Goal: Task Accomplishment & Management: Complete application form

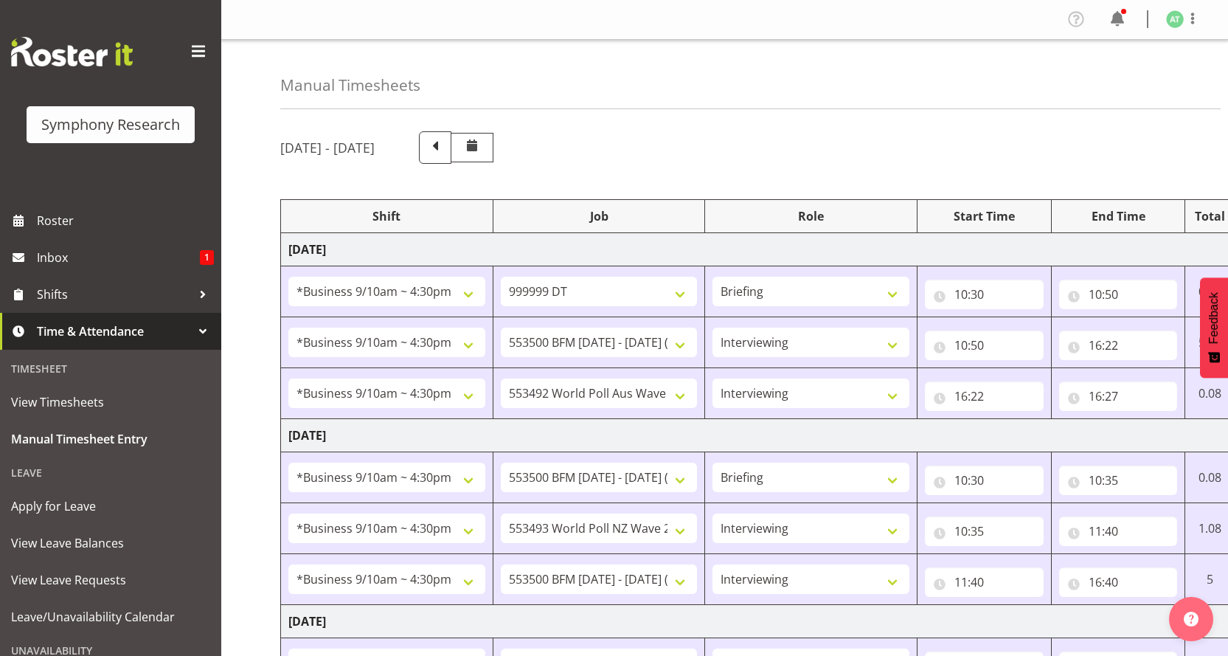
select select "26078"
select select "760"
select select "26078"
select select "10733"
select select "47"
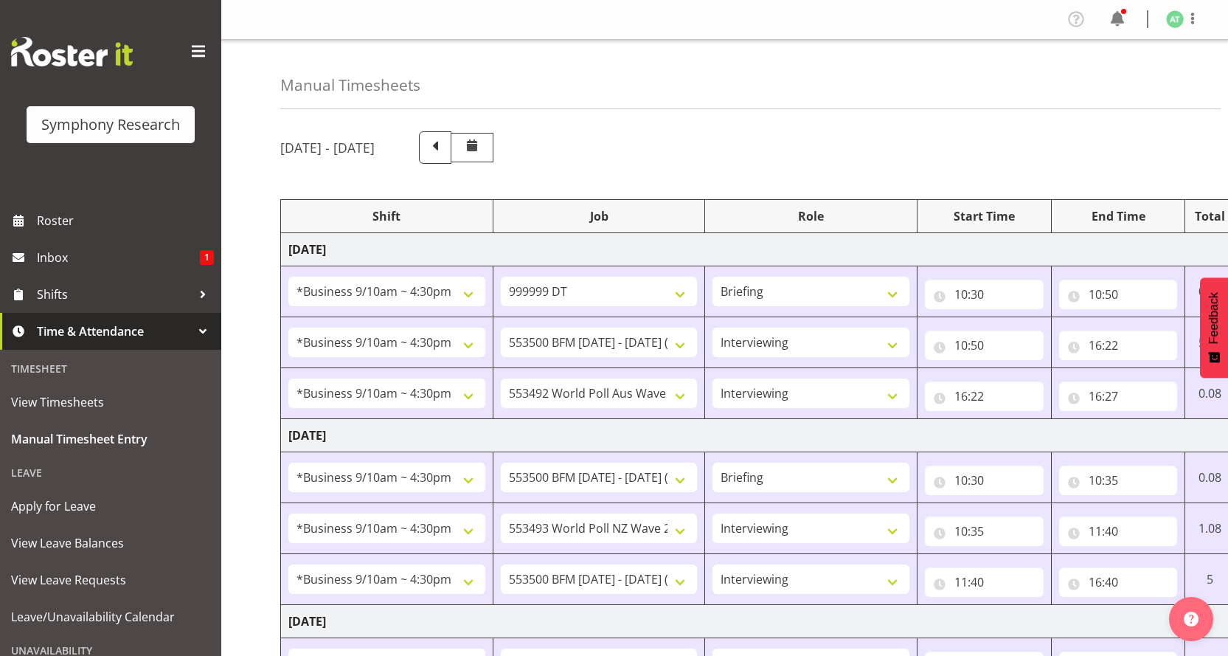
select select "26078"
select select "10499"
select select "47"
select select "26078"
select select "10733"
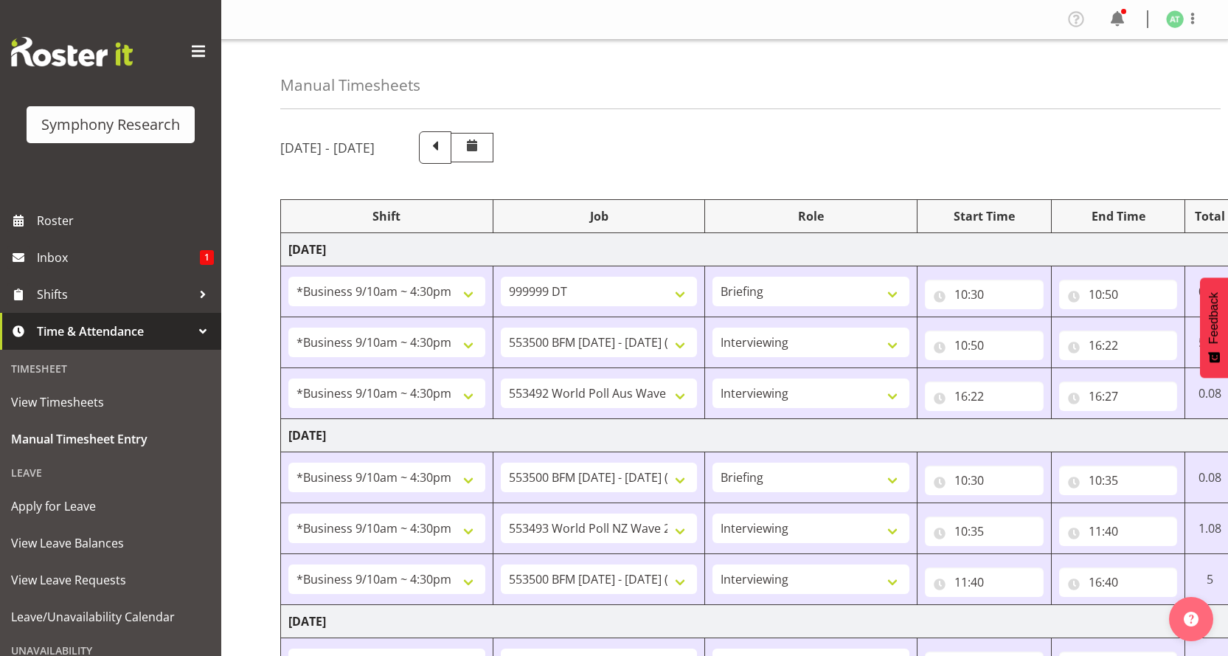
select select "26078"
select select "10527"
select select "47"
select select "26078"
select select "10733"
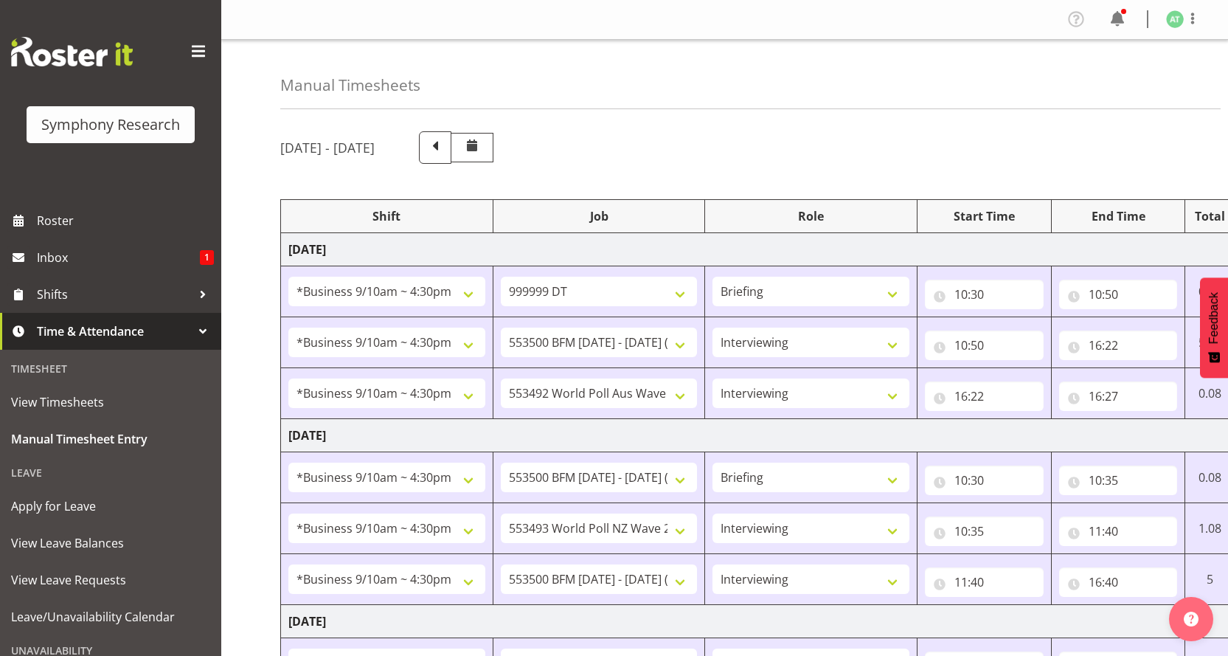
select select "47"
select select "26078"
select select "10499"
select select "47"
select select "26078"
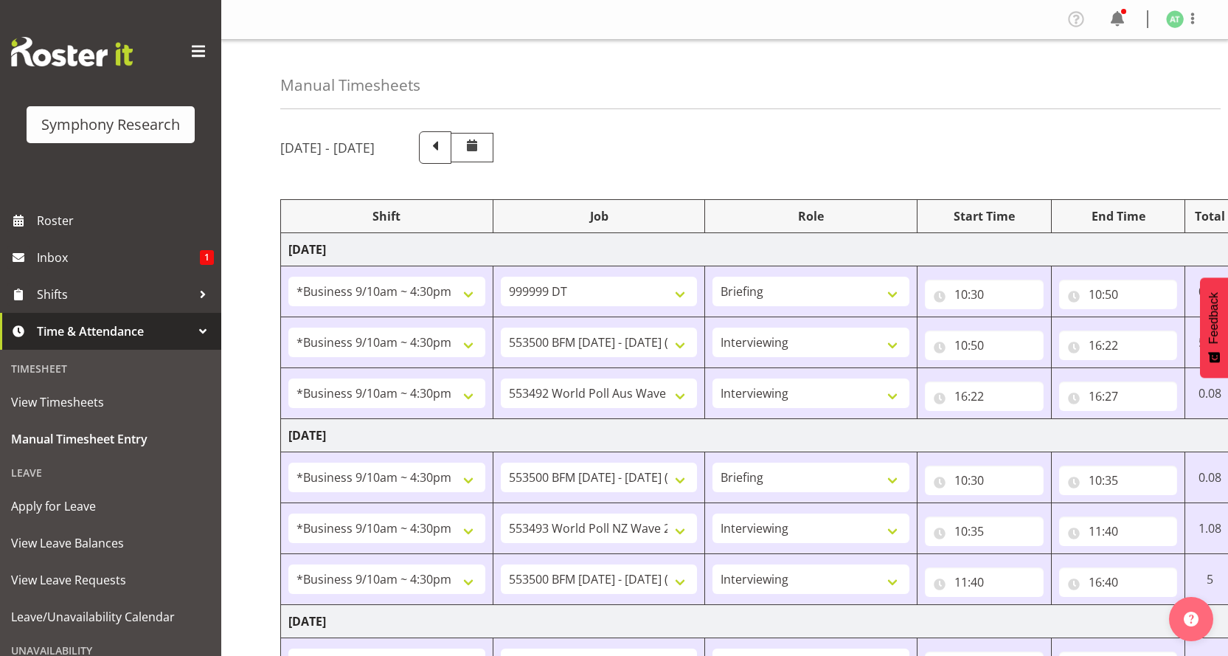
select select "10499"
select select "47"
select select "26078"
select select "10733"
select select "47"
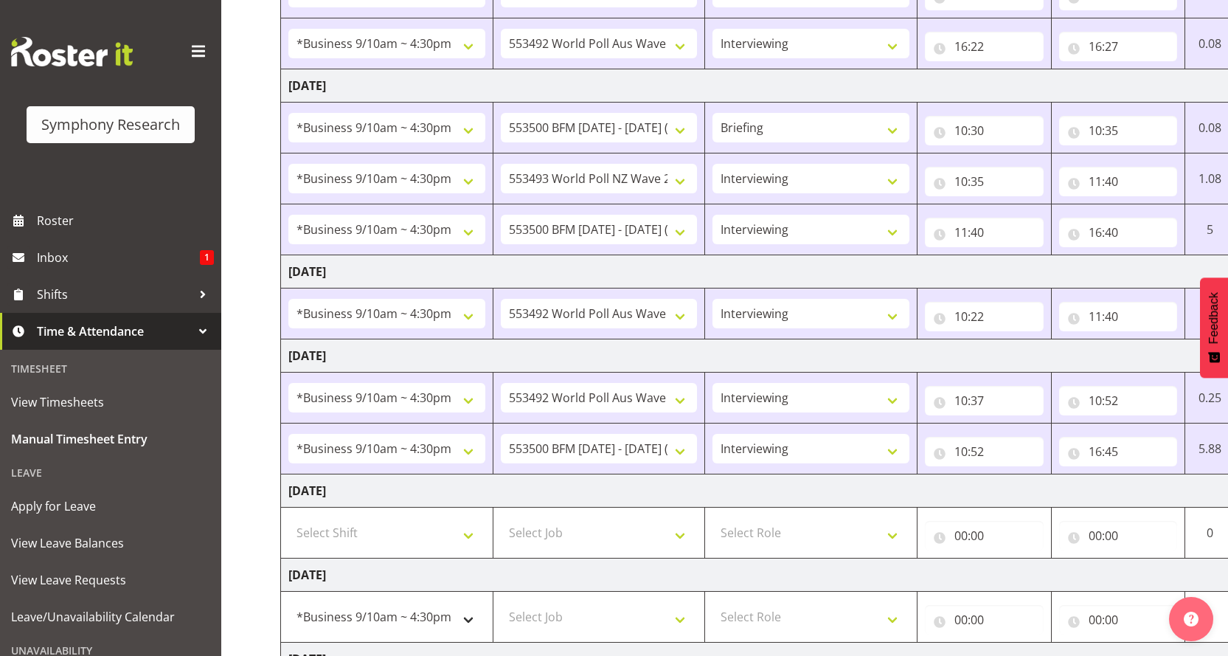
scroll to position [350, 0]
click at [472, 602] on select "!!Weekend Residential (Roster IT Shift Label) *Business 9/10am ~ 4:30pm *Busine…" at bounding box center [386, 617] width 197 height 30
select select "11547"
click at [288, 602] on select "!!Weekend Residential (Roster IT Shift Label) *Business 9/10am ~ 4:30pm *Busine…" at bounding box center [386, 617] width 197 height 30
click at [684, 602] on select "Select Job 550060 IF Admin 553492 World Poll Aus Wave 2 Main 2025 553493 World …" at bounding box center [599, 617] width 197 height 30
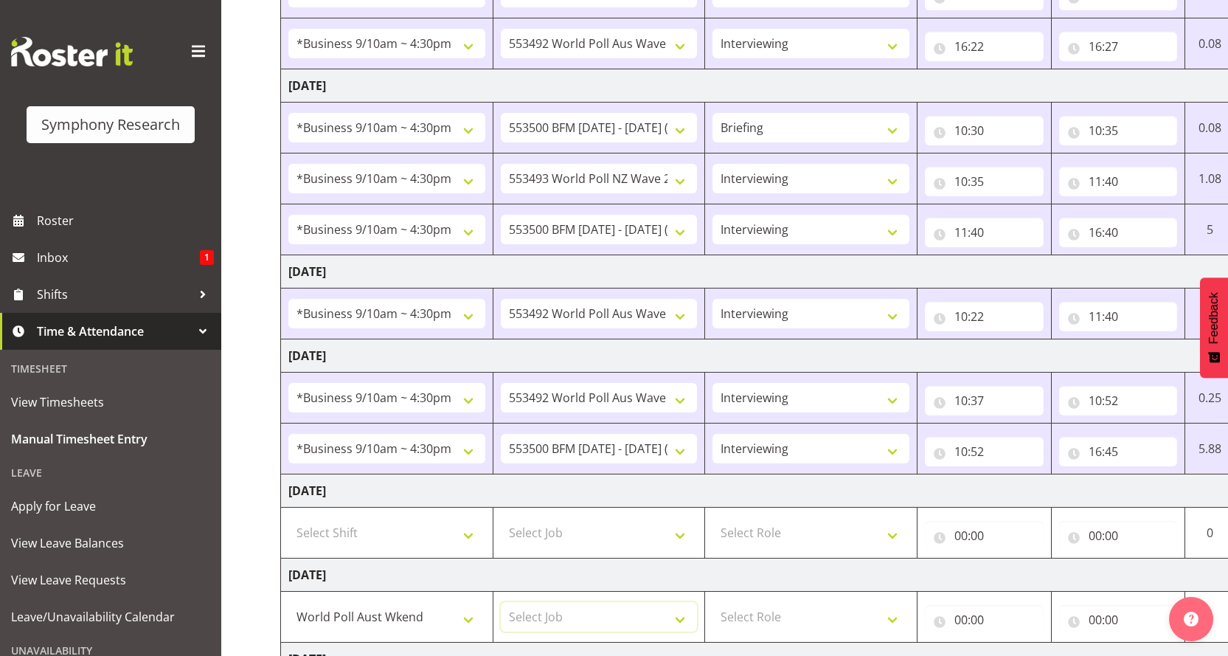
select select "10499"
click at [501, 602] on select "Select Job 550060 IF Admin 553492 World Poll Aus Wave 2 Main 2025 553493 World …" at bounding box center [599, 617] width 197 height 30
click at [896, 602] on select "Select Role Briefing Interviewing" at bounding box center [811, 617] width 197 height 30
select select "297"
click at [714, 602] on select "Select Role Briefing Interviewing" at bounding box center [811, 617] width 197 height 30
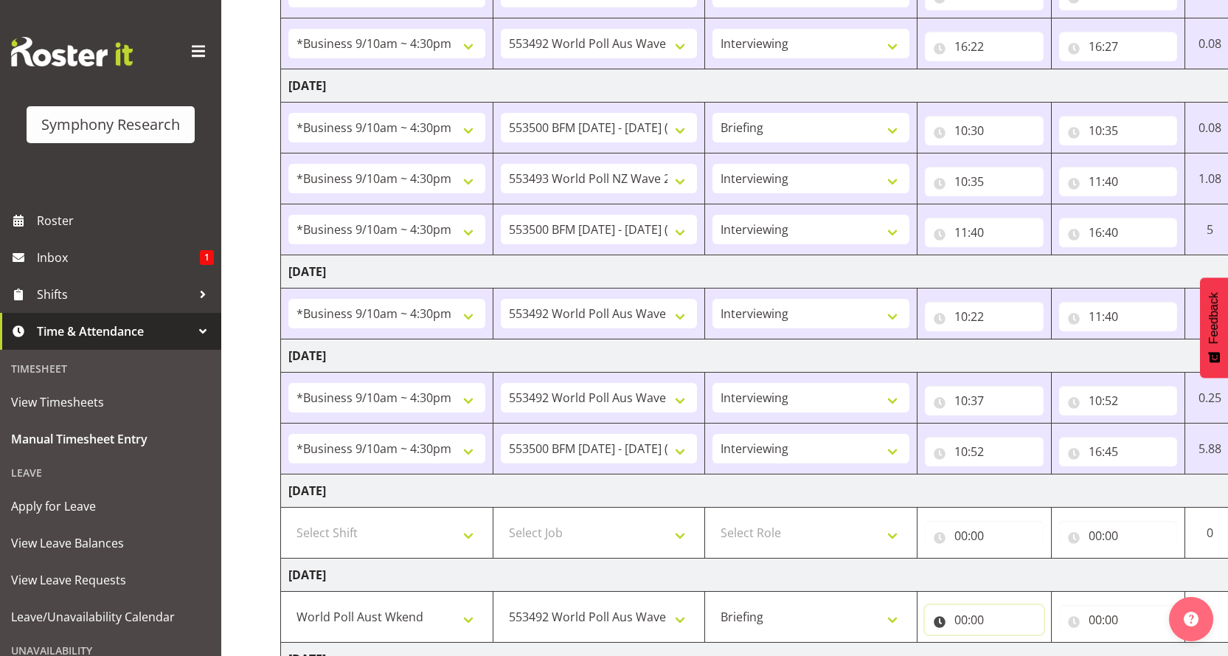
click at [972, 605] on input "00:00" at bounding box center [984, 620] width 119 height 30
drag, startPoint x: 1028, startPoint y: 516, endPoint x: 1015, endPoint y: 499, distance: 21.1
click at [1028, 643] on select "00 01 02 03 04 05 06 07 08 09 10 11 12 13 14 15 16 17 18 19 20 21 22 23" at bounding box center [1025, 658] width 33 height 30
select select "13"
click at [1020, 643] on select "00 01 02 03 04 05 06 07 08 09 10 11 12 13 14 15 16 17 18 19 20 21 22 23" at bounding box center [1025, 658] width 33 height 30
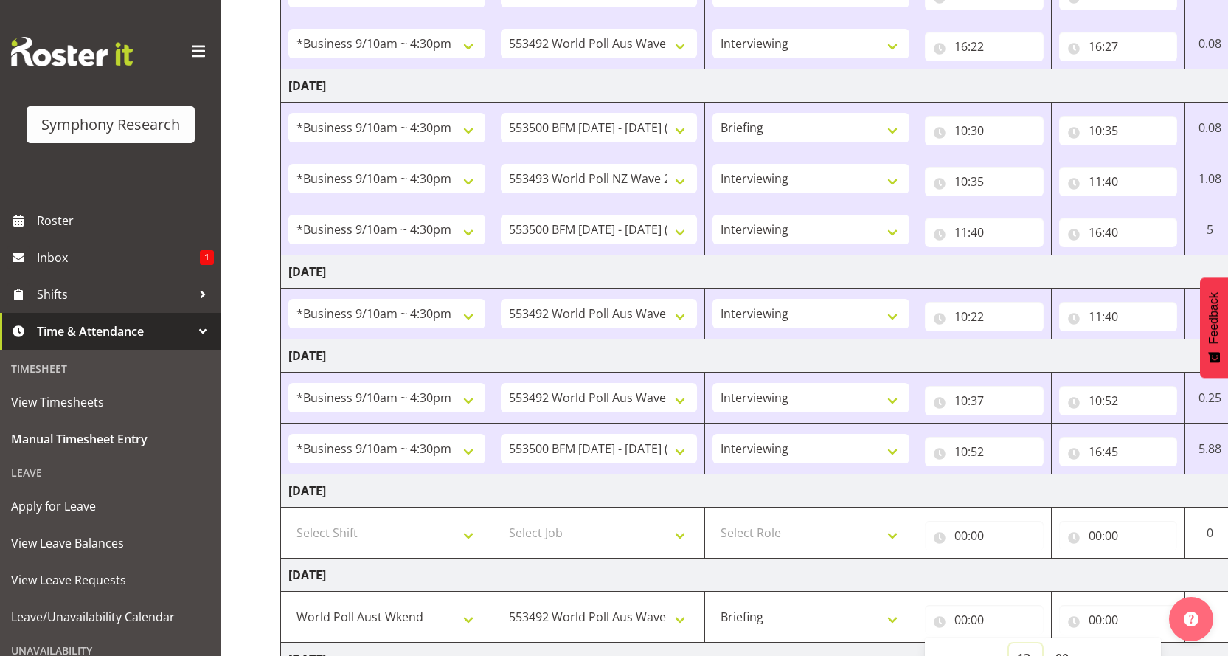
type input "13:00"
drag, startPoint x: 1060, startPoint y: 516, endPoint x: 1072, endPoint y: 505, distance: 15.7
click at [1062, 643] on select "00 01 02 03 04 05 06 07 08 09 10 11 12 13 14 15 16 17 18 19 20 21 22 23 24 25 2…" at bounding box center [1064, 658] width 33 height 30
select select "45"
click at [1049, 643] on select "00 01 02 03 04 05 06 07 08 09 10 11 12 13 14 15 16 17 18 19 20 21 22 23 24 25 2…" at bounding box center [1064, 658] width 33 height 30
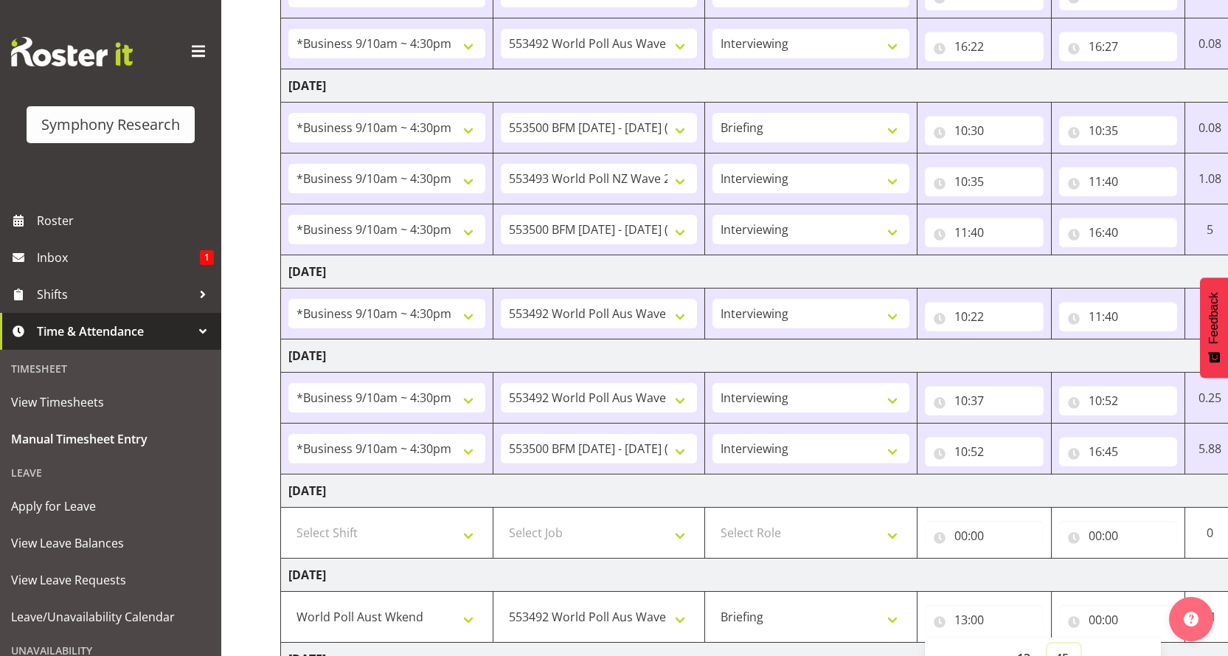
type input "13:45"
click at [1089, 605] on input "00:00" at bounding box center [1118, 620] width 119 height 30
drag, startPoint x: 1163, startPoint y: 519, endPoint x: 1142, endPoint y: 510, distance: 23.2
click at [1163, 643] on select "00 01 02 03 04 05 06 07 08 09 10 11 12 13 14 15 16 17 18 19 20 21 22 23" at bounding box center [1160, 658] width 33 height 30
select select "14"
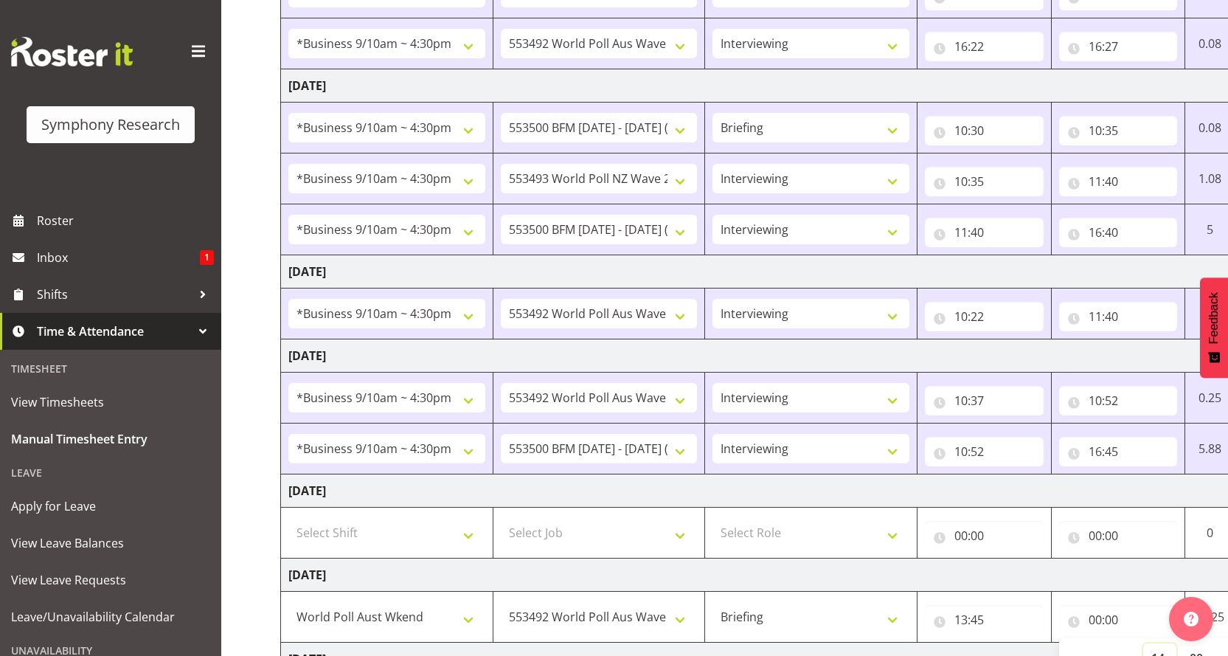
click at [1155, 643] on select "00 01 02 03 04 05 06 07 08 09 10 11 12 13 14 15 16 17 18 19 20 21 22 23" at bounding box center [1160, 658] width 33 height 30
type input "14:00"
click at [1197, 643] on select "00 01 02 03 04 05 06 07 08 09 10 11 12 13 14 15 16 17 18 19 20 21 22 23 24 25 2…" at bounding box center [1198, 658] width 33 height 30
select select "5"
click at [1183, 643] on select "00 01 02 03 04 05 06 07 08 09 10 11 12 13 14 15 16 17 18 19 20 21 22 23 24 25 2…" at bounding box center [1198, 658] width 33 height 30
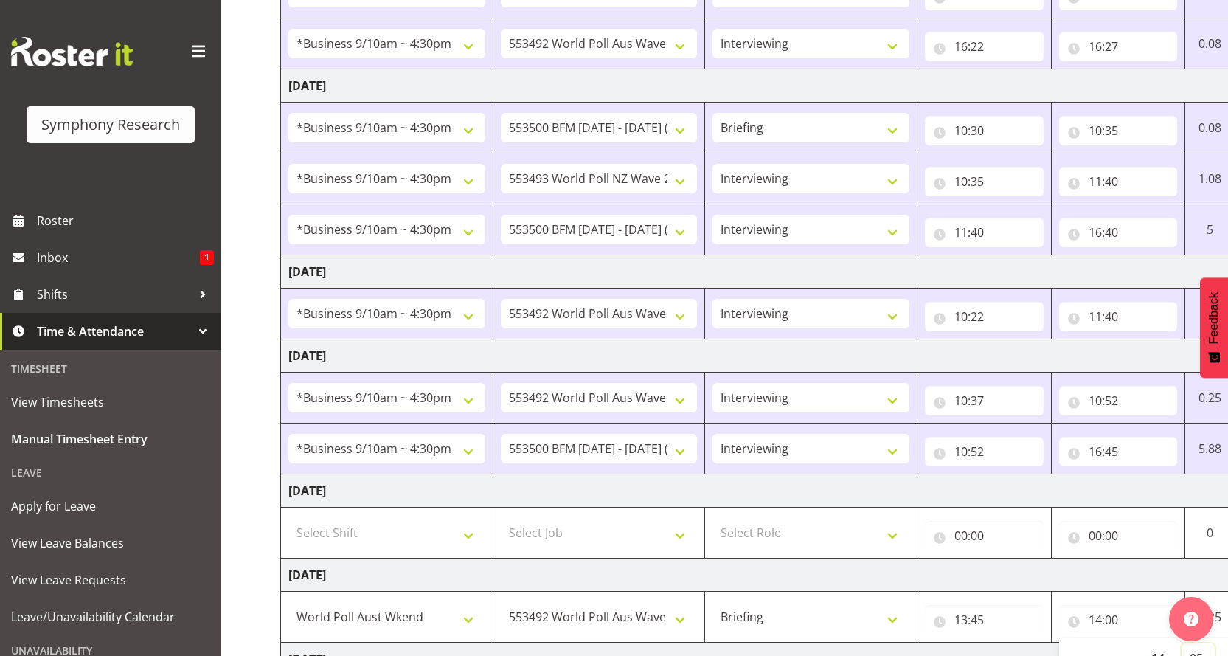
type input "14:05"
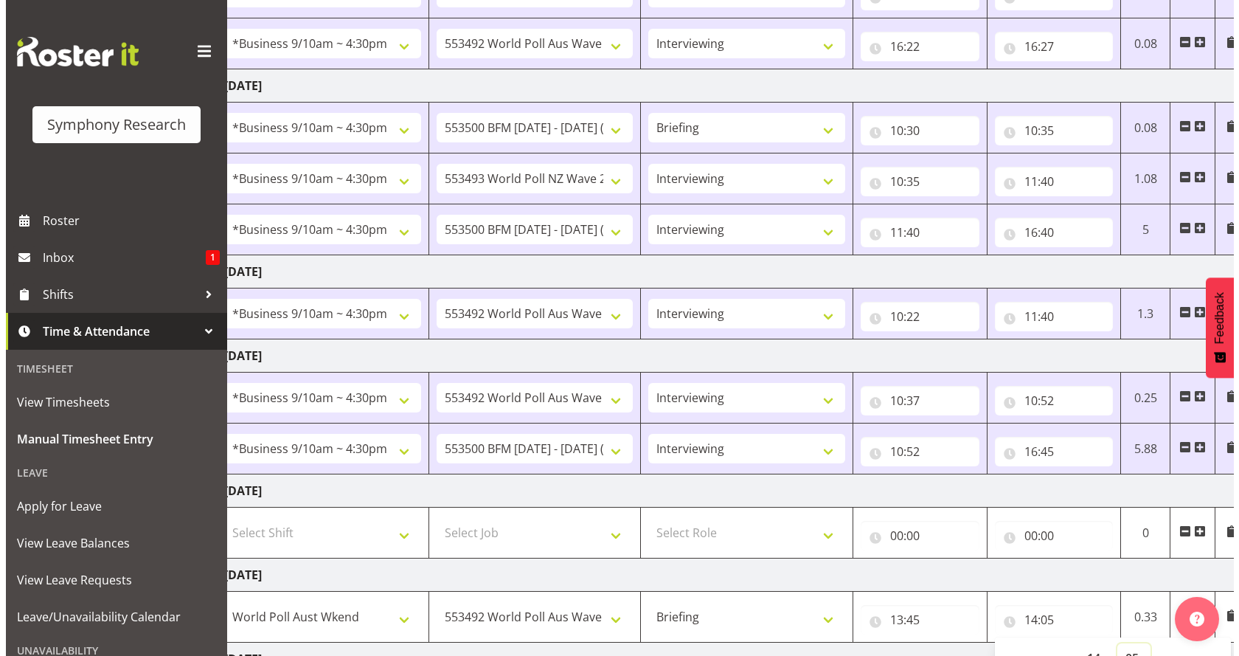
scroll to position [0, 85]
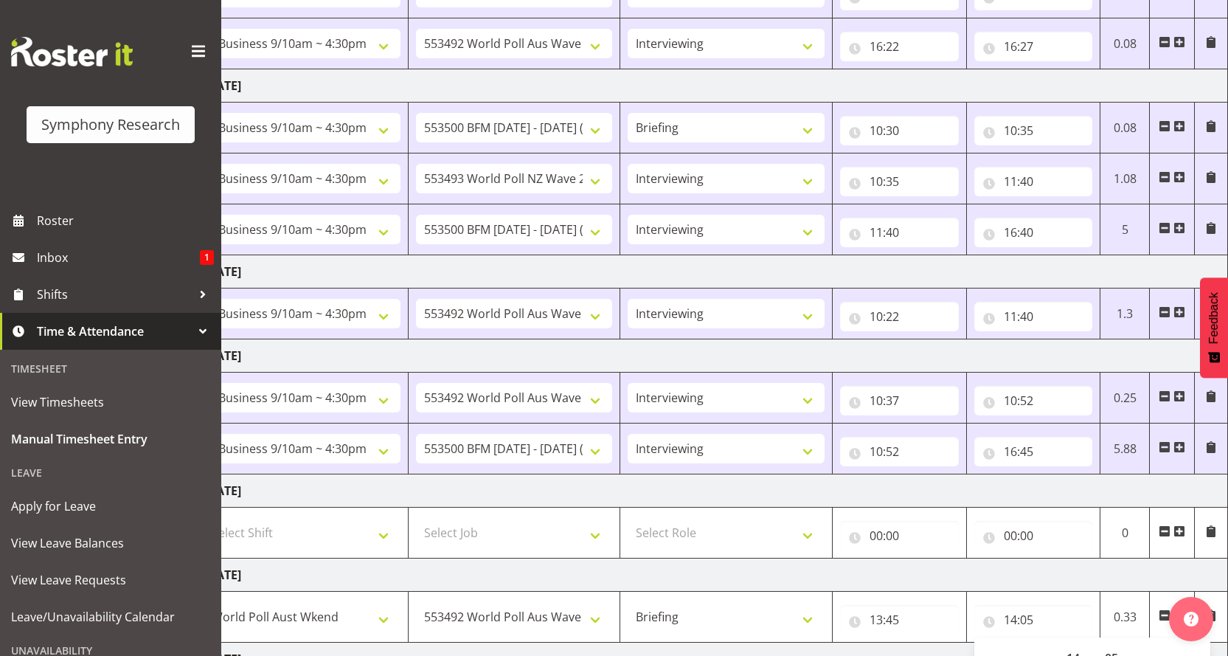
click at [1212, 609] on span at bounding box center [1211, 615] width 12 height 12
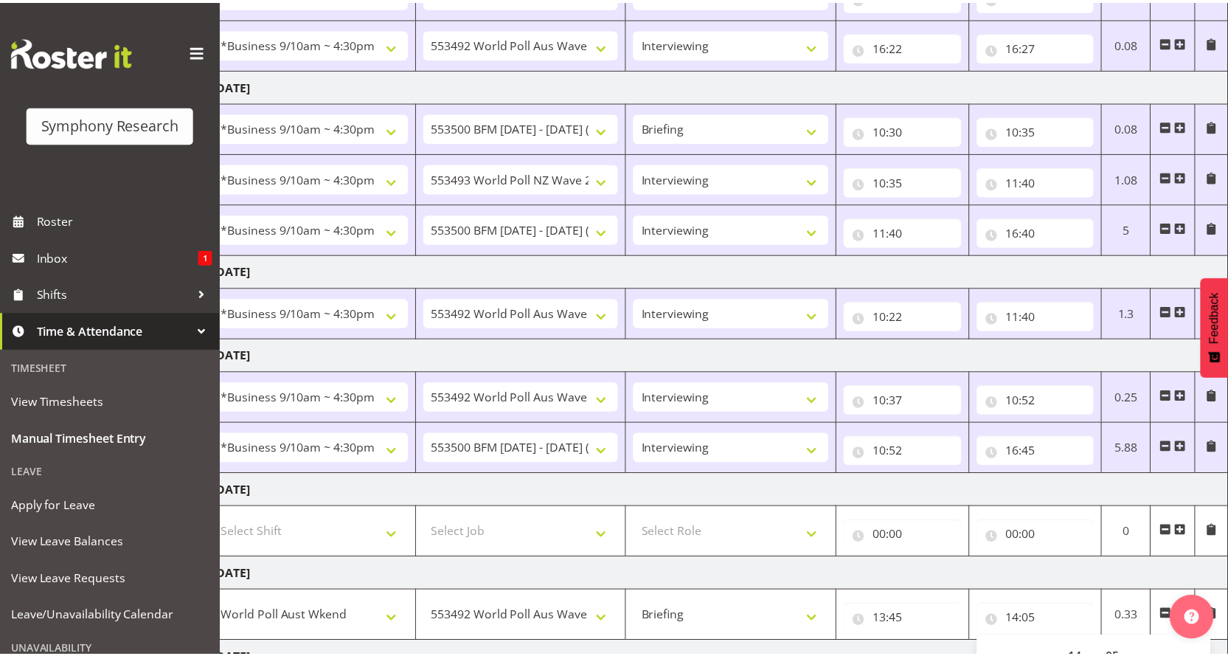
scroll to position [0, 74]
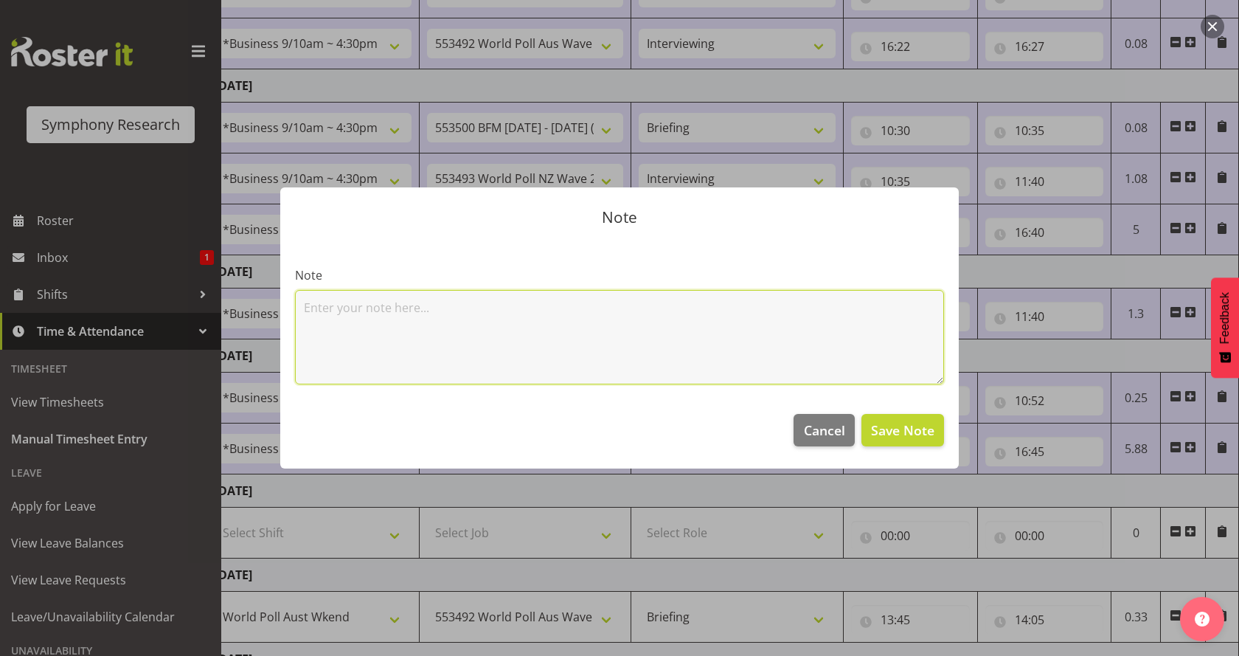
click at [329, 318] on textarea at bounding box center [619, 337] width 649 height 94
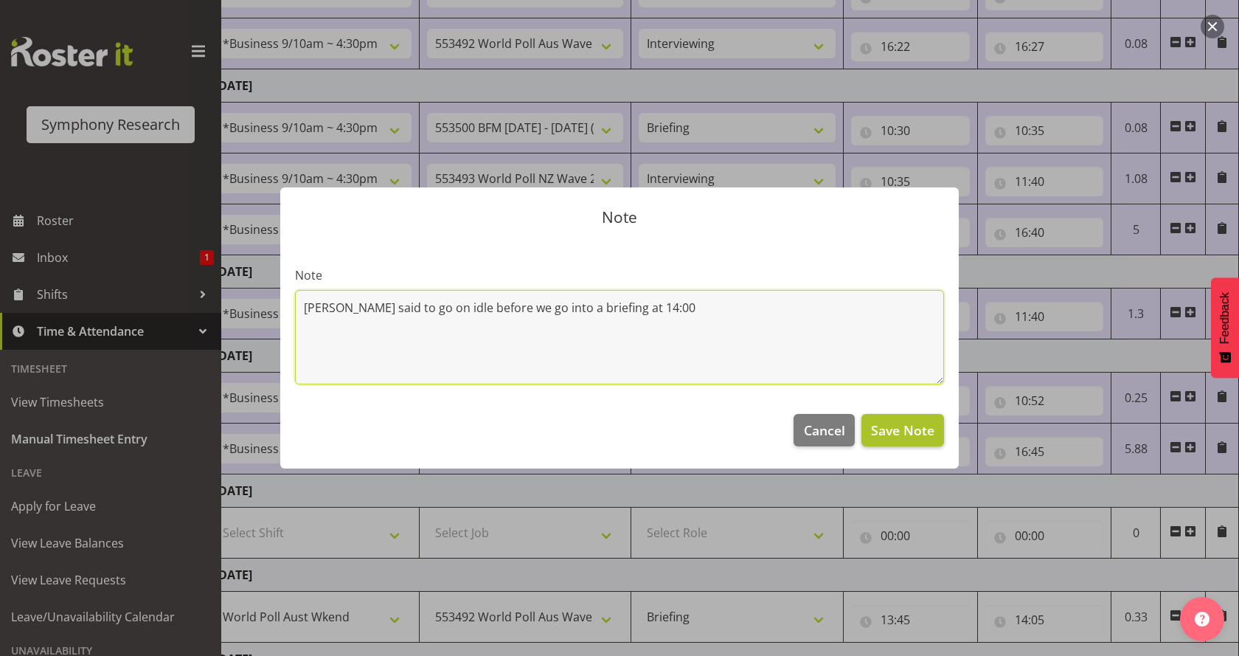
type textarea "[PERSON_NAME] said to go on idle before we go into a briefing at 14:00"
click at [928, 421] on span "Save Note" at bounding box center [902, 430] width 63 height 19
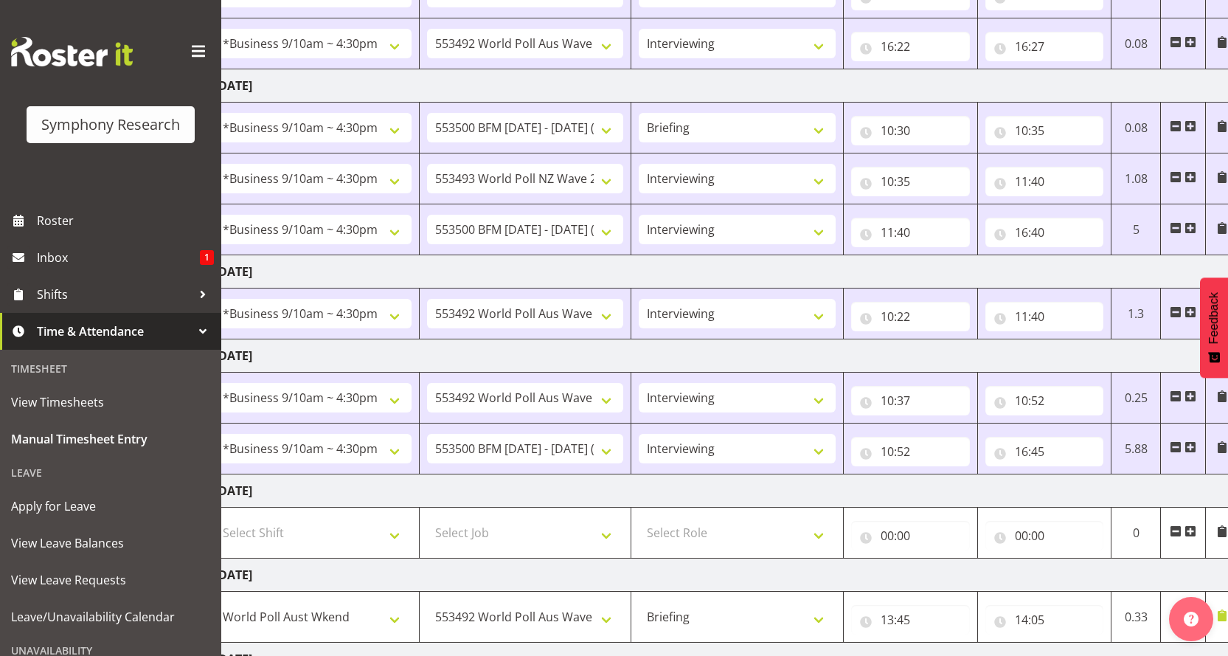
click at [1192, 609] on span at bounding box center [1191, 615] width 12 height 12
click at [395, 653] on select "Select Shift !!Weekend Residential (Roster IT Shift Label) *Business 9/10am ~ 4…" at bounding box center [313, 668] width 197 height 30
select select "11547"
click at [215, 653] on select "Select Shift !!Weekend Residential (Roster IT Shift Label) *Business 9/10am ~ 4…" at bounding box center [313, 668] width 197 height 30
click at [612, 653] on select "Select Job 550060 IF Admin 553492 World Poll Aus Wave 2 Main 2025 553493 World …" at bounding box center [525, 668] width 197 height 30
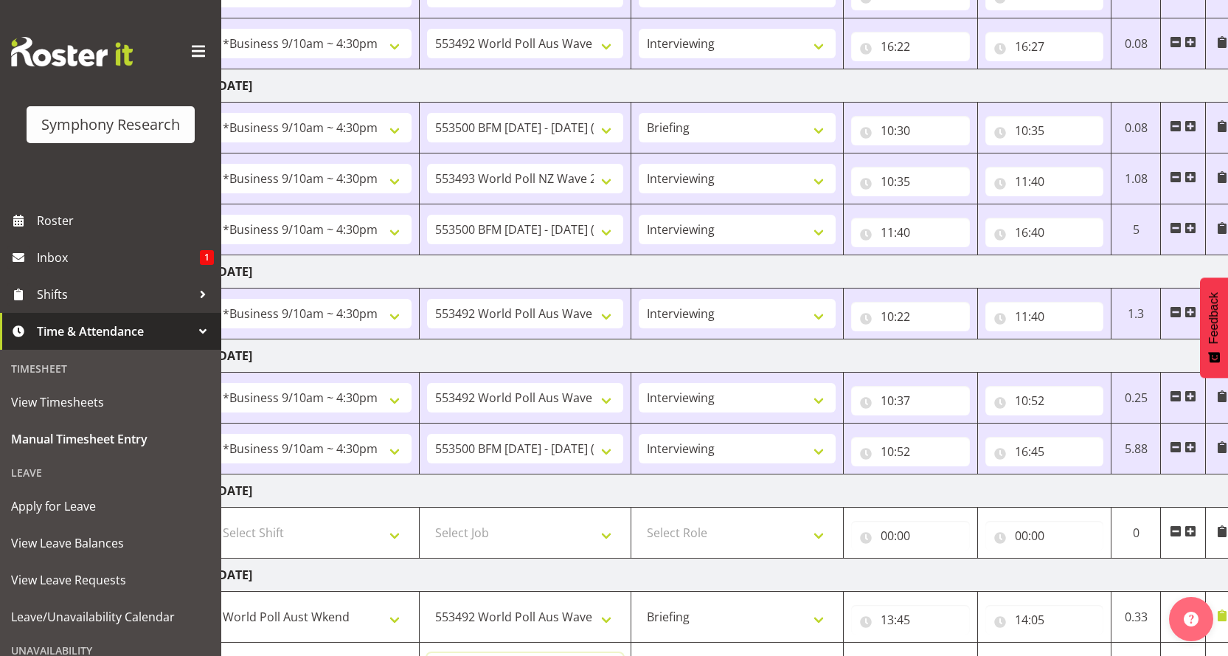
select select "10499"
click at [427, 653] on select "Select Job 550060 IF Admin 553492 World Poll Aus Wave 2 Main 2025 553493 World …" at bounding box center [525, 668] width 197 height 30
click at [830, 653] on select "Select Role Briefing Interviewing" at bounding box center [737, 668] width 197 height 30
select select "47"
click at [640, 653] on select "Select Role Briefing Interviewing" at bounding box center [737, 668] width 197 height 30
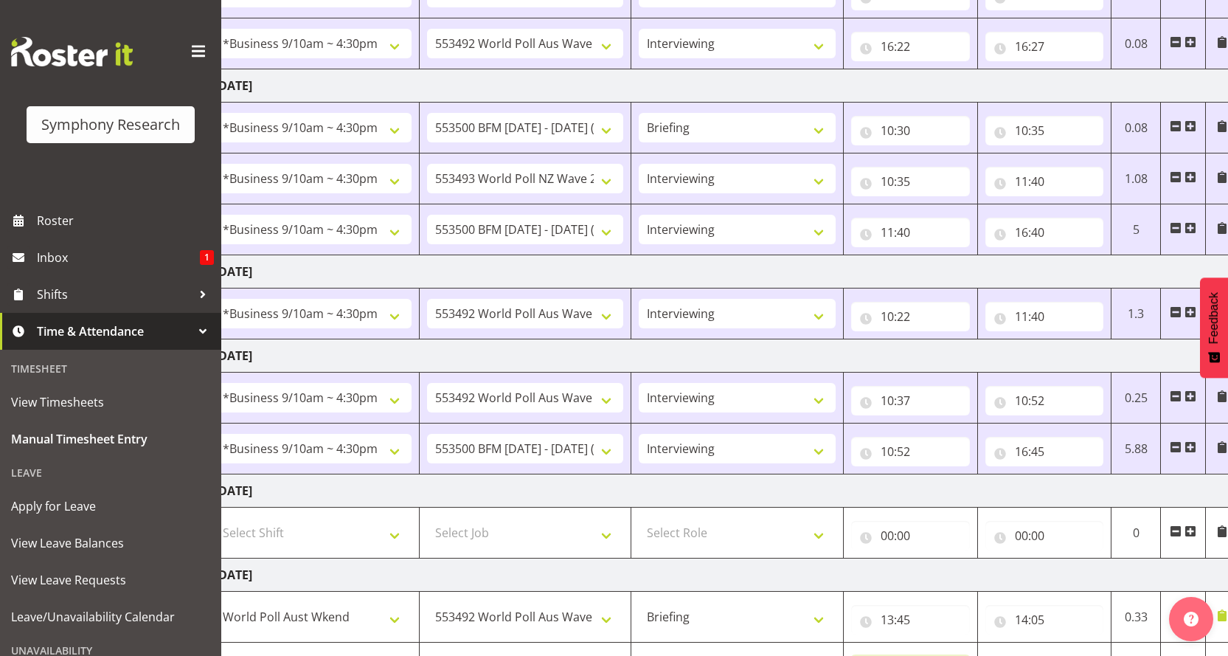
drag, startPoint x: 958, startPoint y: 556, endPoint x: 960, endPoint y: 547, distance: 9.1
select select "14"
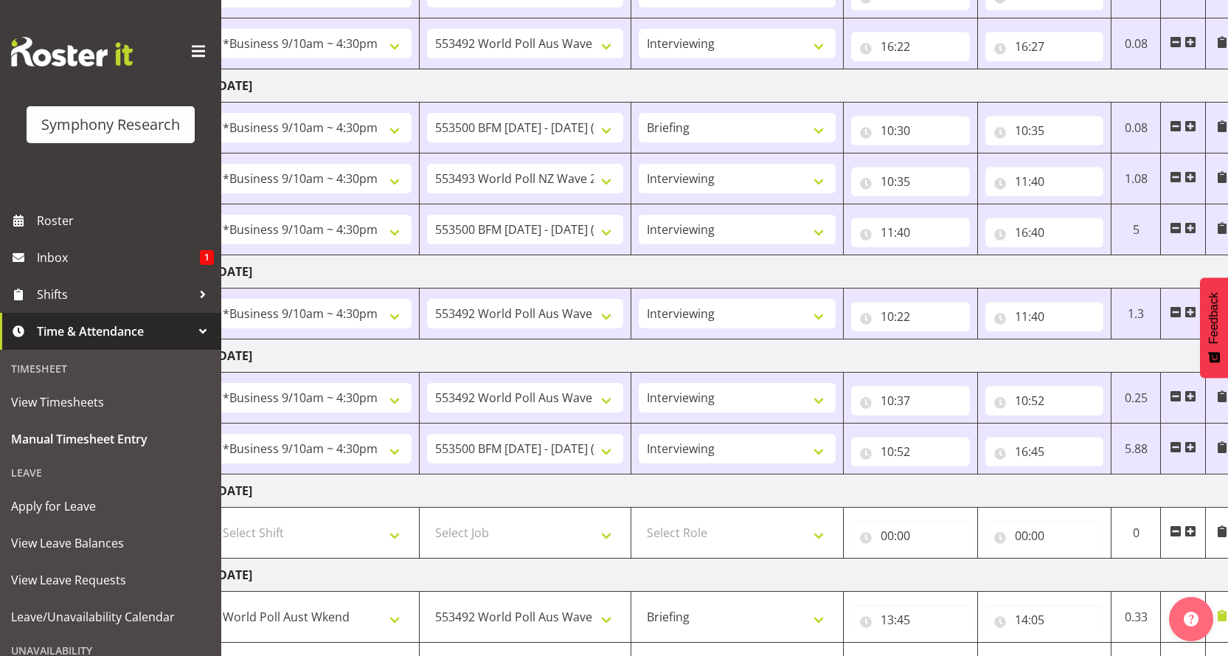
type input "14:00"
drag, startPoint x: 983, startPoint y: 557, endPoint x: 992, endPoint y: 549, distance: 12.0
select select "5"
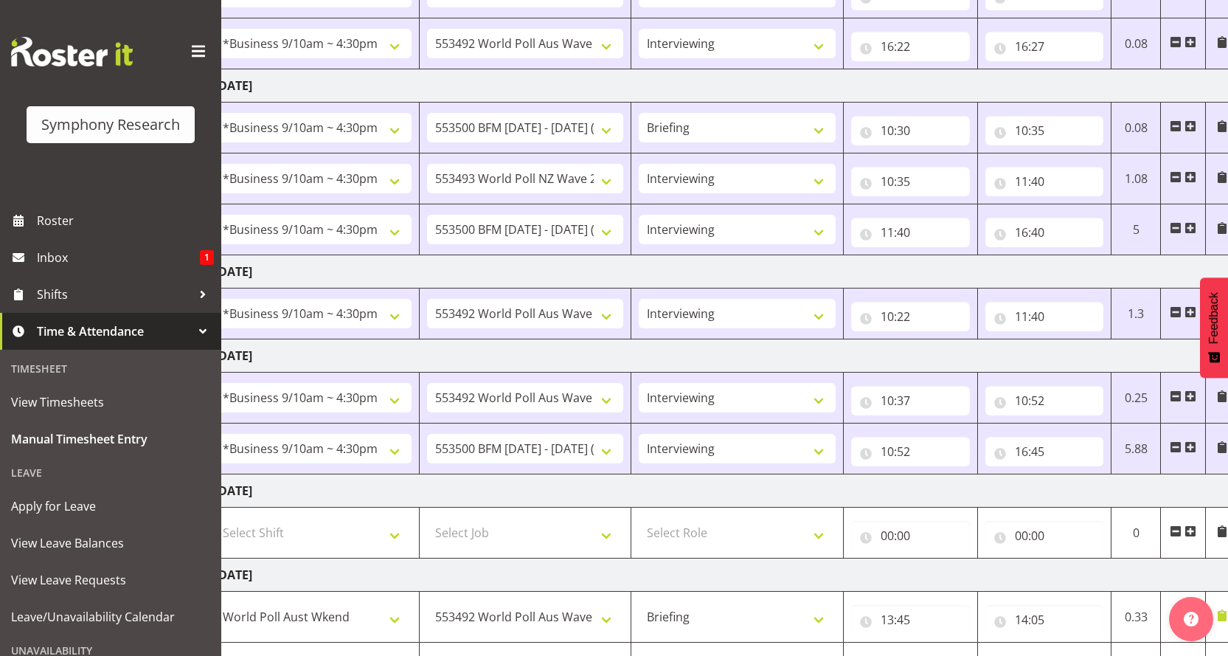
type input "14:05"
select select "19"
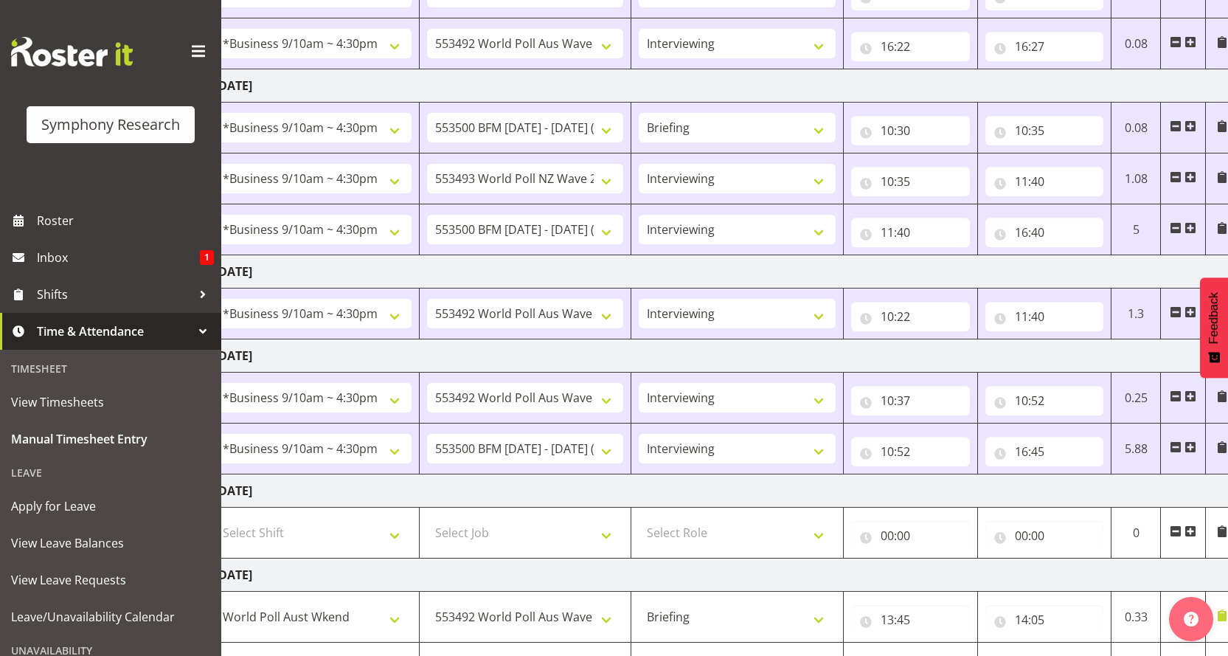
type input "19:00"
drag, startPoint x: 1124, startPoint y: 561, endPoint x: 1124, endPoint y: 547, distance: 13.3
select select "2"
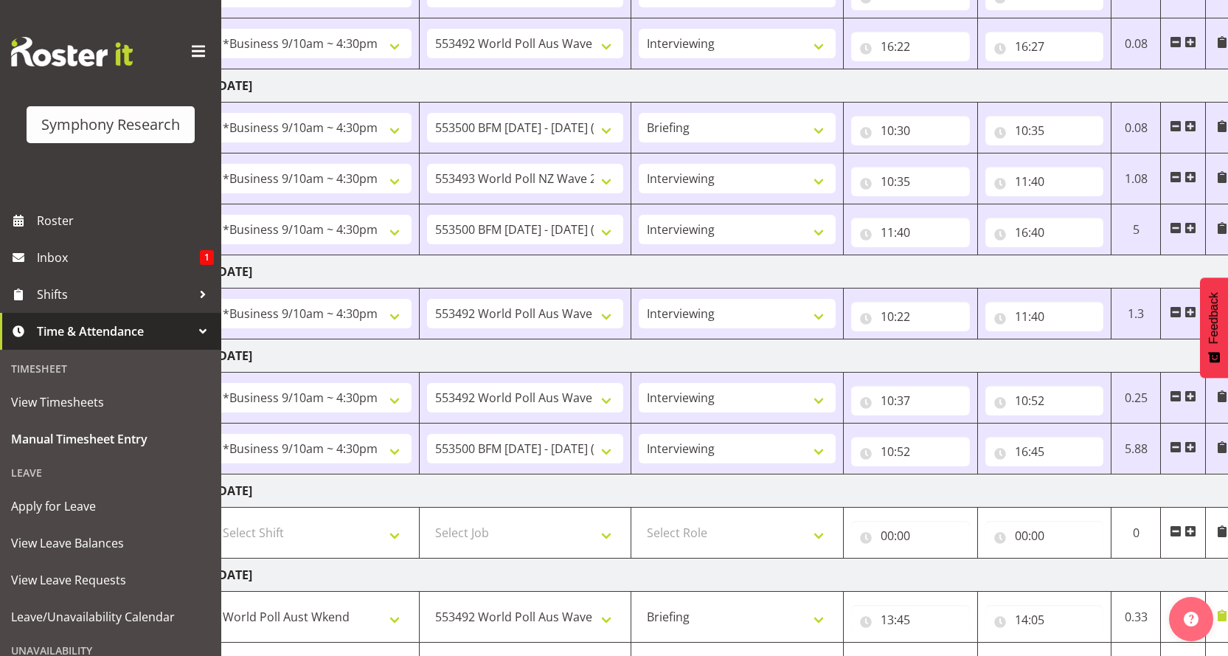
type input "19:02"
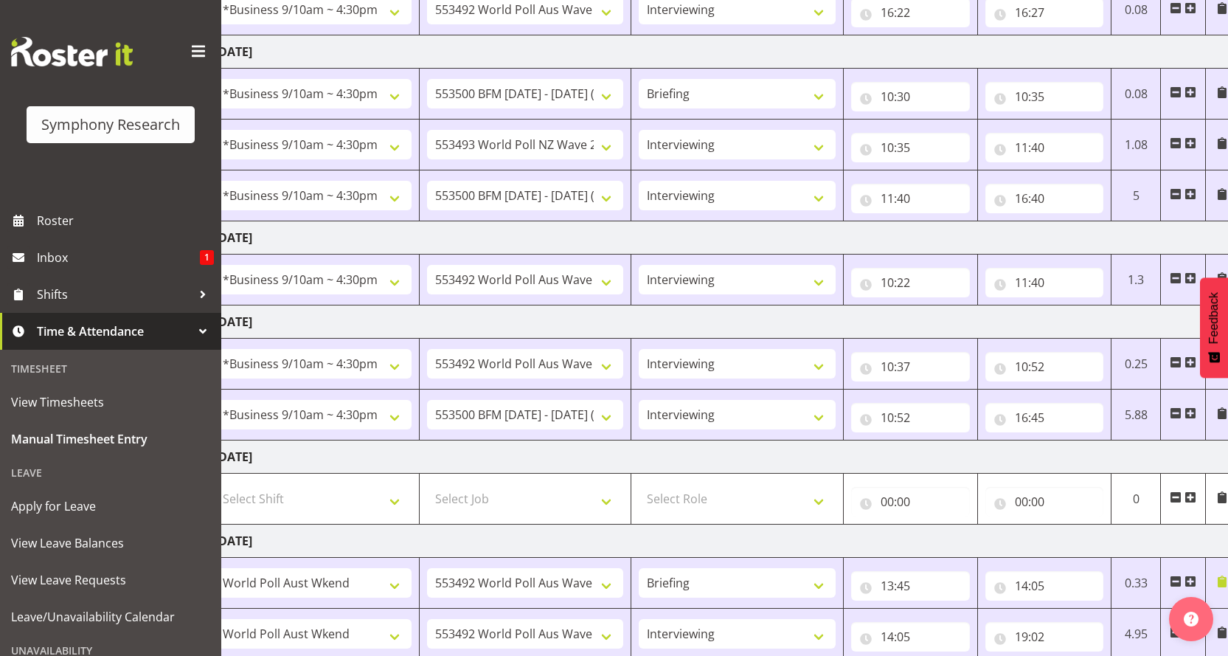
scroll to position [319, 0]
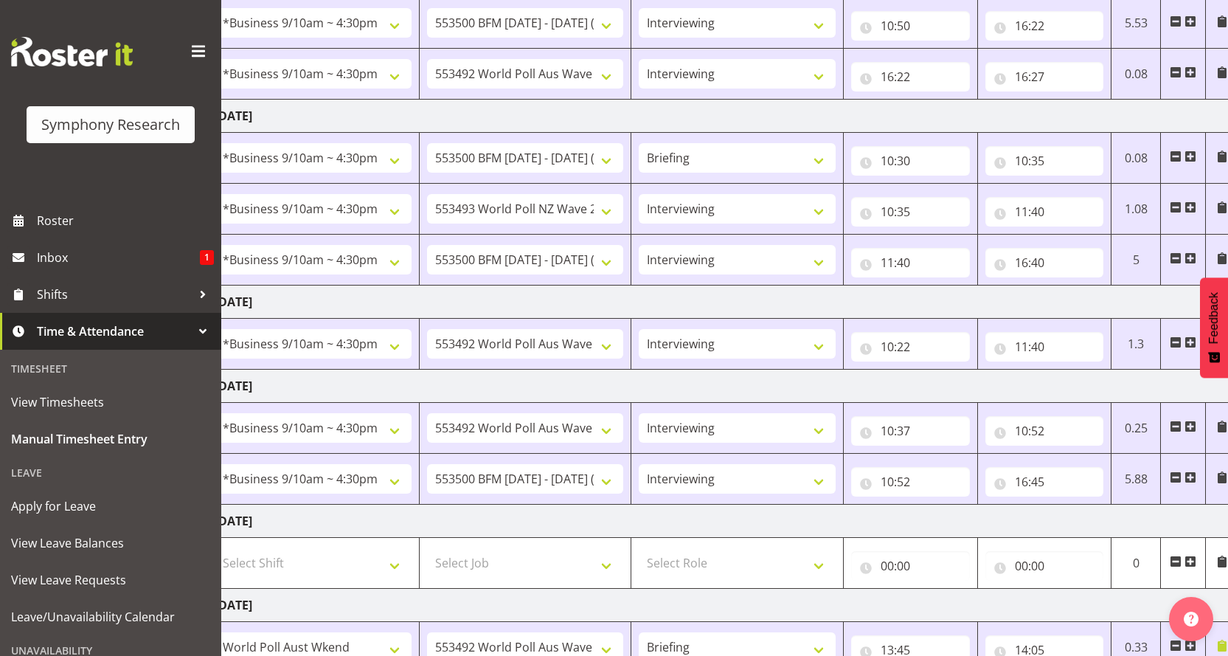
click at [1188, 336] on span at bounding box center [1191, 342] width 12 height 12
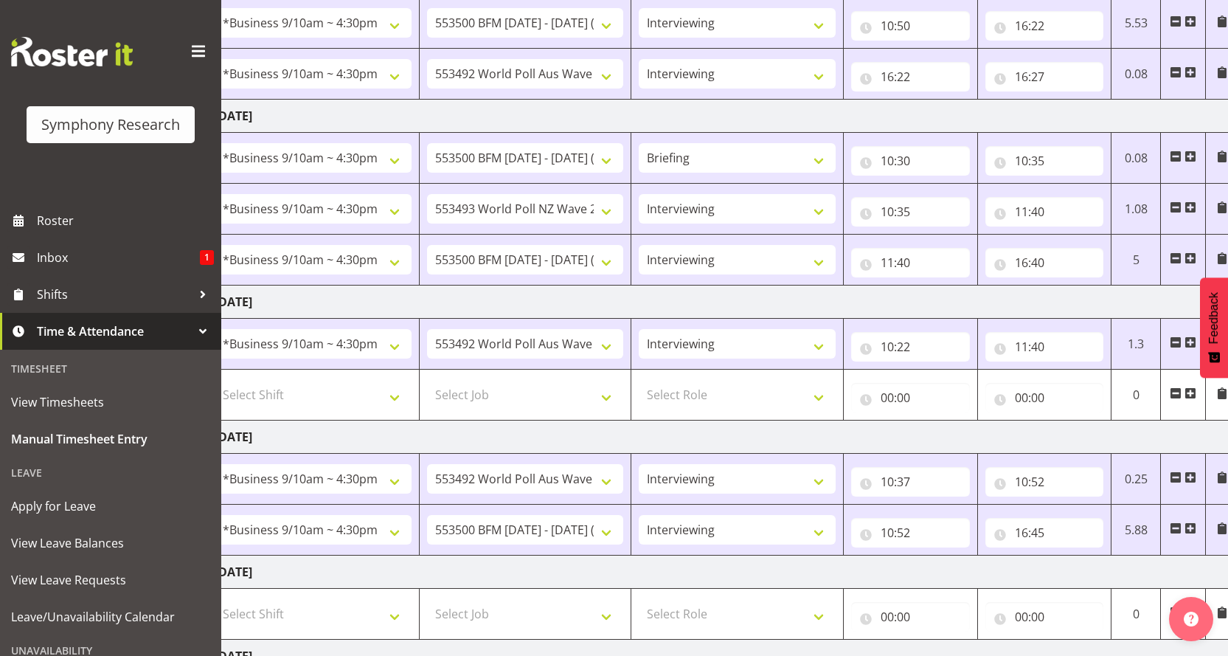
click at [1189, 336] on span at bounding box center [1191, 342] width 12 height 12
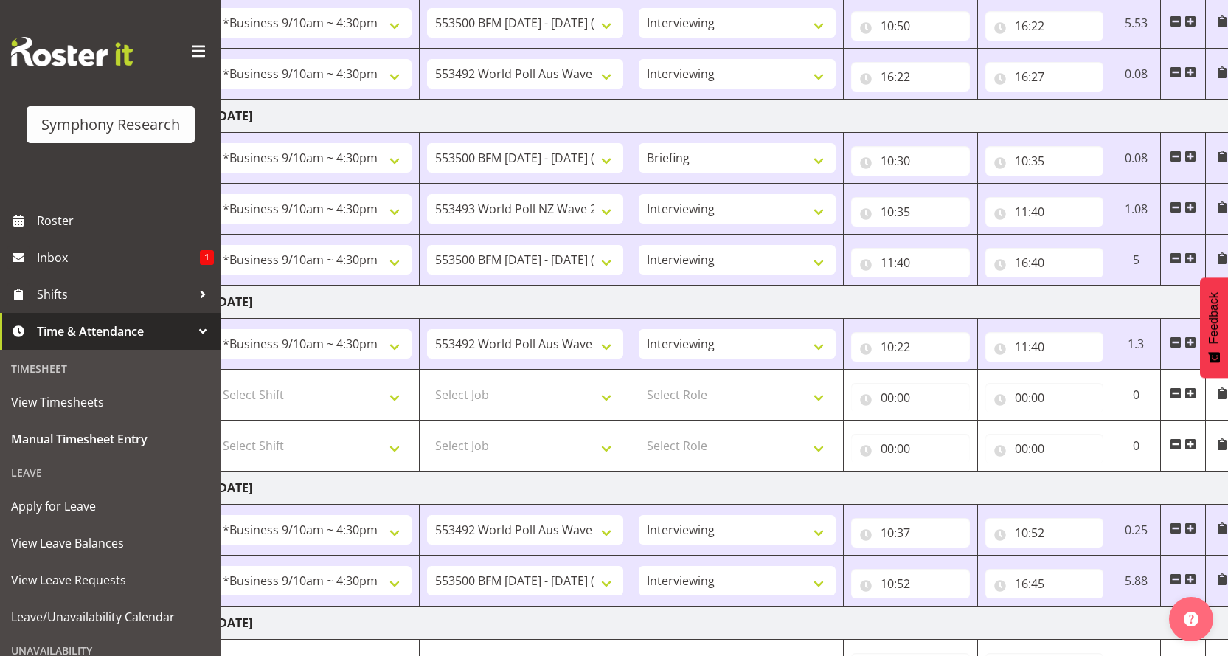
click at [1178, 387] on span at bounding box center [1176, 393] width 12 height 12
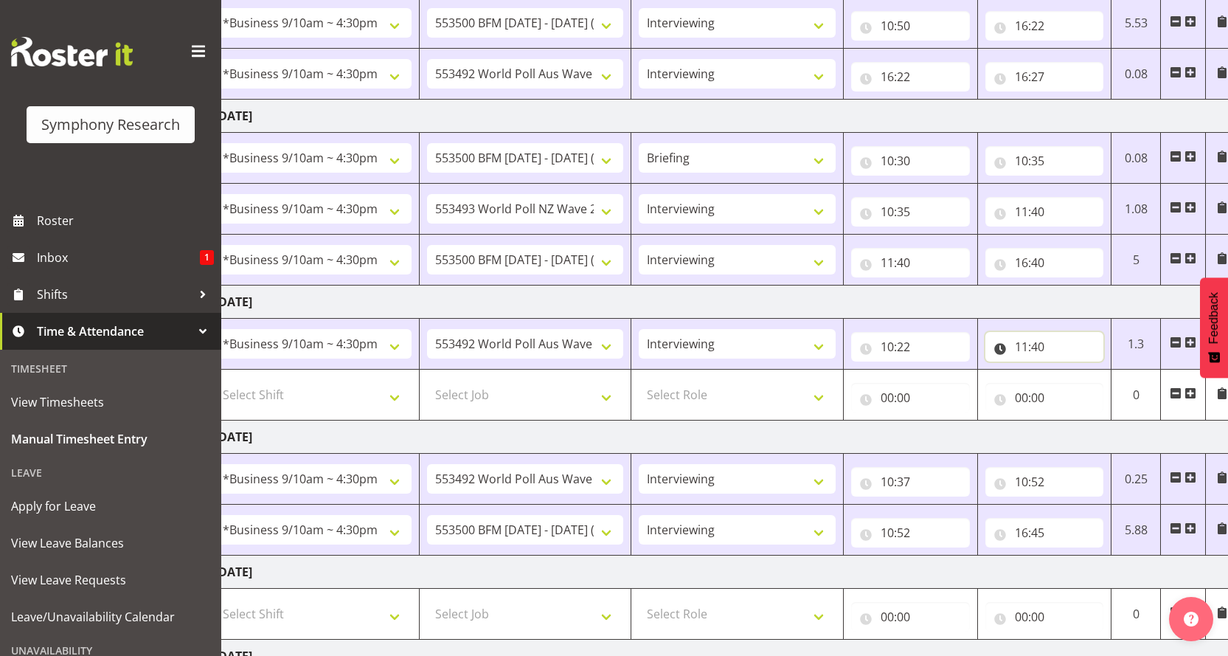
click at [1032, 332] on input "11:40" at bounding box center [1045, 347] width 119 height 30
click at [400, 380] on select "Select Shift !!Weekend Residential (Roster IT Shift Label) *Business 9/10am ~ 4…" at bounding box center [313, 395] width 197 height 30
select select "26078"
click at [215, 380] on select "Select Shift !!Weekend Residential (Roster IT Shift Label) *Business 9/10am ~ 4…" at bounding box center [313, 395] width 197 height 30
click at [618, 380] on select "Select Job 550060 IF Admin 553492 World Poll Aus Wave 2 Main 2025 553493 World …" at bounding box center [525, 395] width 197 height 30
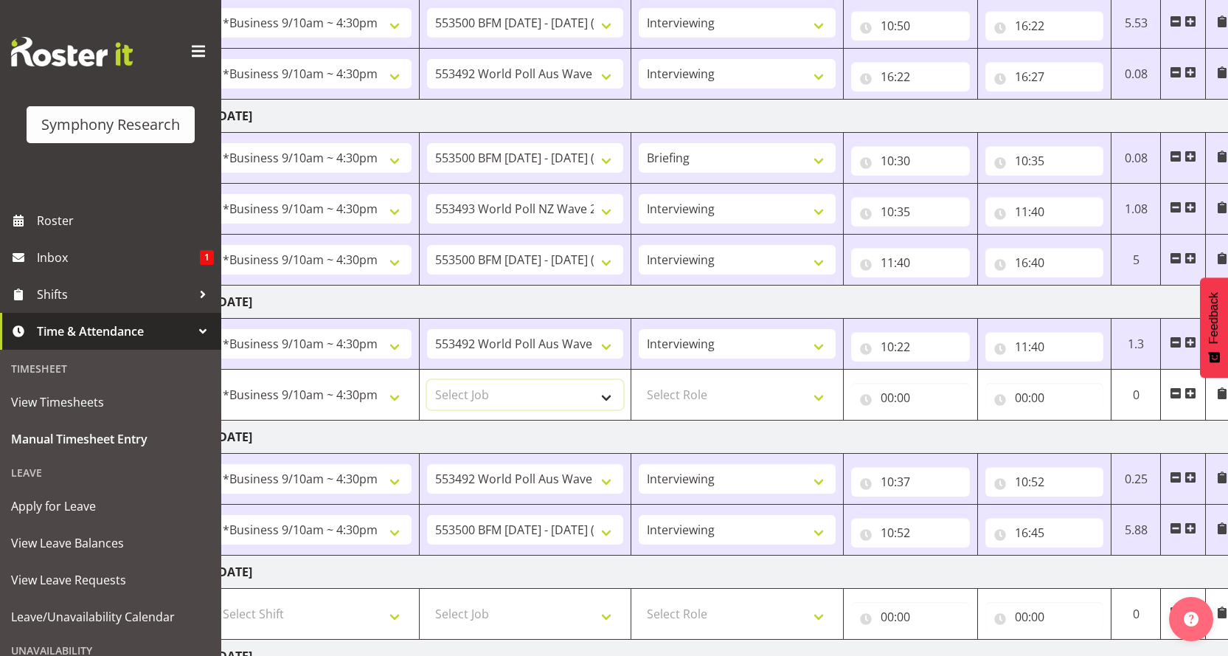
select select "10733"
click at [427, 380] on select "Select Job 550060 IF Admin 553492 World Poll Aus Wave 2 Main 2025 553493 World …" at bounding box center [525, 395] width 197 height 30
click at [824, 380] on select "Select Role Briefing Interviewing" at bounding box center [737, 395] width 197 height 30
select select "47"
click at [640, 380] on select "Select Role Briefing Interviewing" at bounding box center [737, 395] width 197 height 30
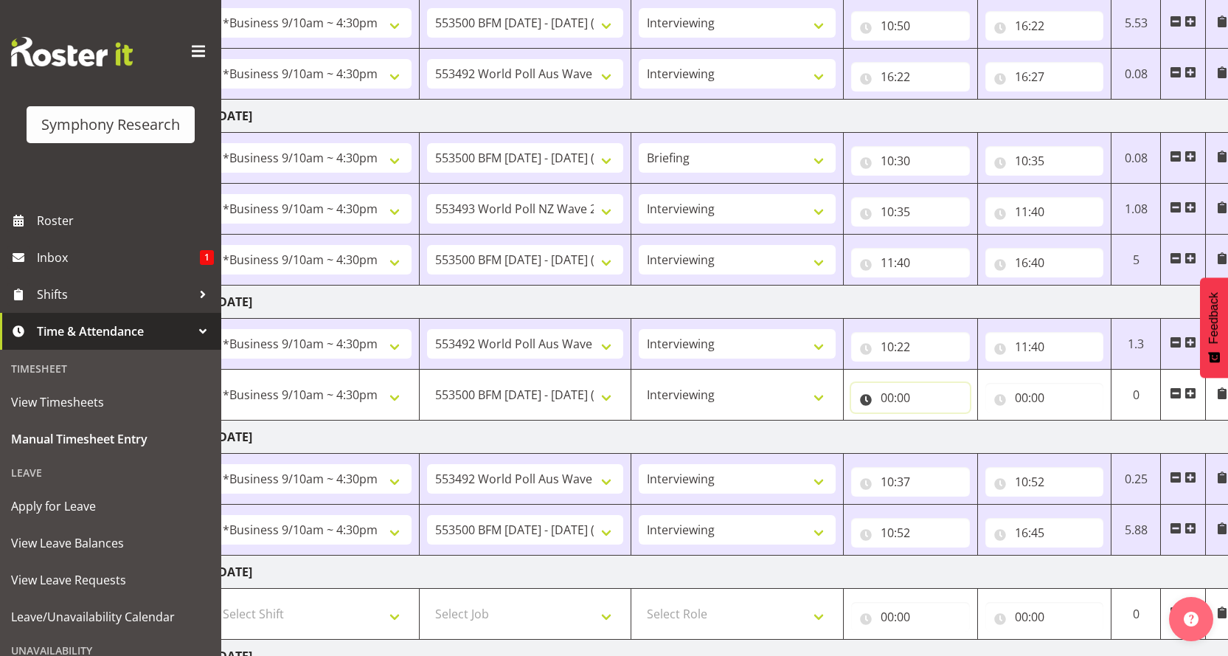
click at [885, 383] on input "00:00" at bounding box center [910, 398] width 119 height 30
click at [958, 421] on select "00 01 02 03 04 05 06 07 08 09 10 11 12 13 14 15 16 17 18 19 20 21 22 23" at bounding box center [951, 436] width 33 height 30
select select "11"
click at [947, 421] on select "00 01 02 03 04 05 06 07 08 09 10 11 12 13 14 15 16 17 18 19 20 21 22 23" at bounding box center [951, 436] width 33 height 30
type input "11:00"
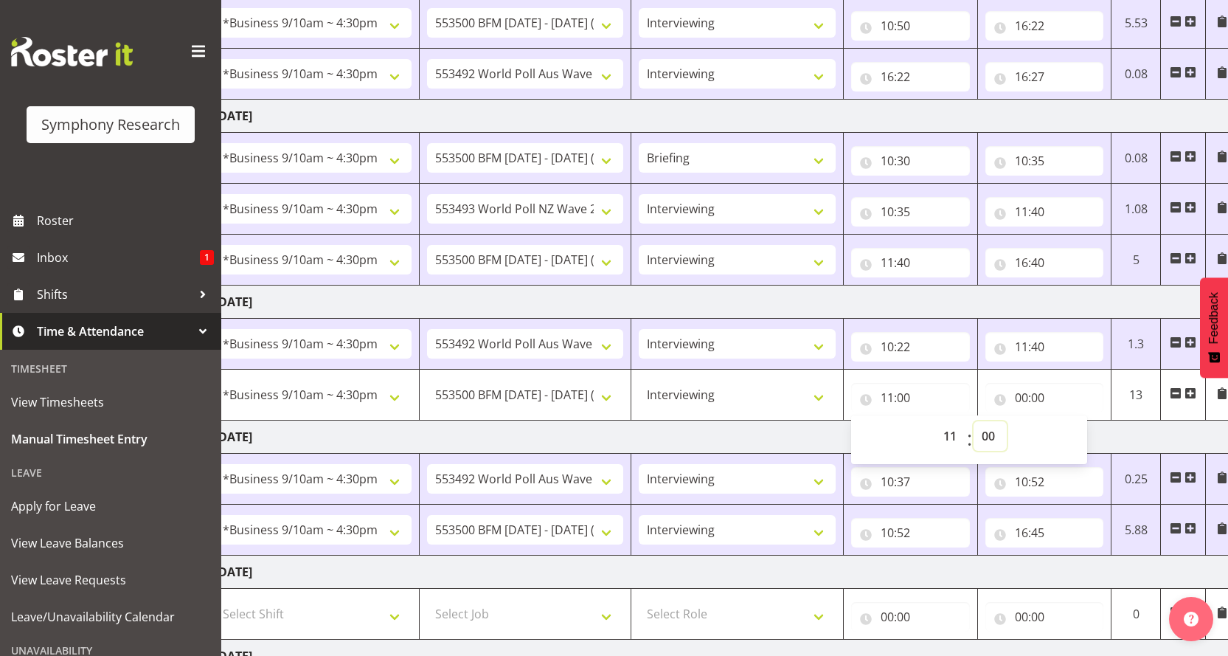
click at [985, 421] on select "00 01 02 03 04 05 06 07 08 09 10 11 12 13 14 15 16 17 18 19 20 21 22 23 24 25 2…" at bounding box center [990, 436] width 33 height 30
select select "40"
click at [974, 421] on select "00 01 02 03 04 05 06 07 08 09 10 11 12 13 14 15 16 17 18 19 20 21 22 23 24 25 2…" at bounding box center [990, 436] width 33 height 30
type input "11:40"
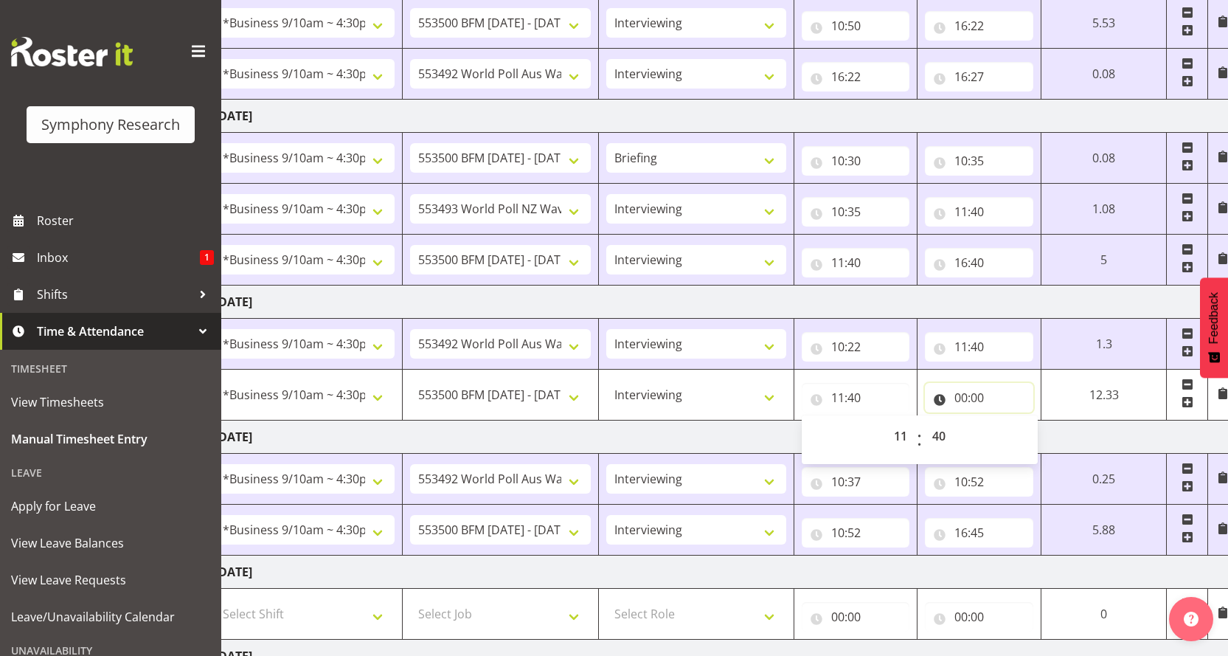
click at [983, 383] on input "00:00" at bounding box center [979, 398] width 108 height 30
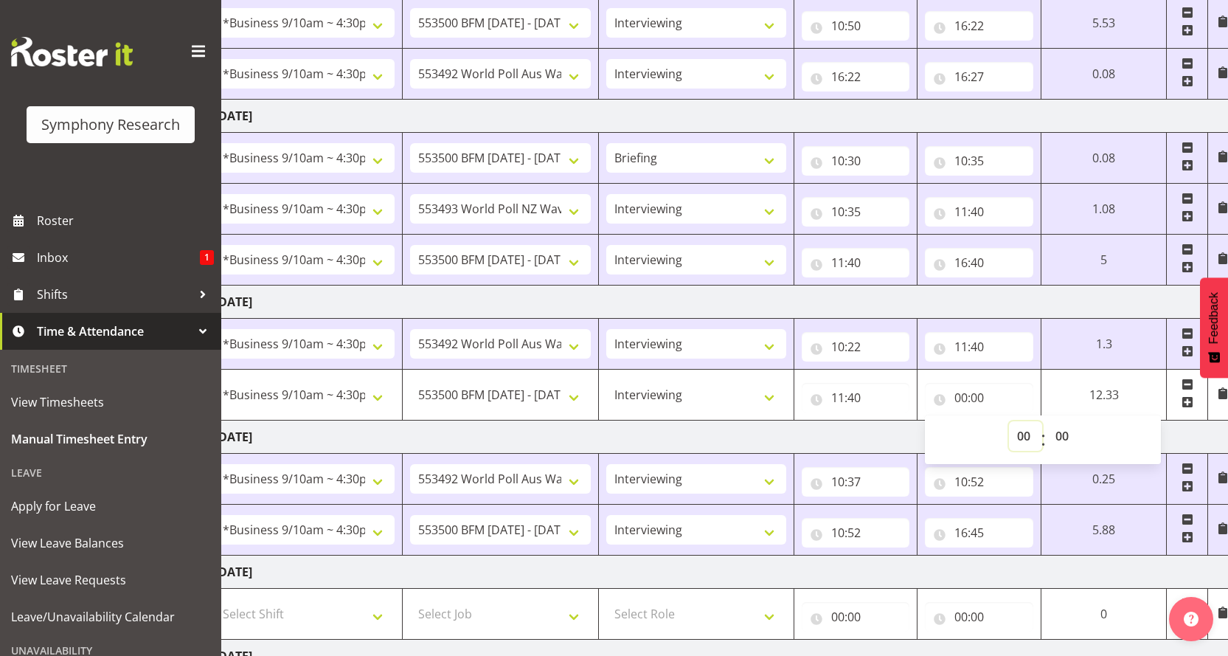
click at [1042, 421] on select "00 01 02 03 04 05 06 07 08 09 10 11 12 13 14 15 16 17 18 19 20 21 22 23" at bounding box center [1025, 436] width 33 height 30
select select "16"
click at [1042, 421] on select "00 01 02 03 04 05 06 07 08 09 10 11 12 13 14 15 16 17 18 19 20 21 22 23" at bounding box center [1025, 436] width 33 height 30
type input "16:00"
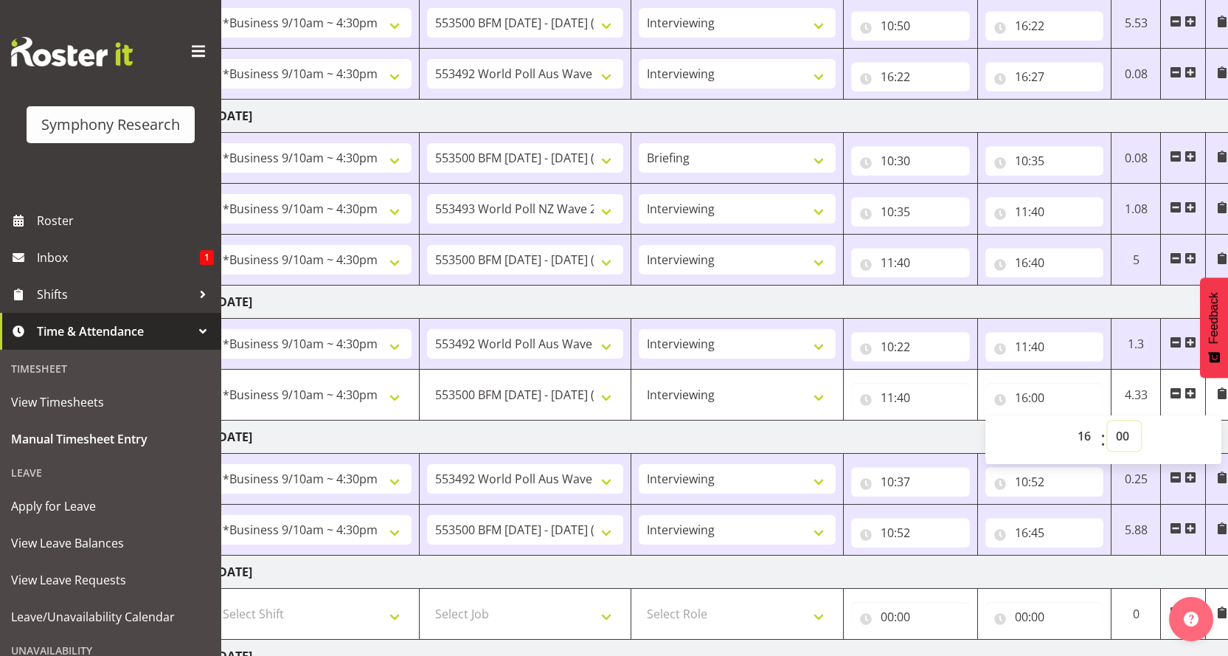
drag, startPoint x: 1121, startPoint y: 331, endPoint x: 1129, endPoint y: 327, distance: 8.9
click at [1121, 421] on select "00 01 02 03 04 05 06 07 08 09 10 11 12 13 14 15 16 17 18 19 20 21 22 23 24 25 2…" at bounding box center [1124, 436] width 33 height 30
select select "30"
click at [1110, 421] on select "00 01 02 03 04 05 06 07 08 09 10 11 12 13 14 15 16 17 18 19 20 21 22 23 24 25 2…" at bounding box center [1124, 436] width 33 height 30
type input "16:30"
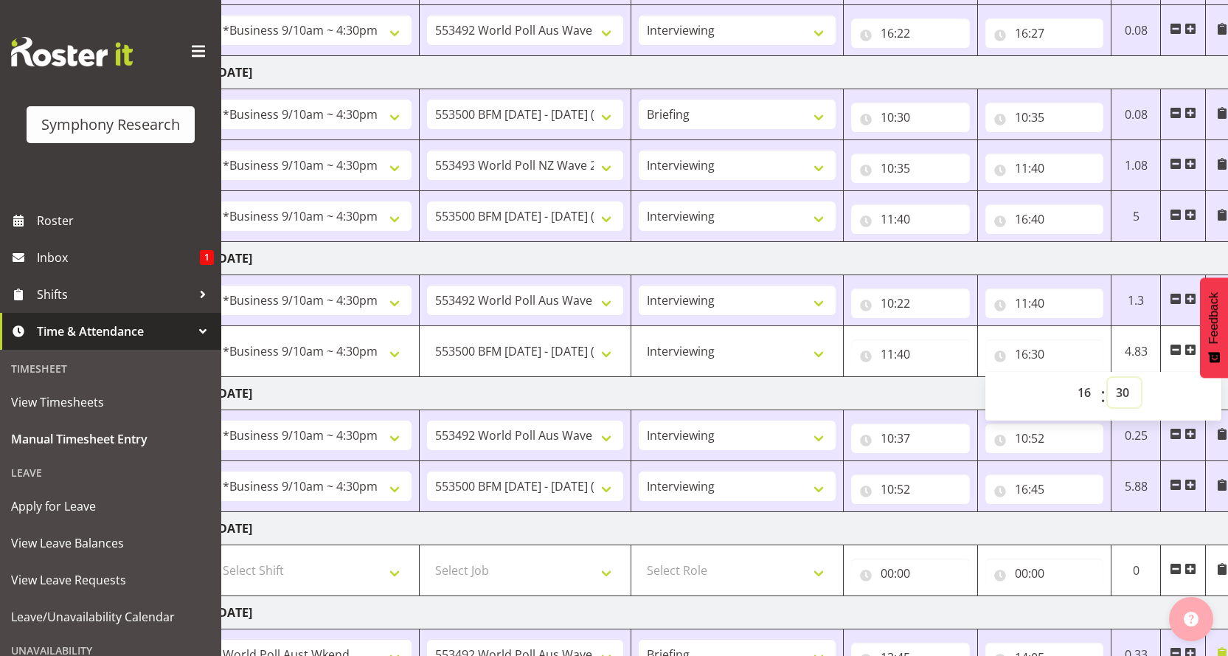
scroll to position [437, 0]
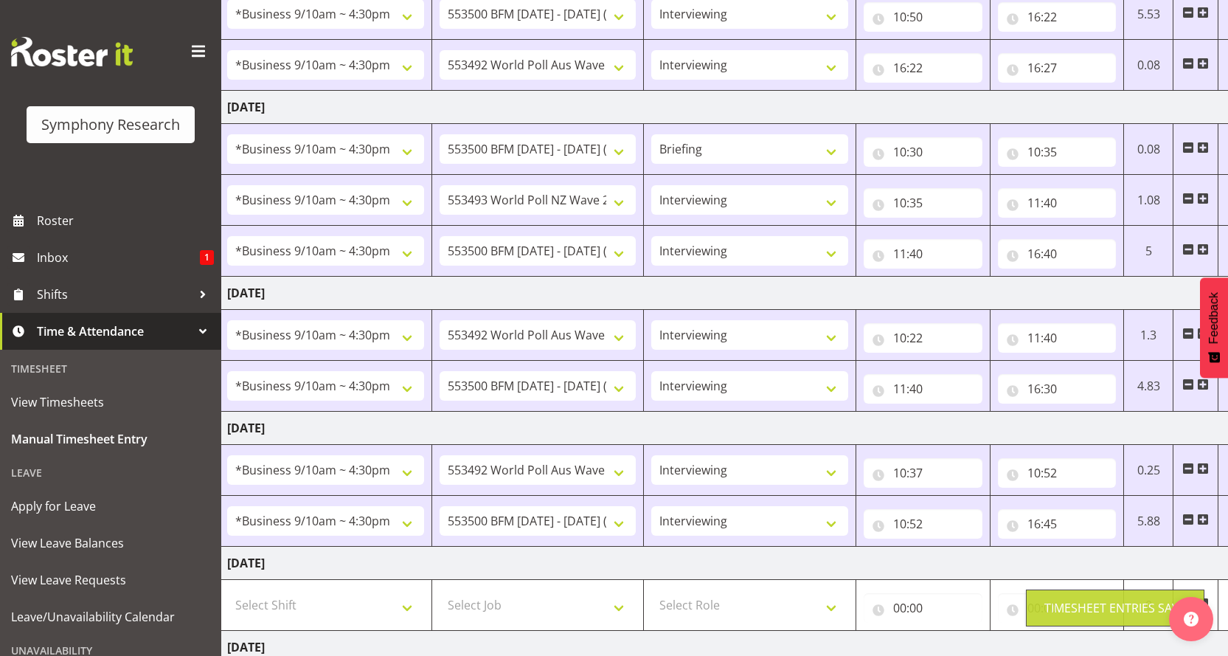
scroll to position [142, 0]
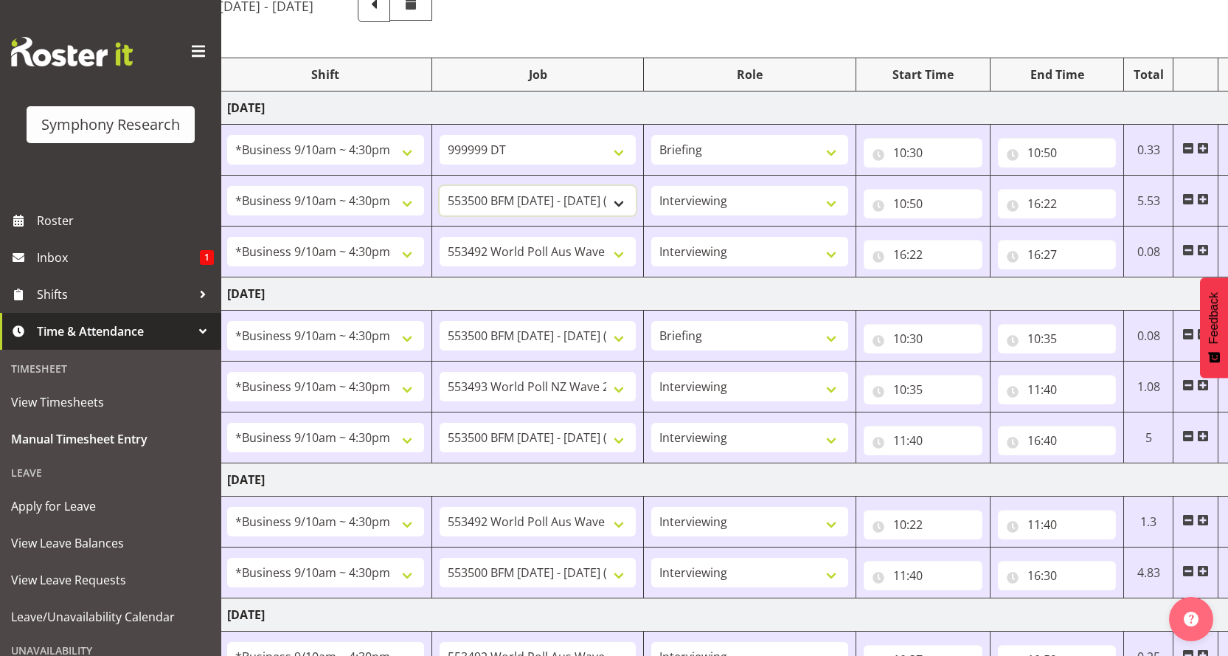
click at [625, 186] on select "550060 IF Admin 553492 World Poll Aus Wave 2 Main 2025 553493 World Poll NZ Wav…" at bounding box center [538, 201] width 197 height 30
select select "10731"
click at [440, 186] on select "550060 IF Admin 553492 World Poll Aus Wave 2 Main 2025 553493 World Poll NZ Wav…" at bounding box center [538, 201] width 197 height 30
click at [628, 321] on select "550060 IF Admin 553492 World Poll Aus Wave 2 Main 2025 553493 World Poll NZ Wav…" at bounding box center [538, 336] width 197 height 30
select select "10731"
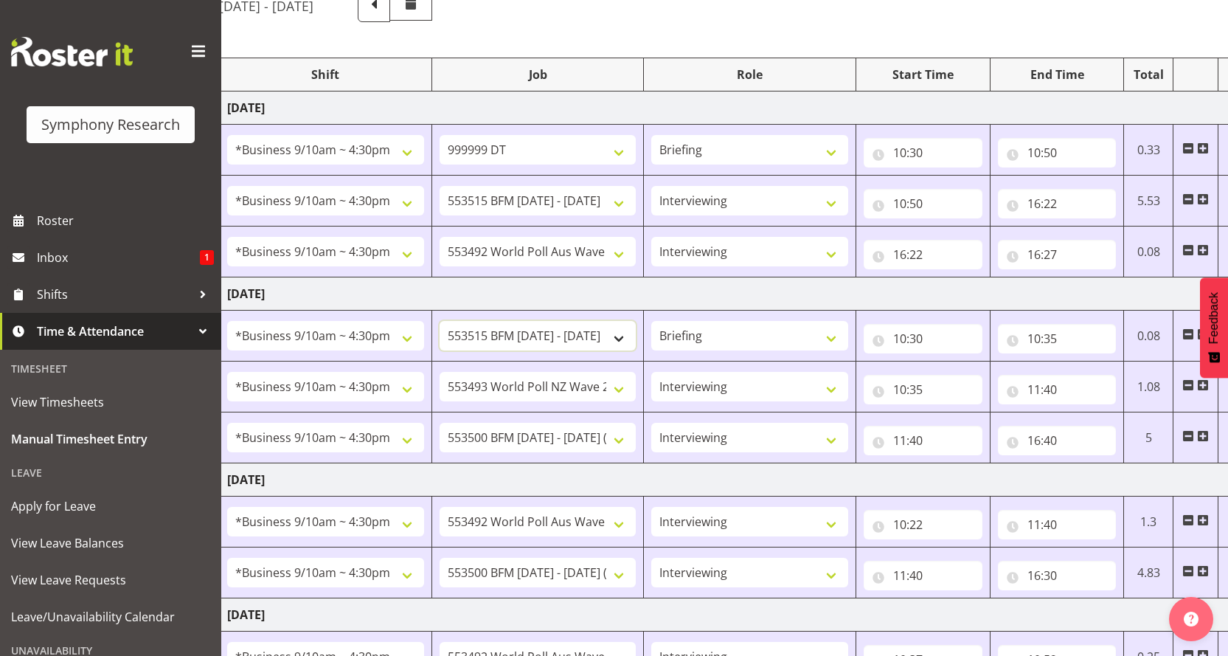
click at [440, 321] on select "550060 IF Admin 553492 World Poll Aus Wave 2 Main 2025 553493 World Poll NZ Wav…" at bounding box center [538, 336] width 197 height 30
drag, startPoint x: 623, startPoint y: 472, endPoint x: 606, endPoint y: 462, distance: 19.2
click at [623, 558] on select "550060 IF Admin 553492 World Poll Aus Wave 2 Main 2025 553493 World Poll NZ Wav…" at bounding box center [538, 573] width 197 height 30
select select "10731"
click at [440, 558] on select "550060 IF Admin 553492 World Poll Aus Wave 2 Main 2025 553493 World Poll NZ Wav…" at bounding box center [538, 573] width 197 height 30
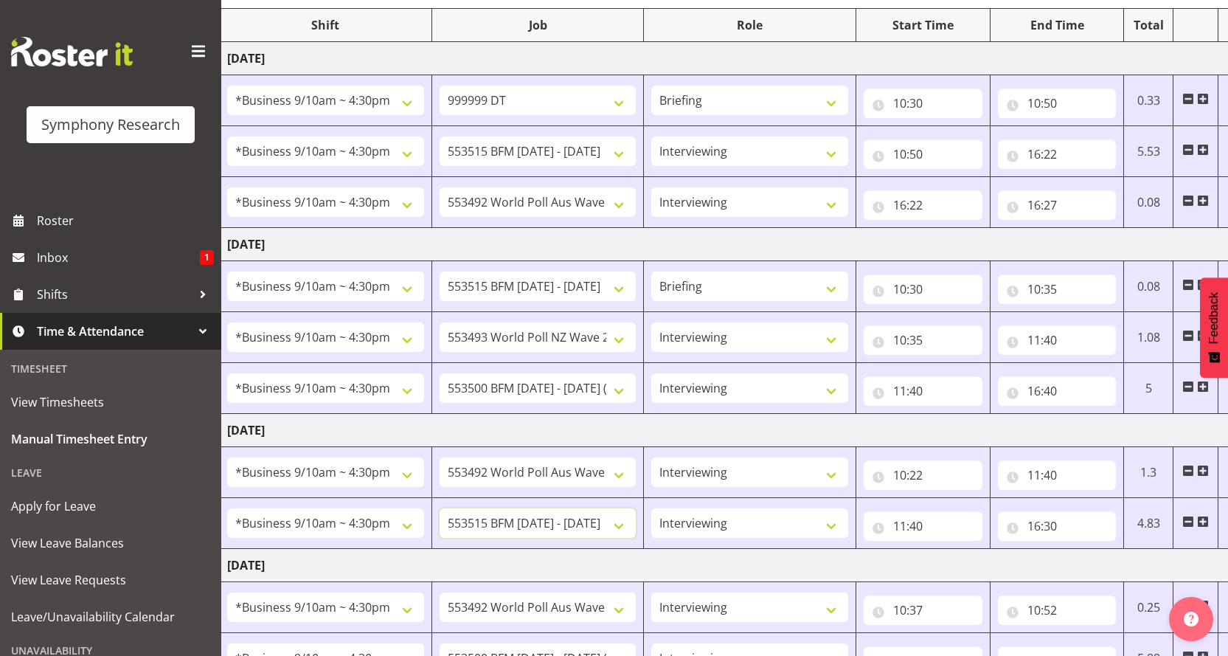
scroll to position [215, 0]
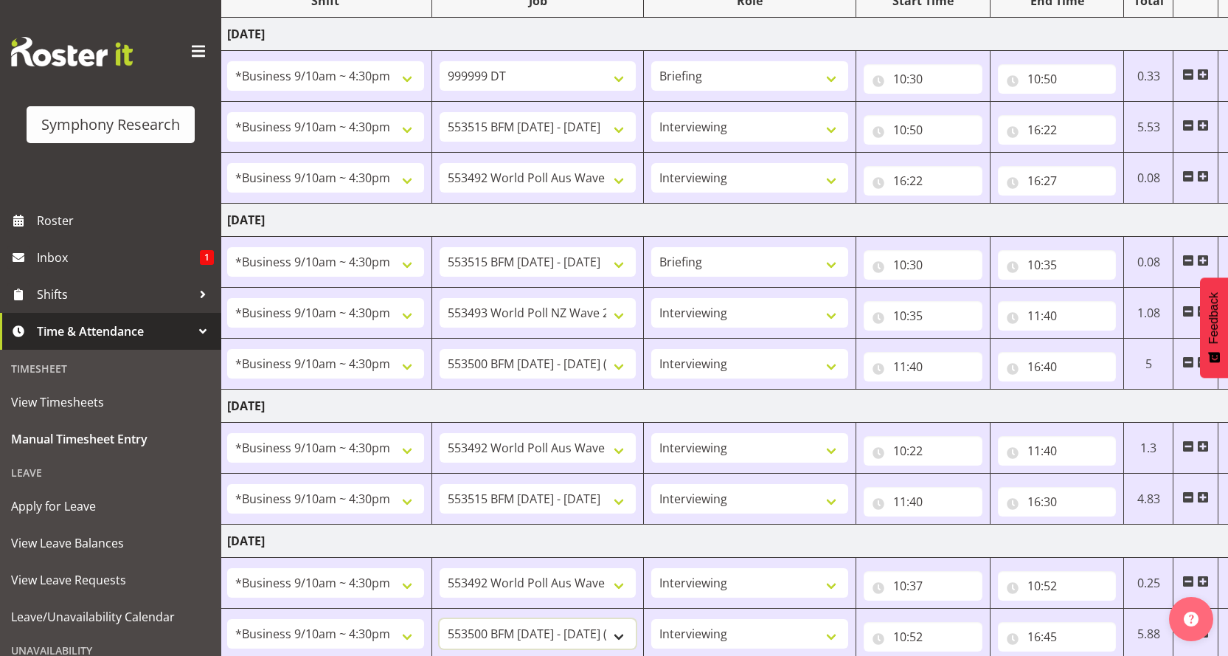
click at [625, 619] on select "550060 IF Admin 553492 World Poll Aus Wave 2 Main 2025 553493 World Poll NZ Wav…" at bounding box center [538, 634] width 197 height 30
select select "10731"
click at [440, 619] on select "550060 IF Admin 553492 World Poll Aus Wave 2 Main 2025 553493 World Poll NZ Wav…" at bounding box center [538, 634] width 197 height 30
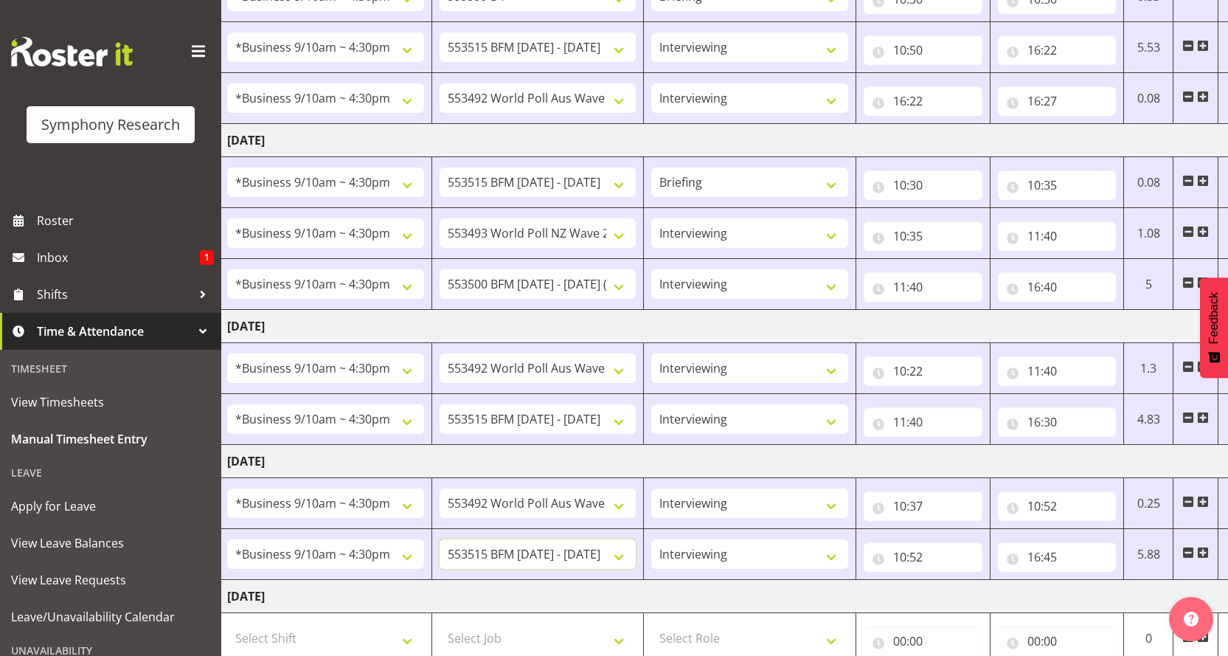
scroll to position [437, 0]
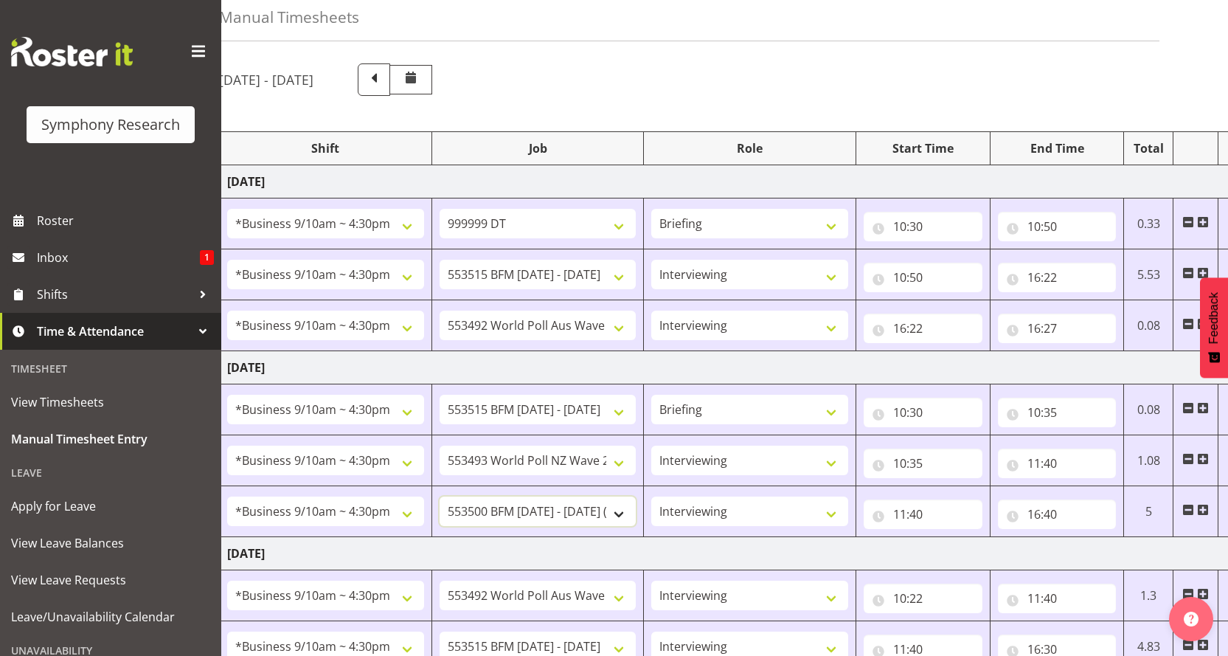
click at [627, 497] on select "550060 IF Admin 553492 World Poll Aus Wave 2 Main 2025 553493 World Poll NZ Wav…" at bounding box center [538, 512] width 197 height 30
select select "10731"
click at [440, 497] on select "550060 IF Admin 553492 World Poll Aus Wave 2 Main 2025 553493 World Poll NZ Wav…" at bounding box center [538, 512] width 197 height 30
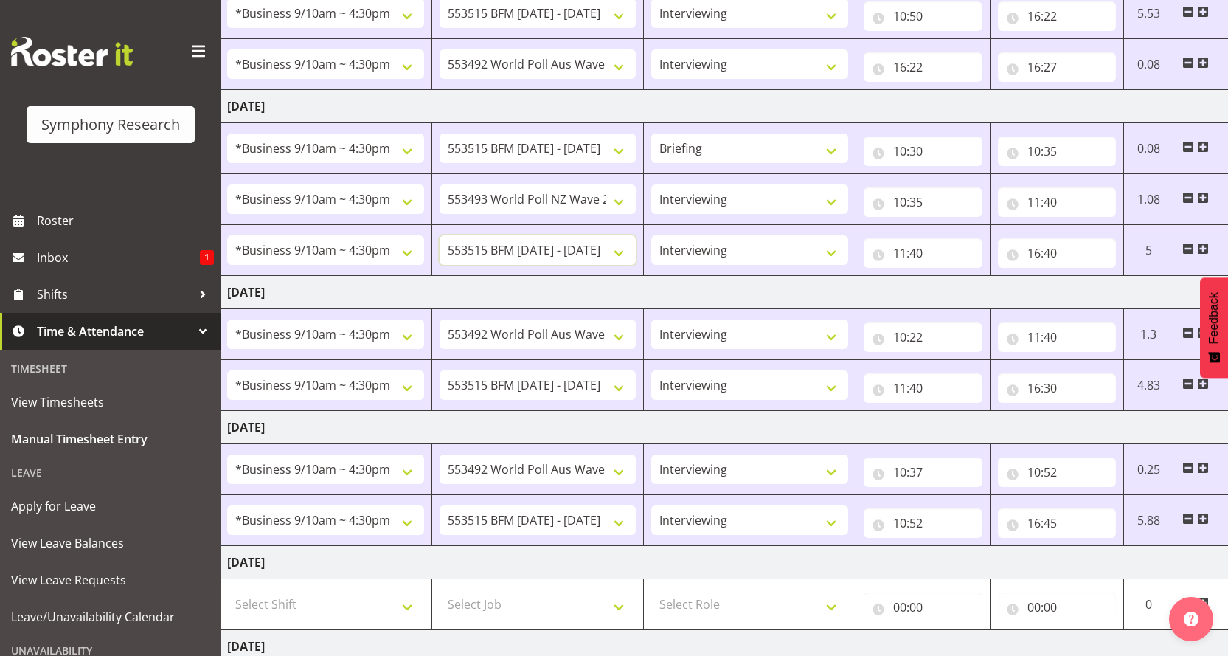
scroll to position [437, 0]
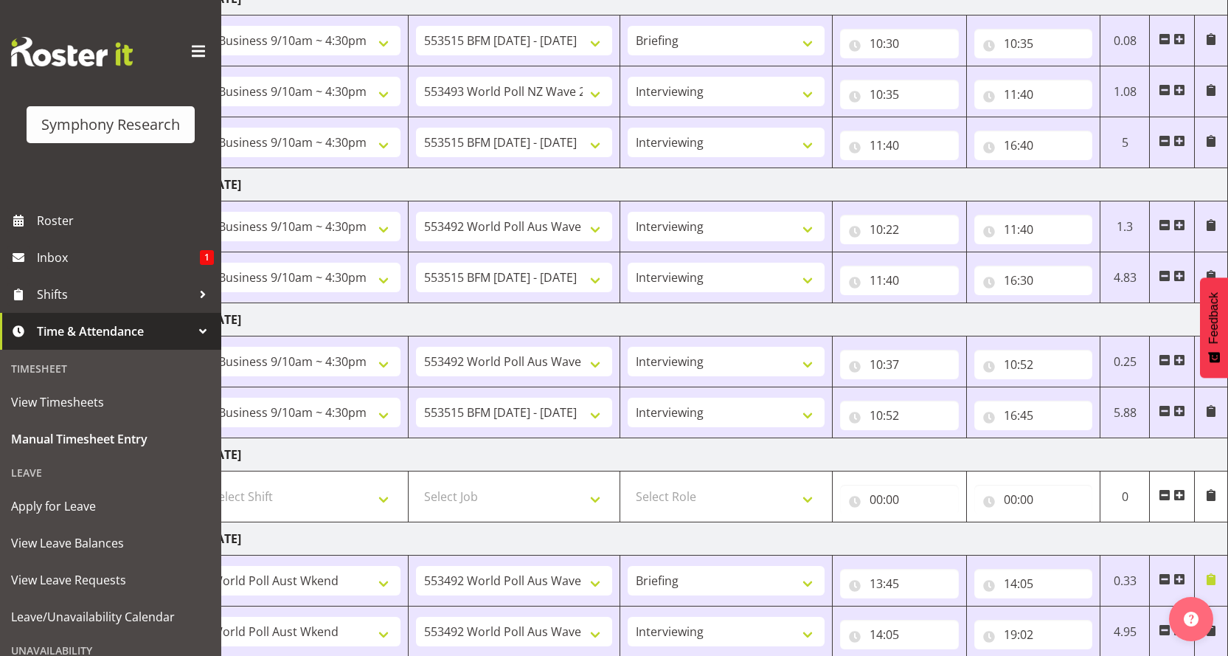
click at [1211, 573] on span at bounding box center [1211, 579] width 12 height 12
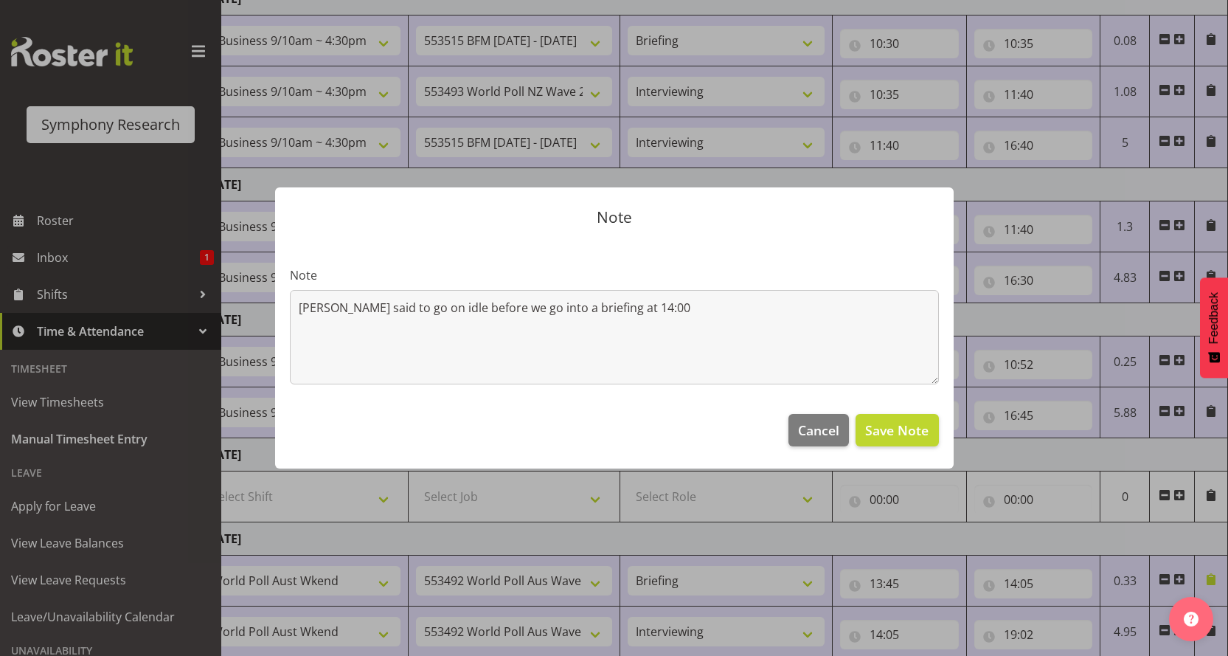
scroll to position [0, 74]
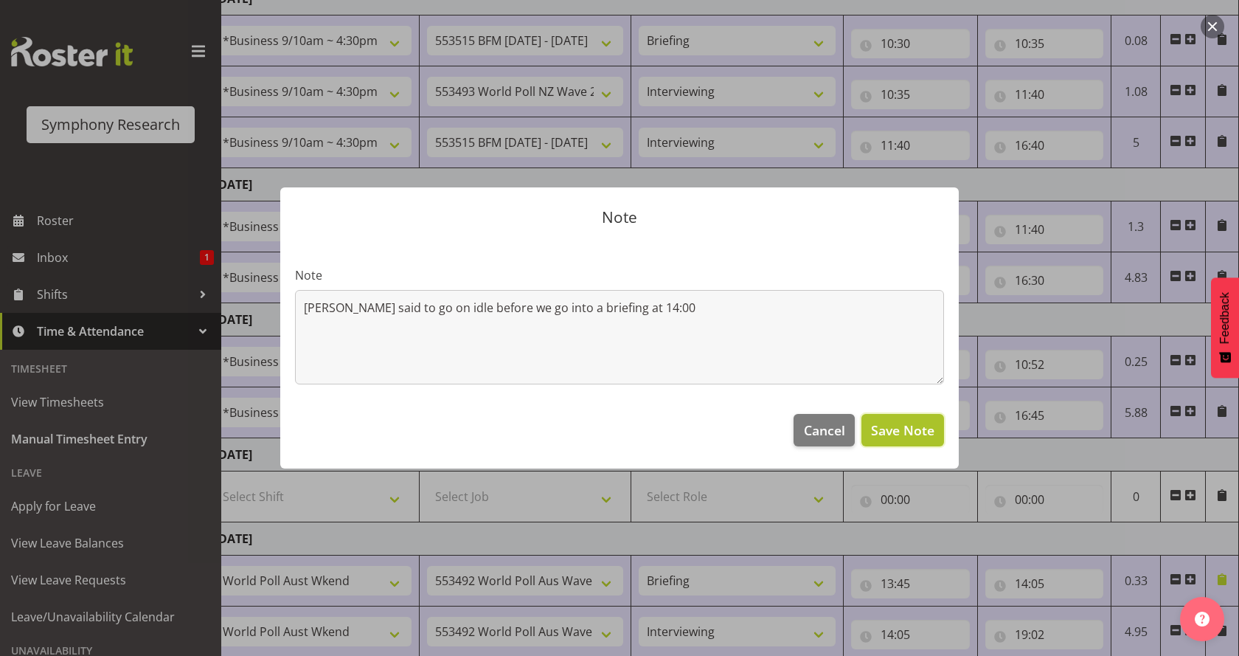
click at [922, 421] on span "Save Note" at bounding box center [902, 430] width 63 height 19
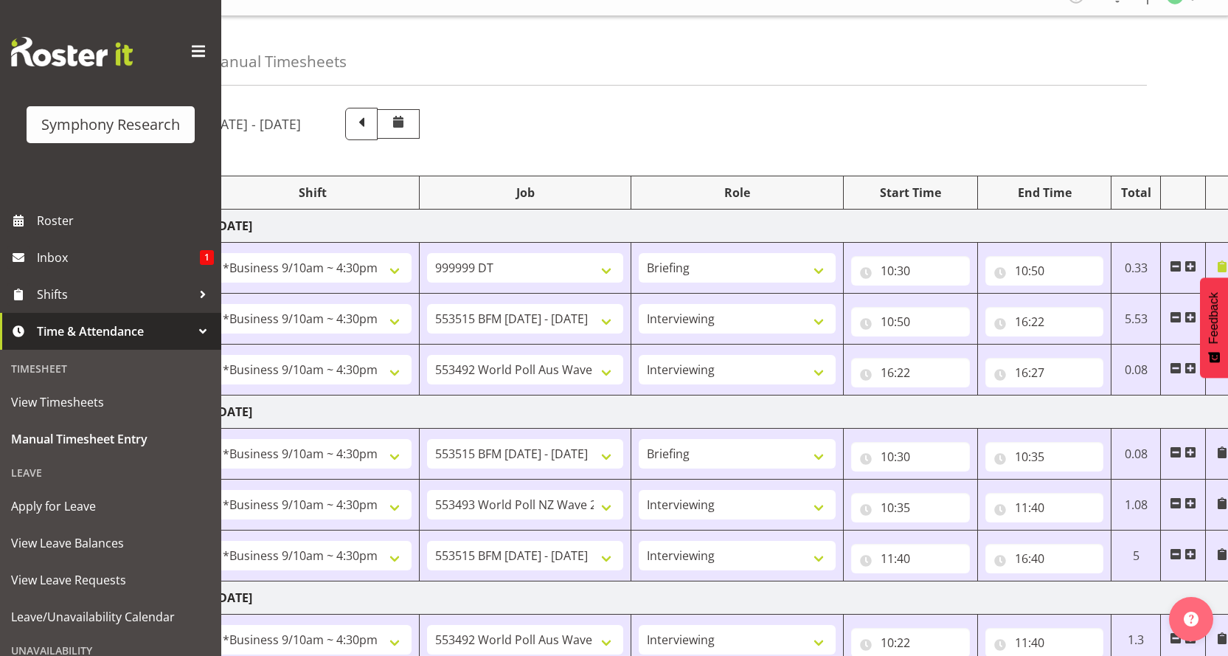
scroll to position [0, 0]
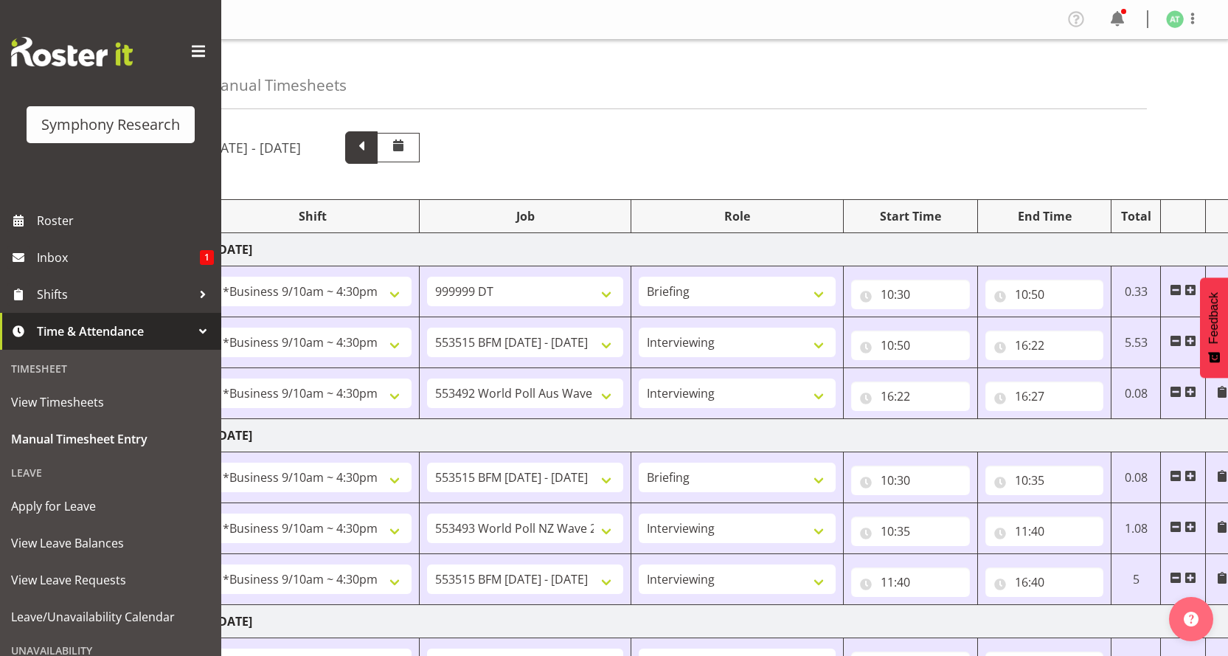
click at [371, 137] on span at bounding box center [361, 145] width 19 height 19
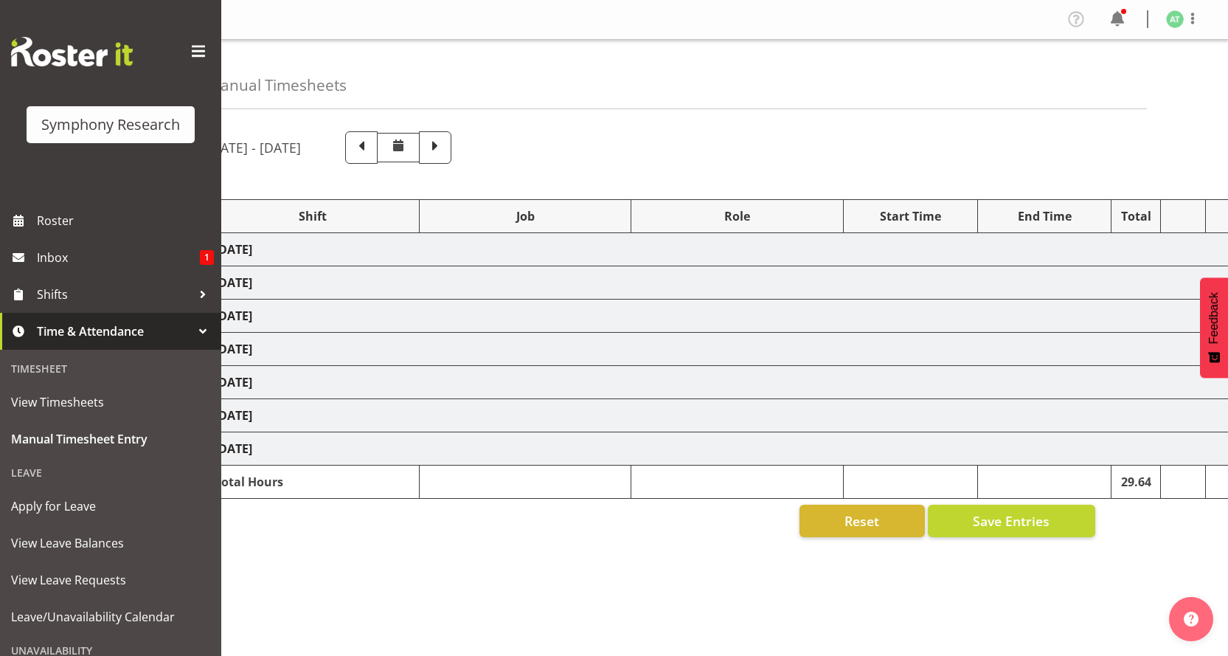
select select "26078"
select select
select select "26078"
select select "10499"
select select "47"
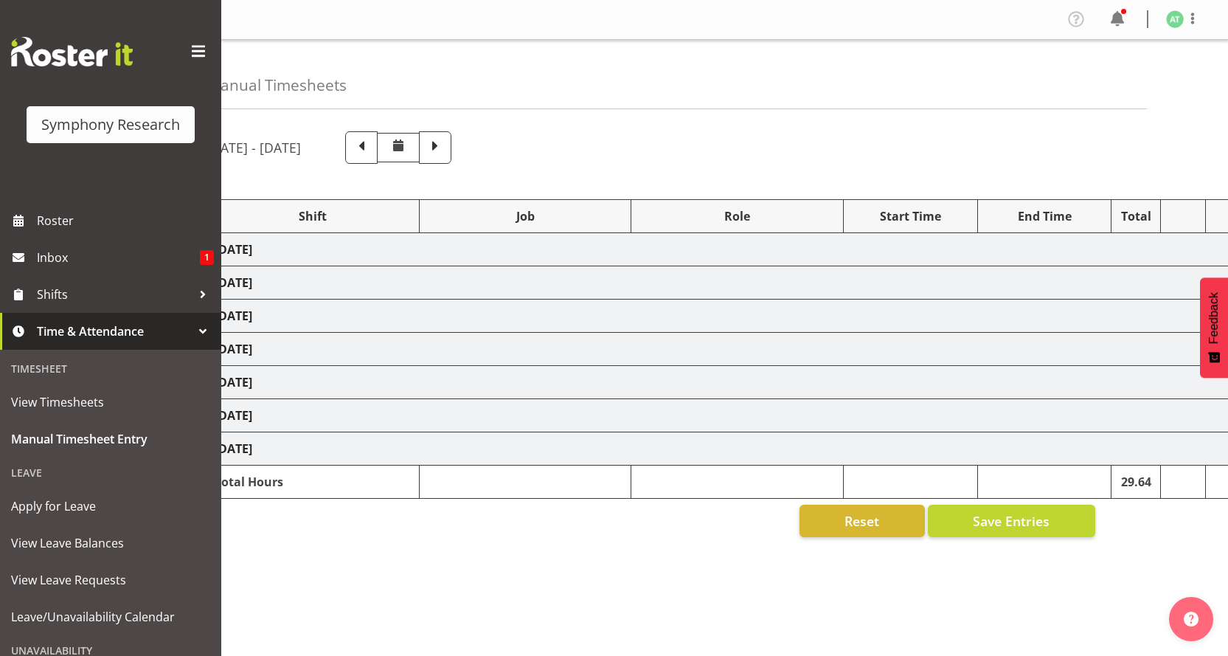
select select "26078"
select select "10527"
select select "47"
select select "26078"
select select
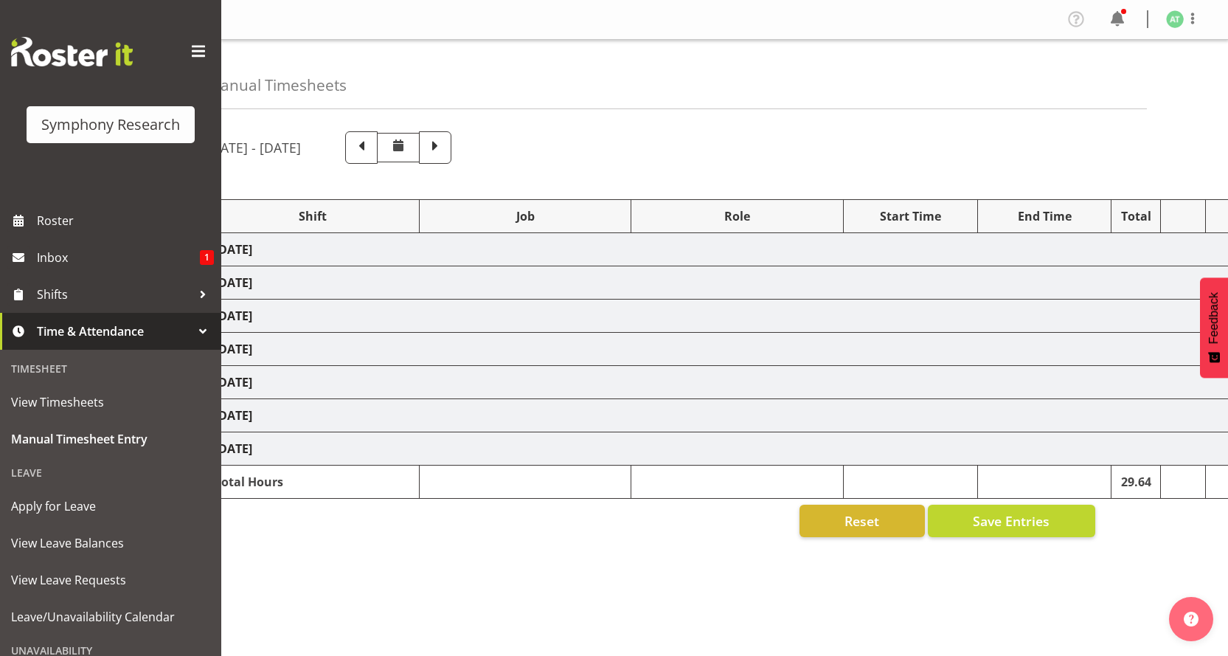
select select "47"
select select "26078"
select select
select select "26078"
select select "10527"
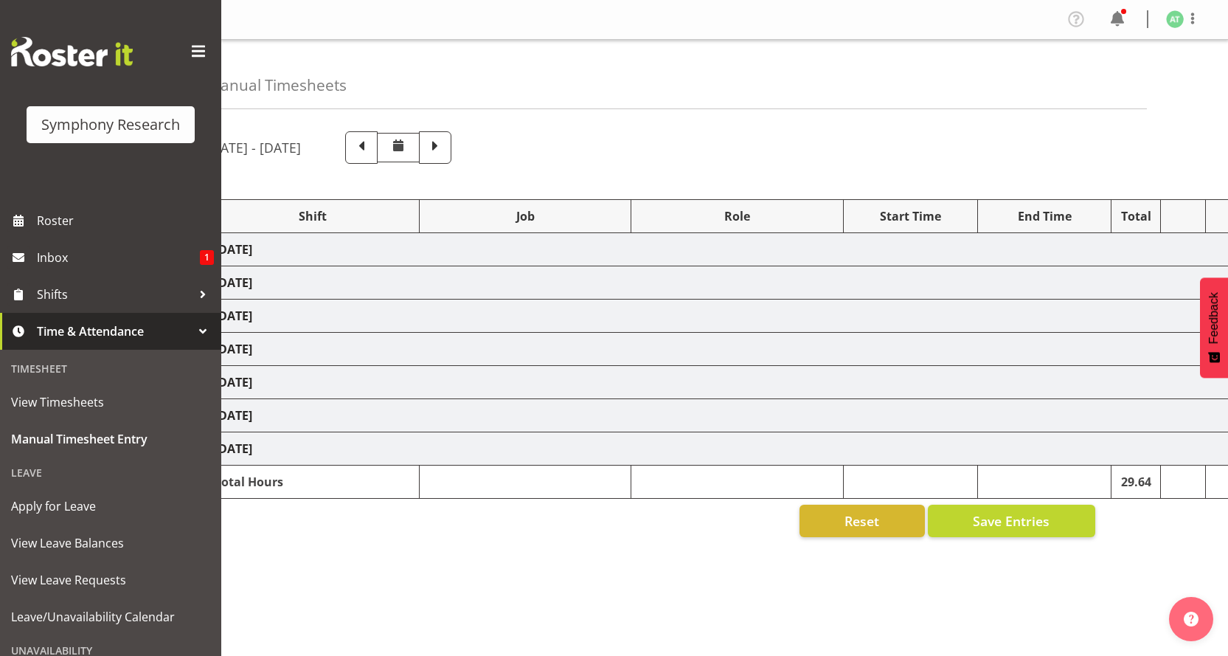
select select "47"
select select "26078"
select select "10499"
select select "47"
select select "26078"
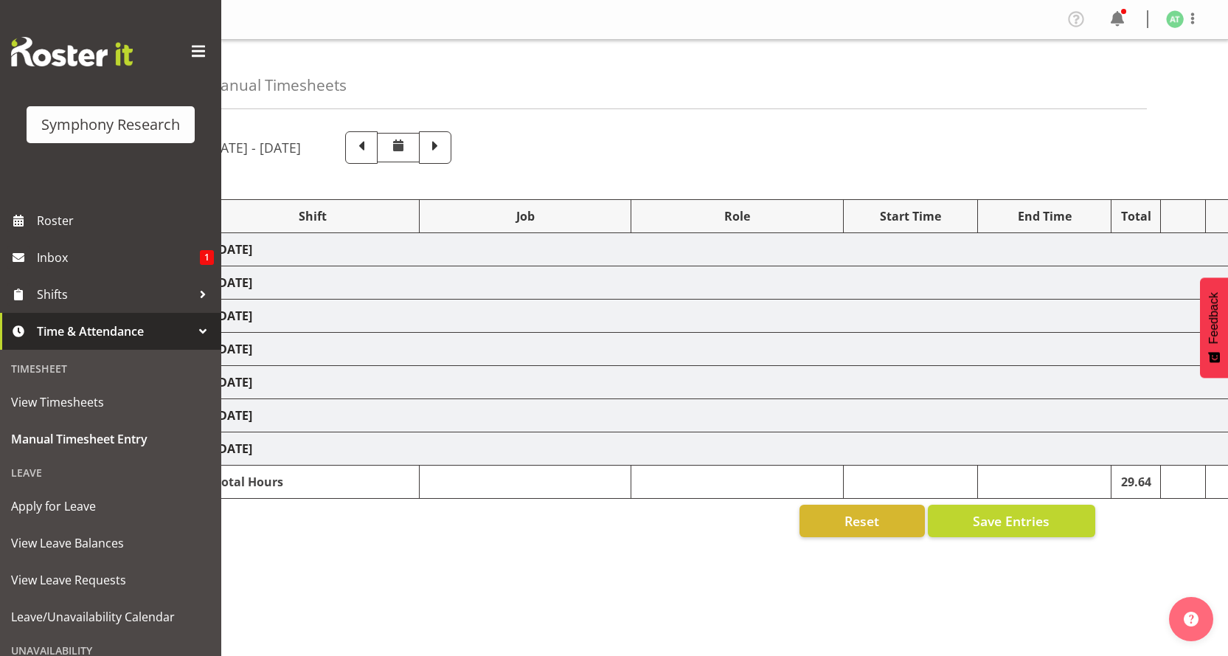
select select "10527"
select select "47"
select select "26078"
select select "10527"
select select "47"
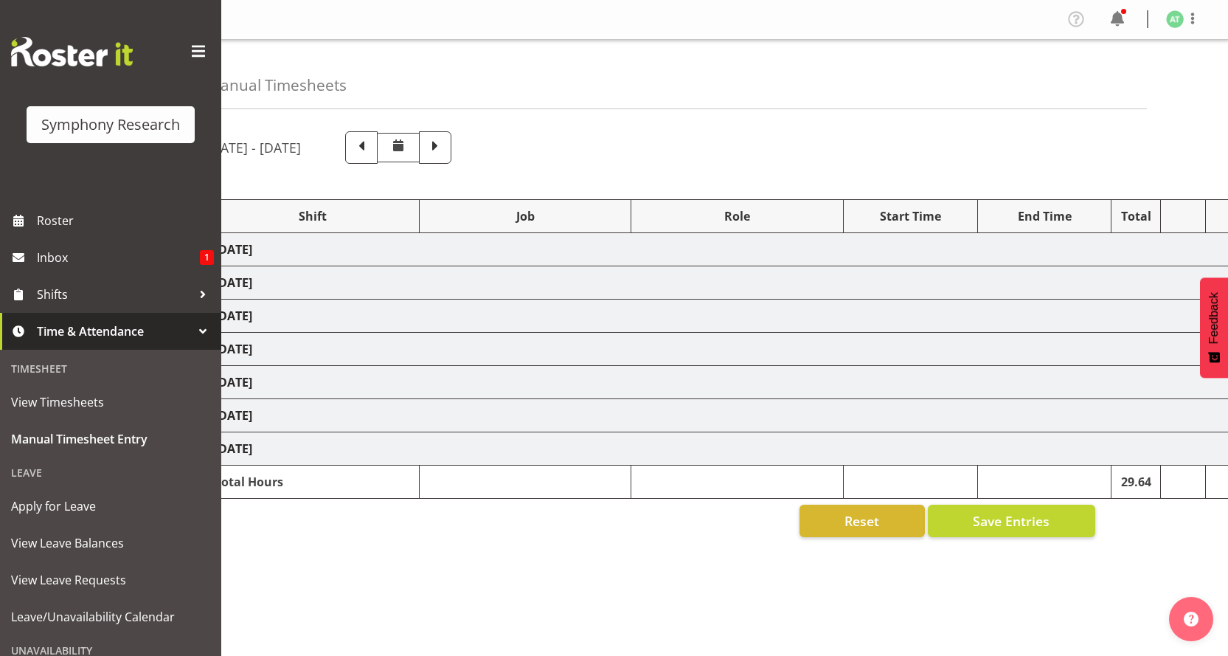
select select "26078"
select select
select select "47"
select select "26078"
select select
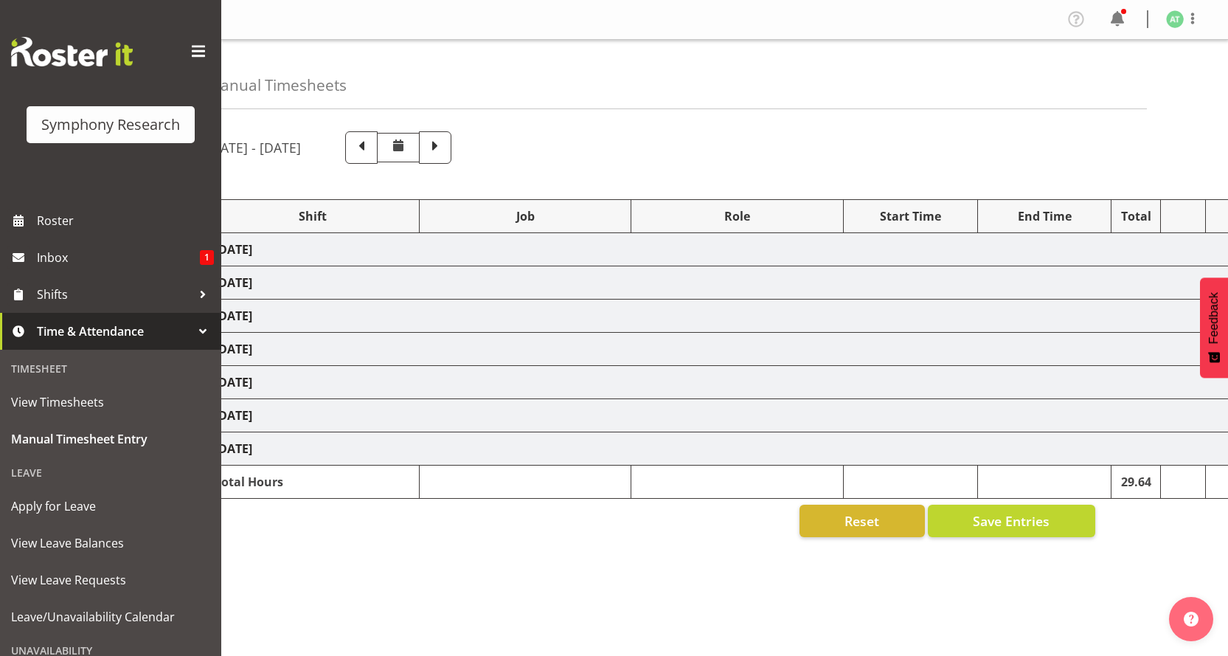
select select "26078"
select select
select select "47"
select select "26078"
select select "10527"
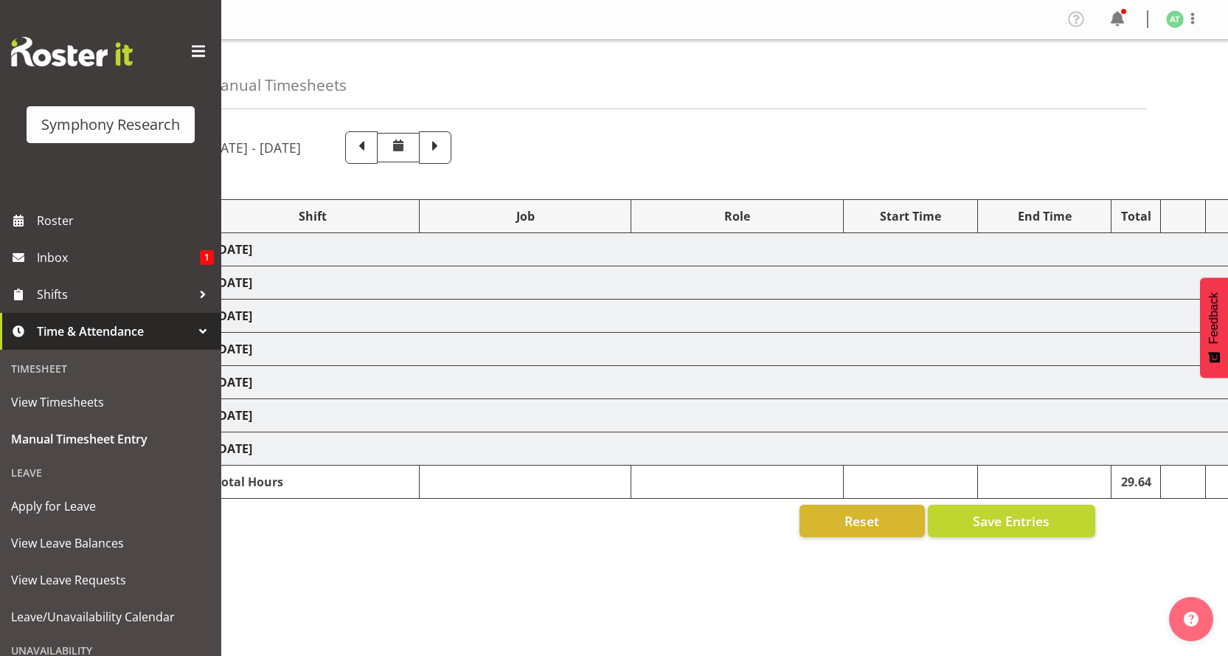
select select "47"
select select "41319"
select select "760"
select select "41319"
select select "10527"
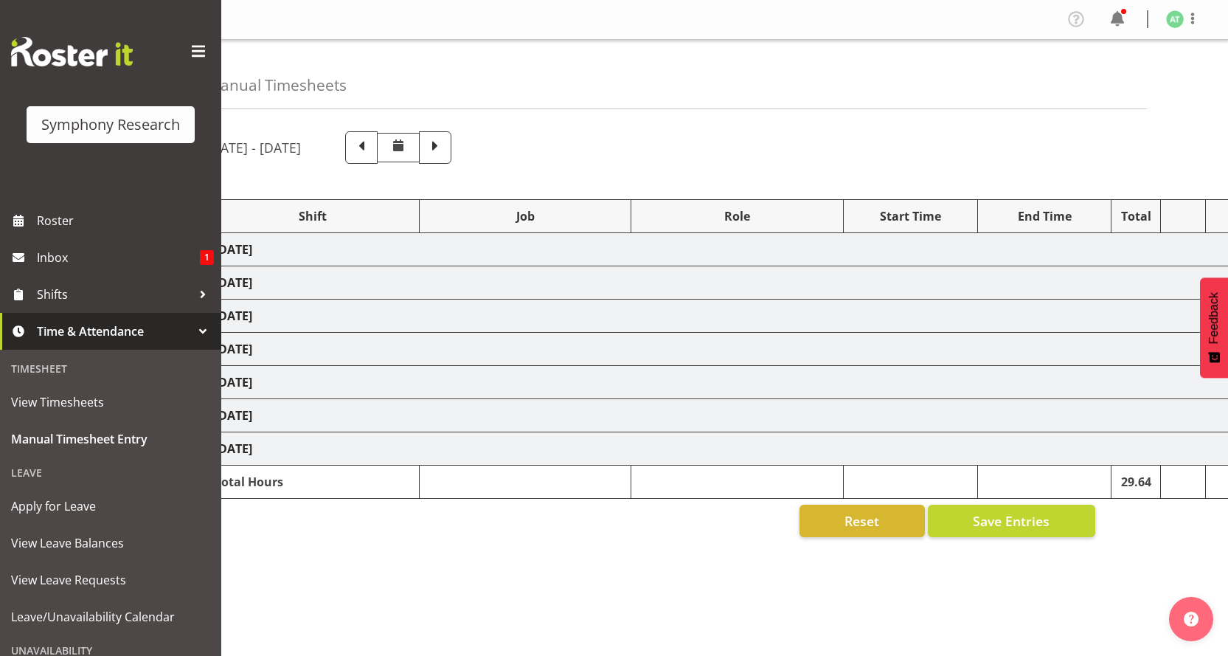
select select "47"
select select "11547"
select select "10499"
select select "47"
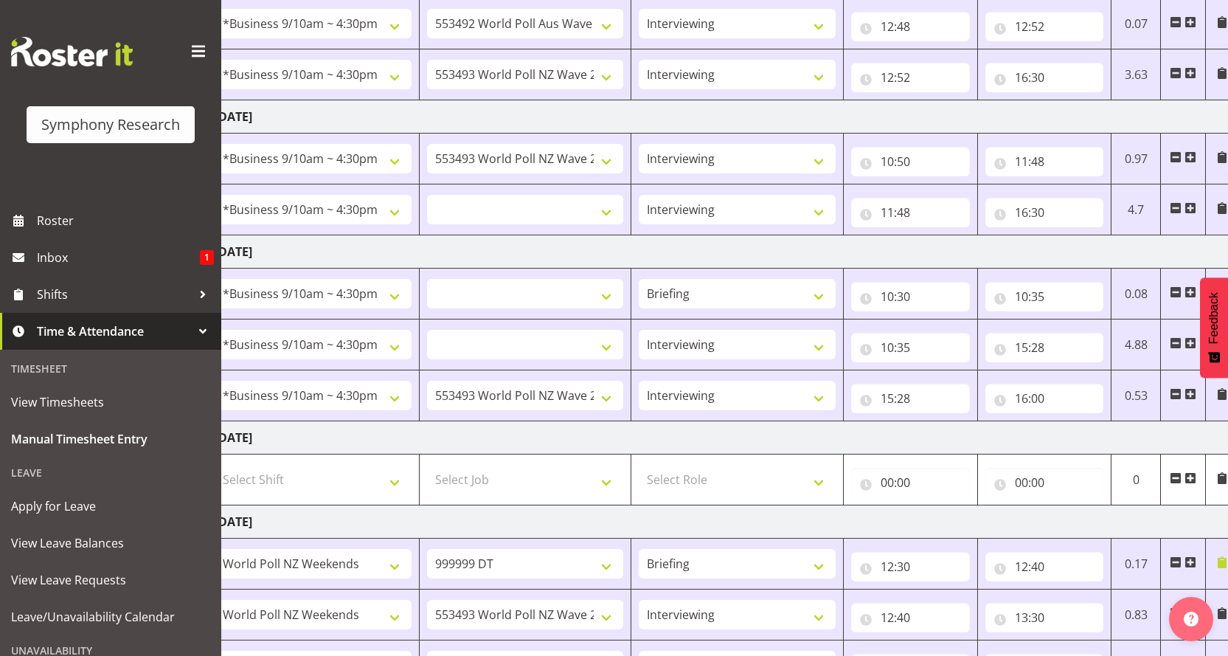
scroll to position [611, 0]
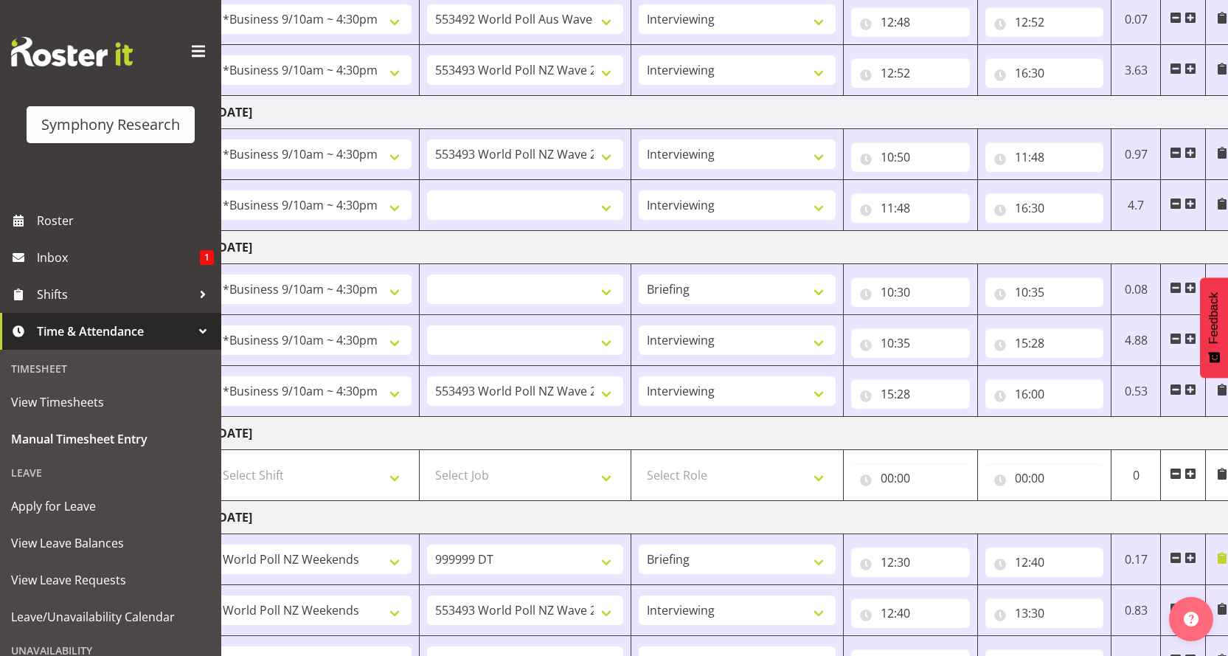
select select
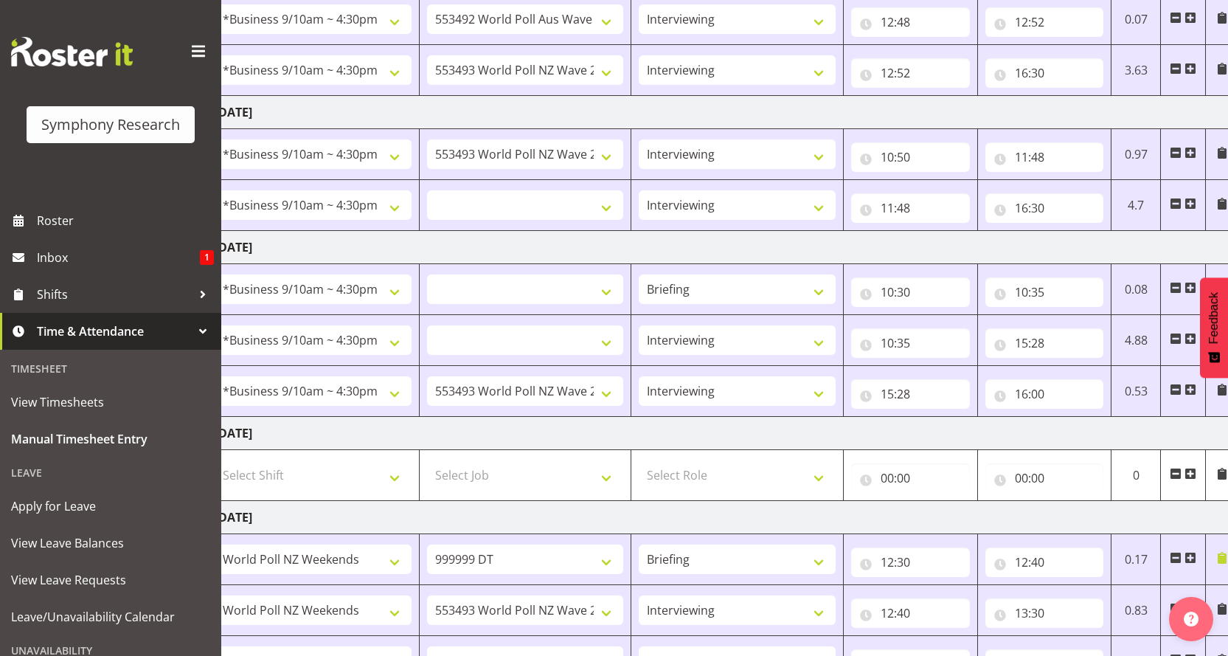
select select
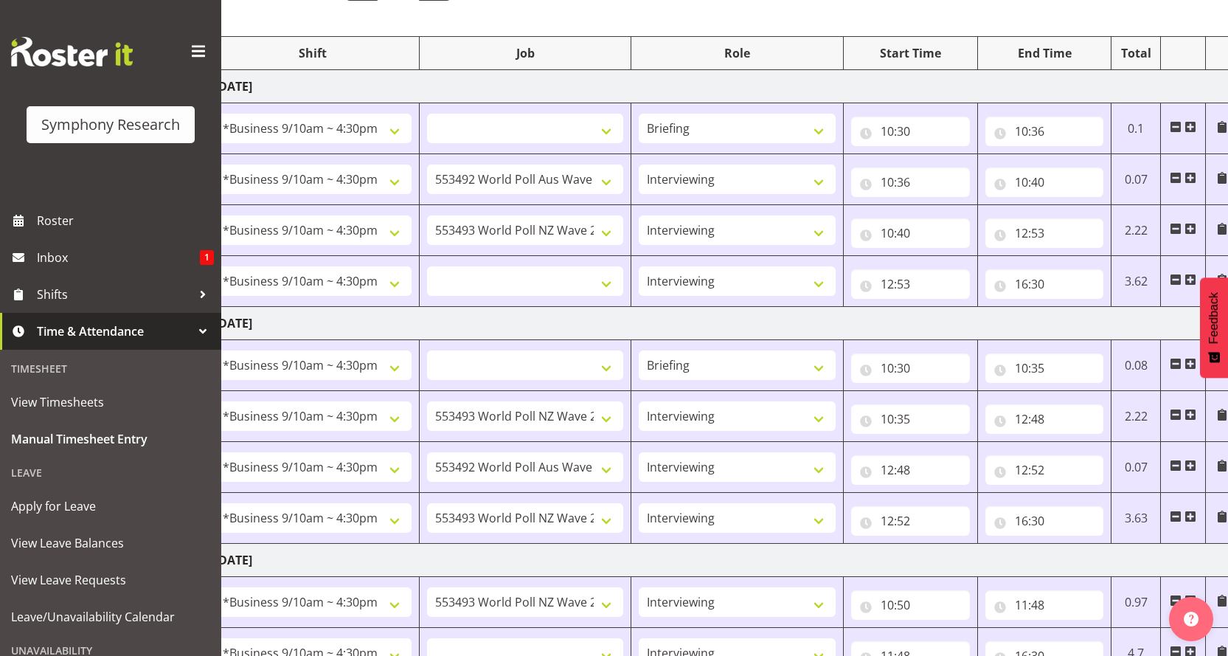
scroll to position [0, 0]
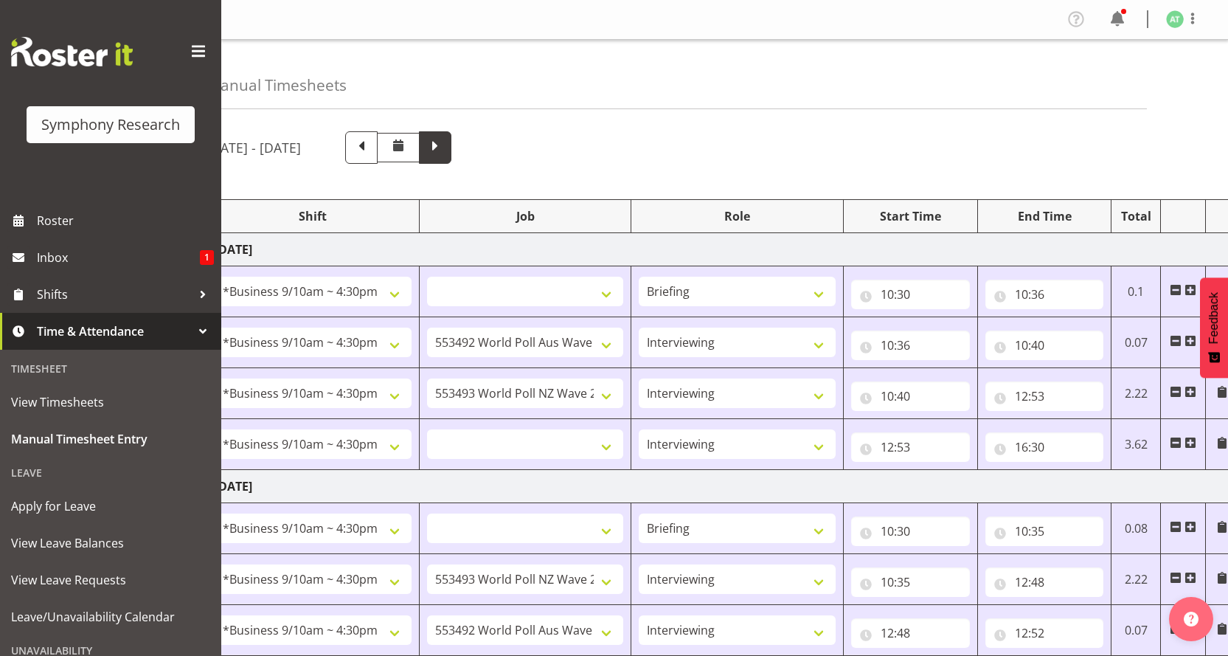
click at [445, 136] on span at bounding box center [435, 145] width 19 height 19
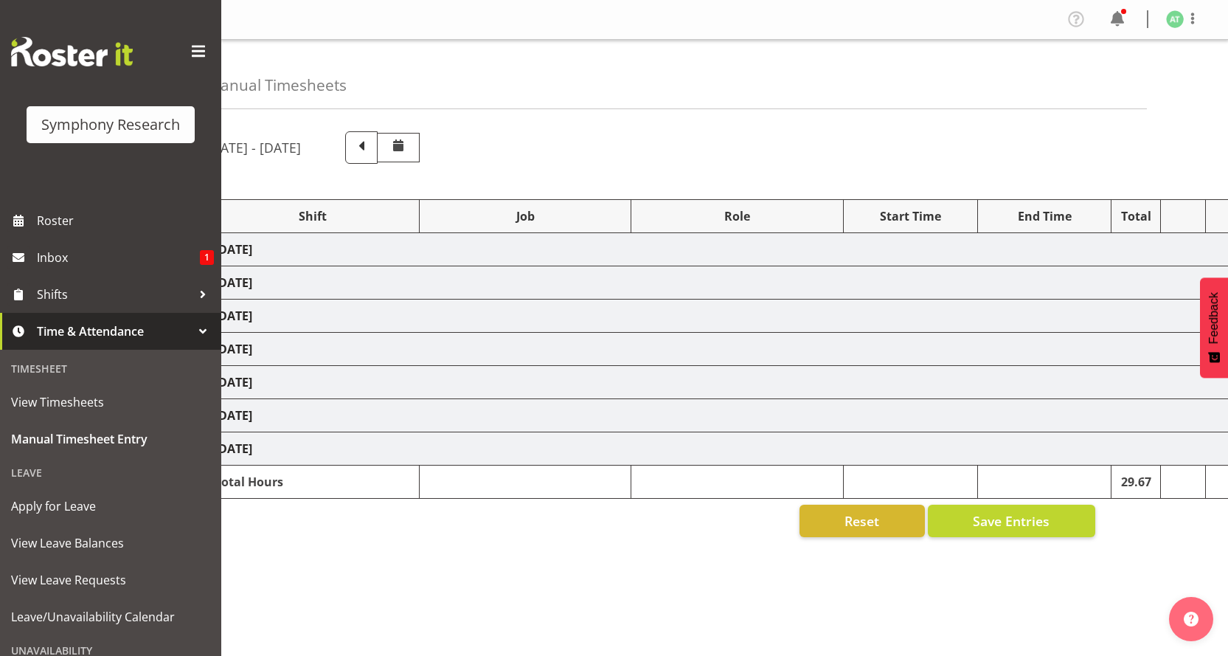
select select "26078"
select select "760"
select select "26078"
select select "10731"
select select "47"
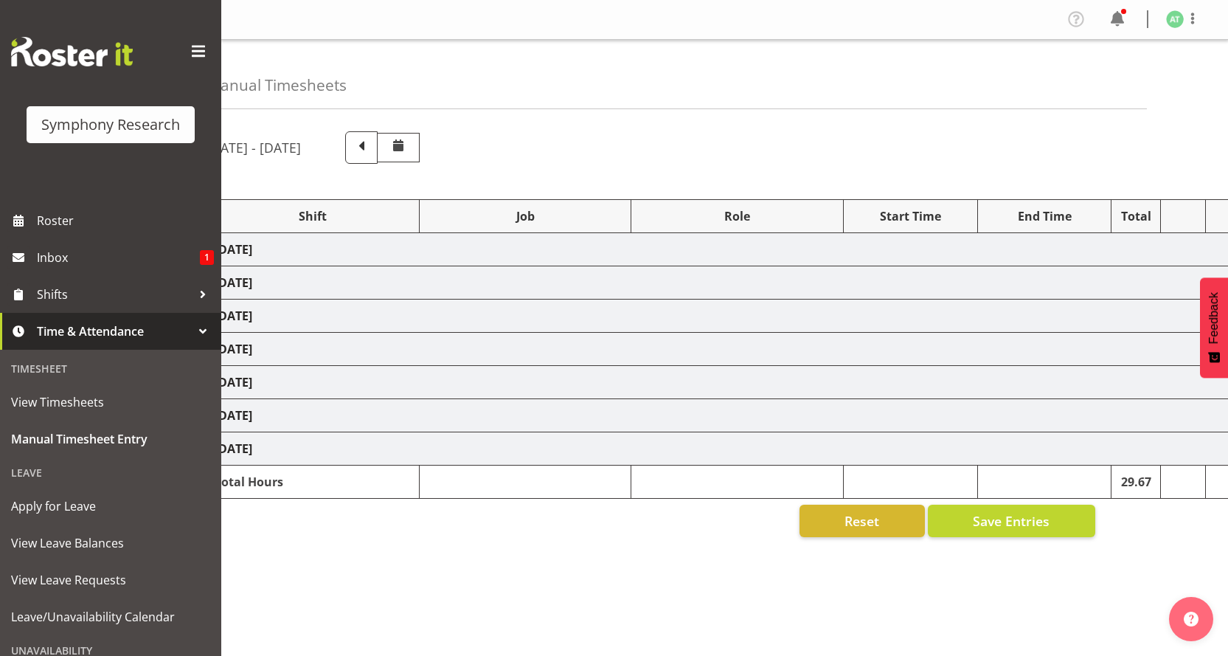
select select "26078"
select select "10499"
select select "47"
select select "26078"
select select "10731"
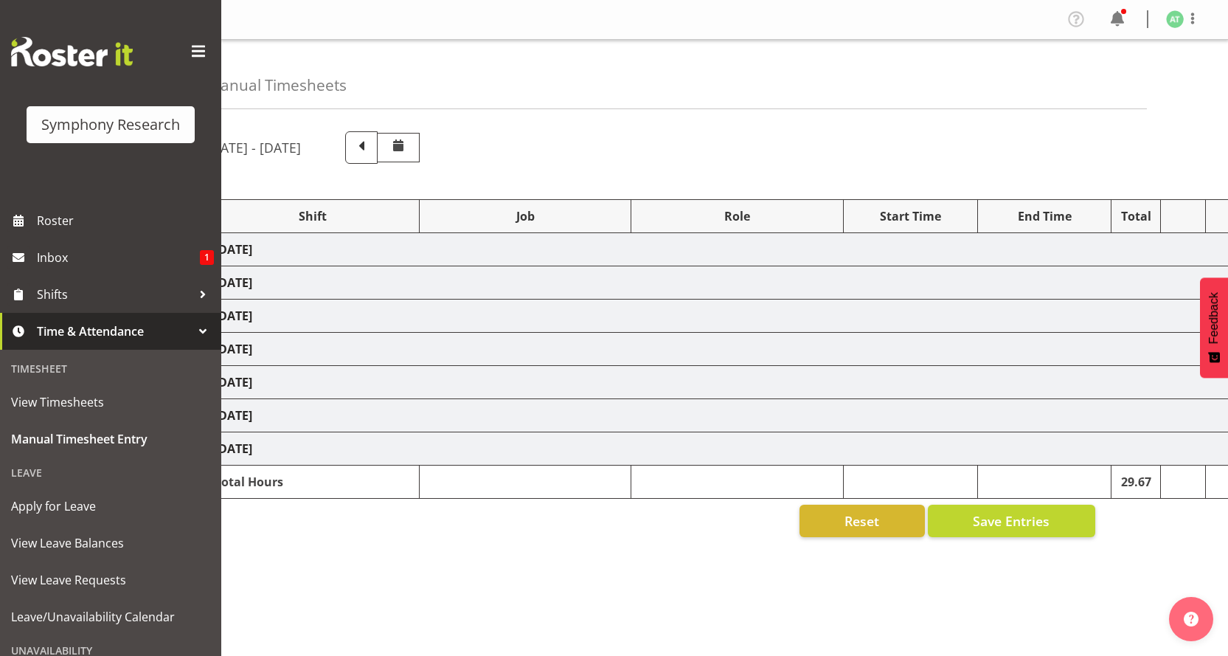
select select "26078"
select select "10527"
select select "47"
select select "26078"
select select "10731"
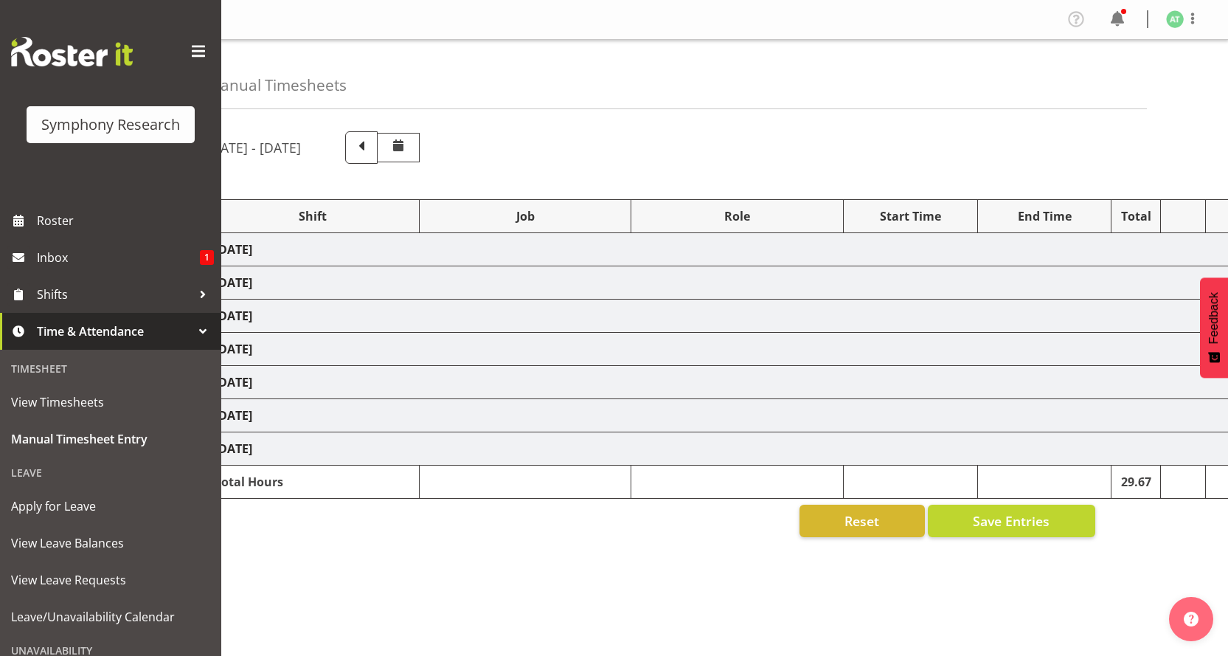
select select "47"
select select "26078"
select select "10499"
select select "47"
select select "26078"
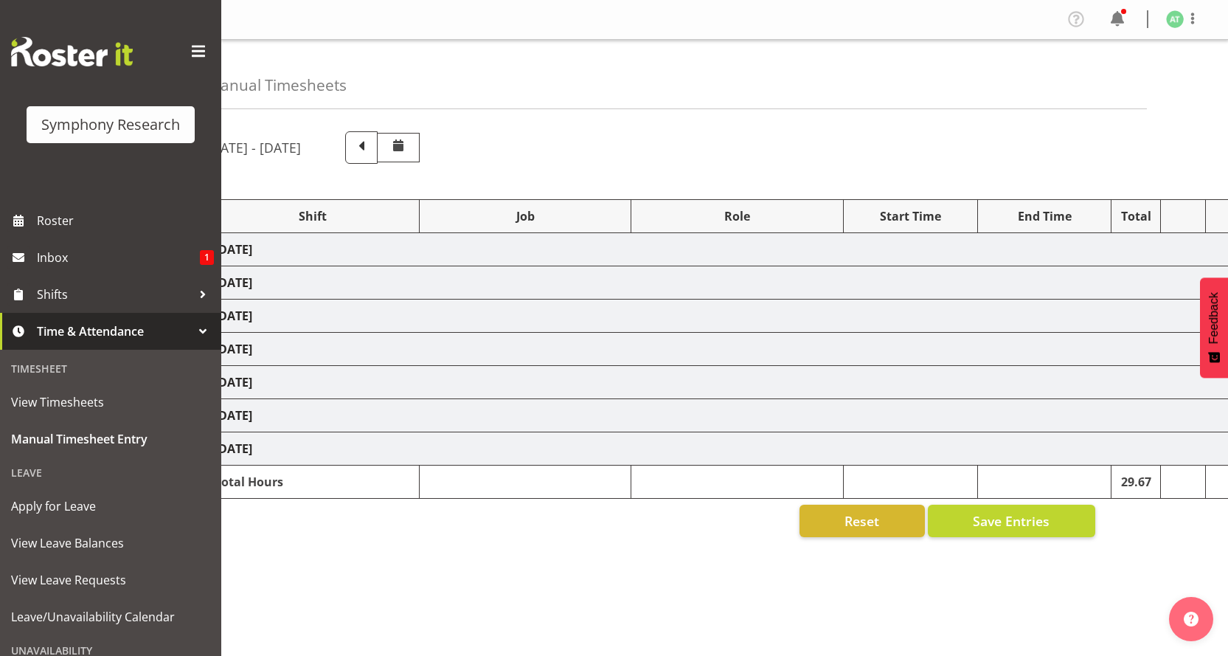
select select "10731"
select select "47"
select select "26078"
select select "10499"
select select "47"
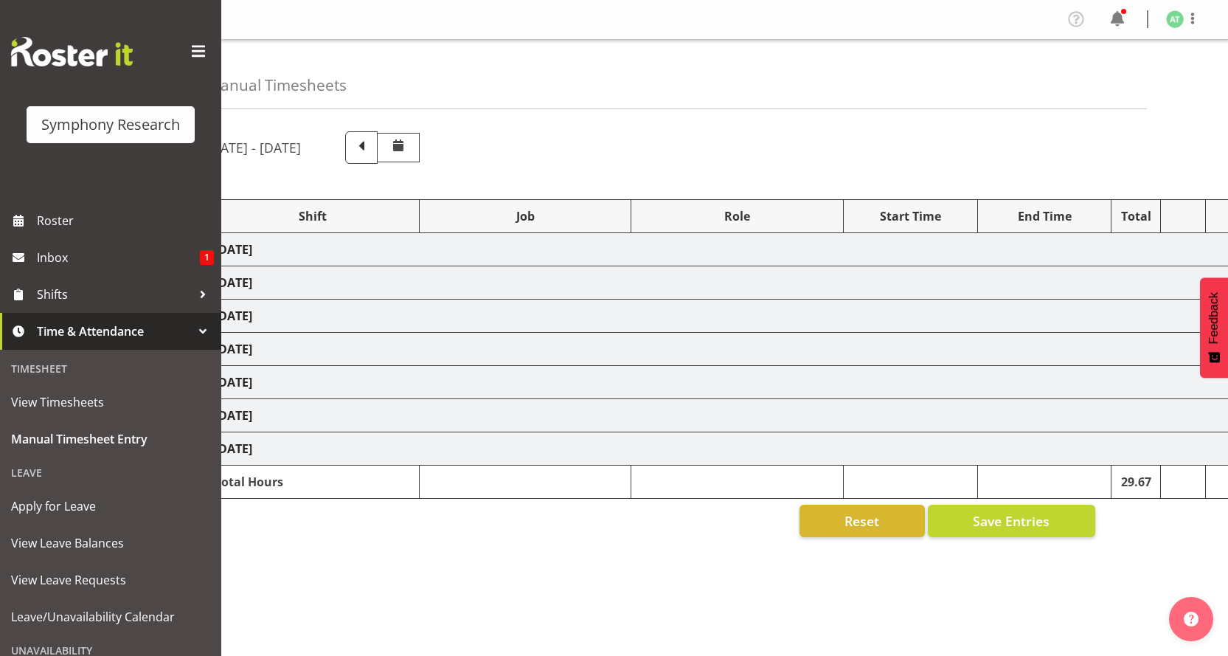
select select "26078"
select select "10731"
select select "47"
select select "11547"
select select "10499"
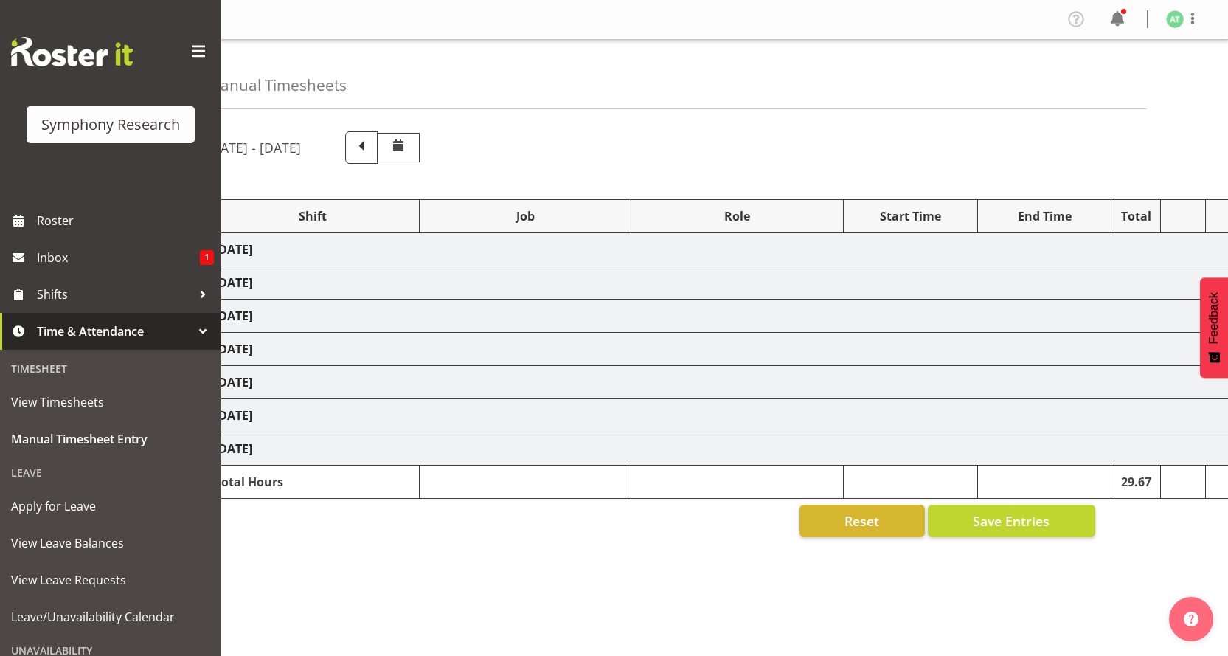
select select "11547"
select select "10499"
select select "47"
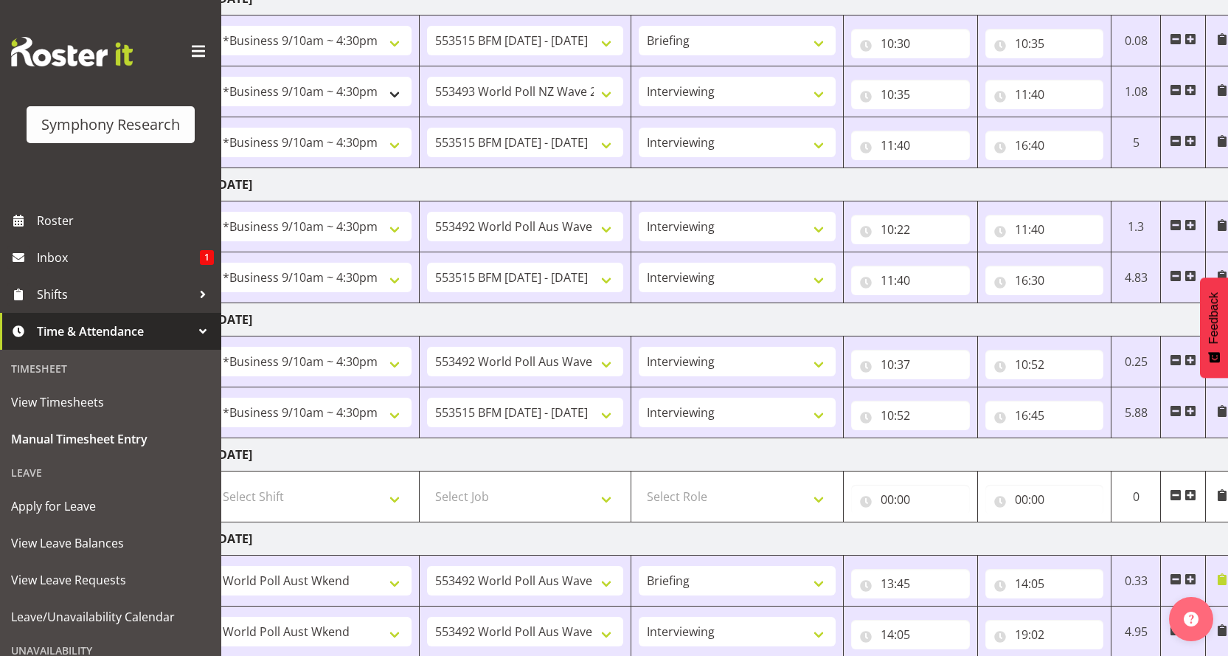
scroll to position [68, 0]
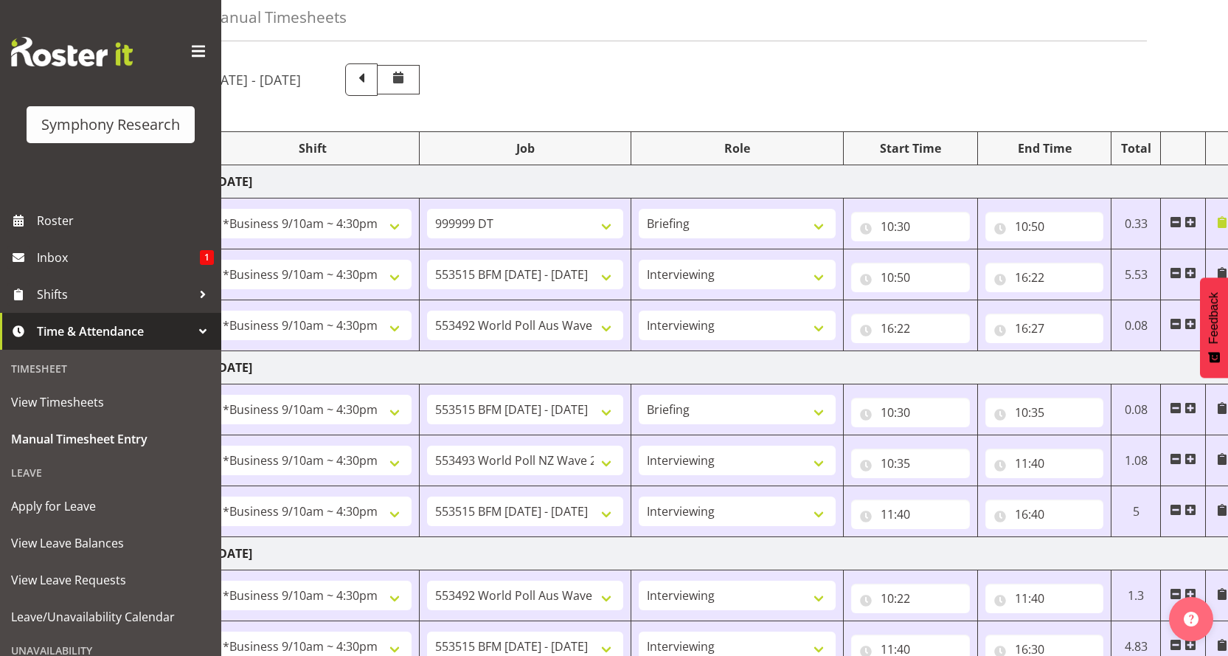
click at [378, 63] on span at bounding box center [361, 79] width 32 height 32
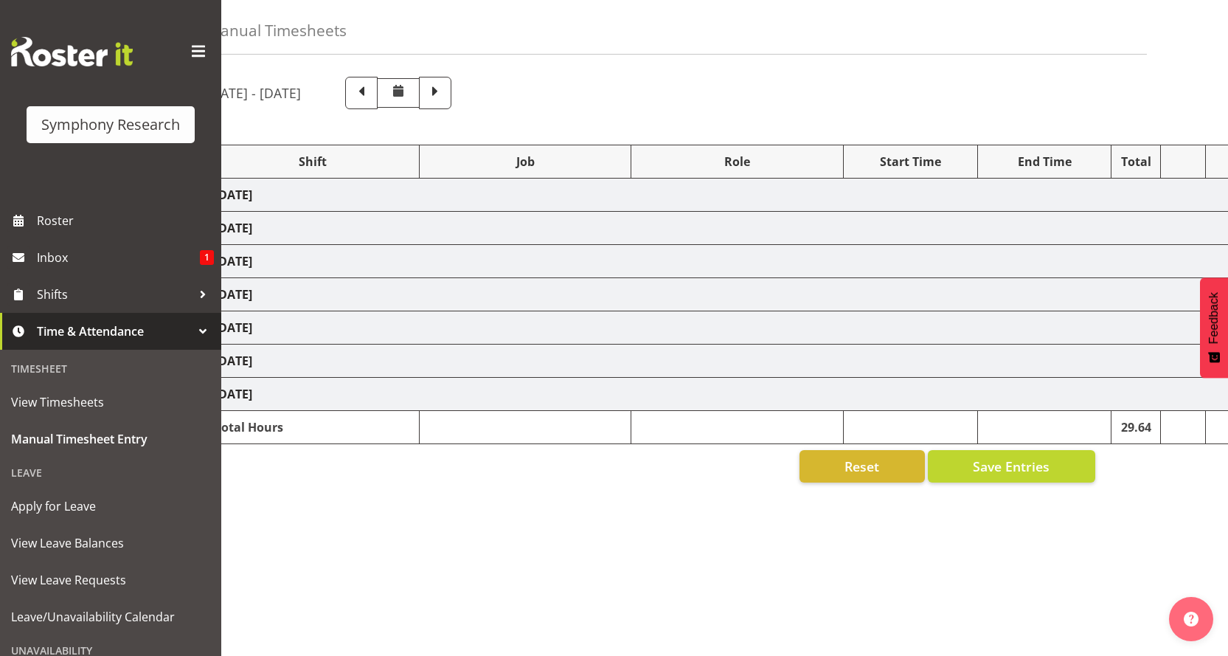
scroll to position [56, 0]
select select "26078"
select select
select select "26078"
select select "10499"
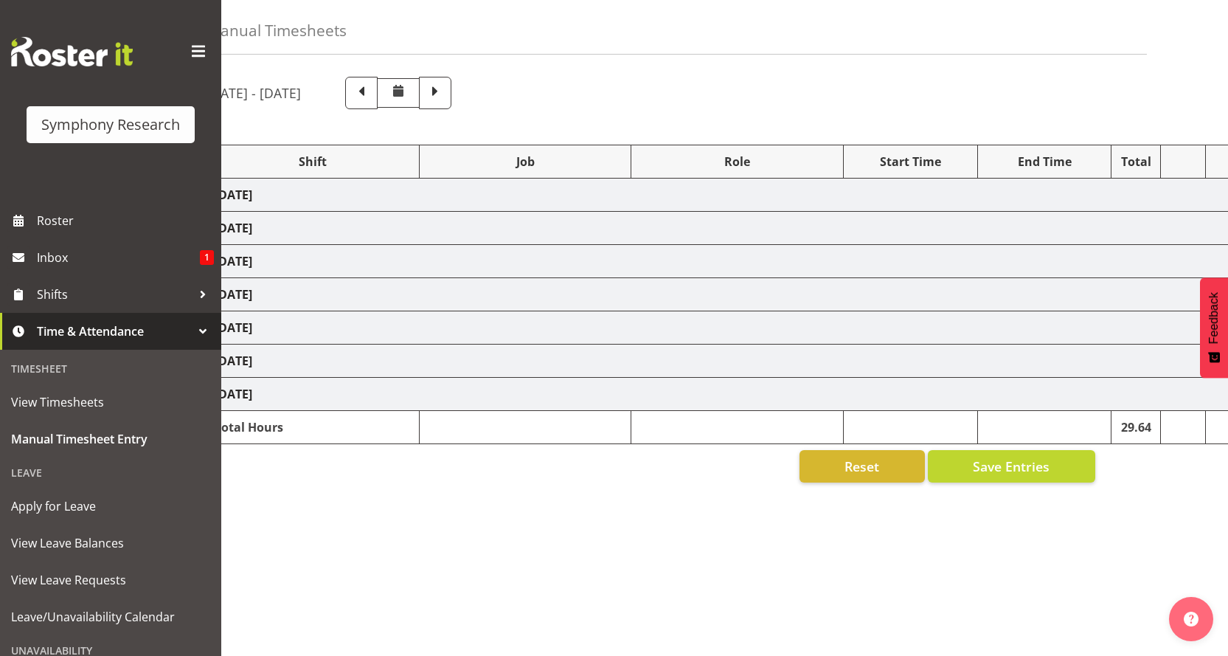
select select "47"
select select "26078"
select select "10527"
select select "47"
select select "26078"
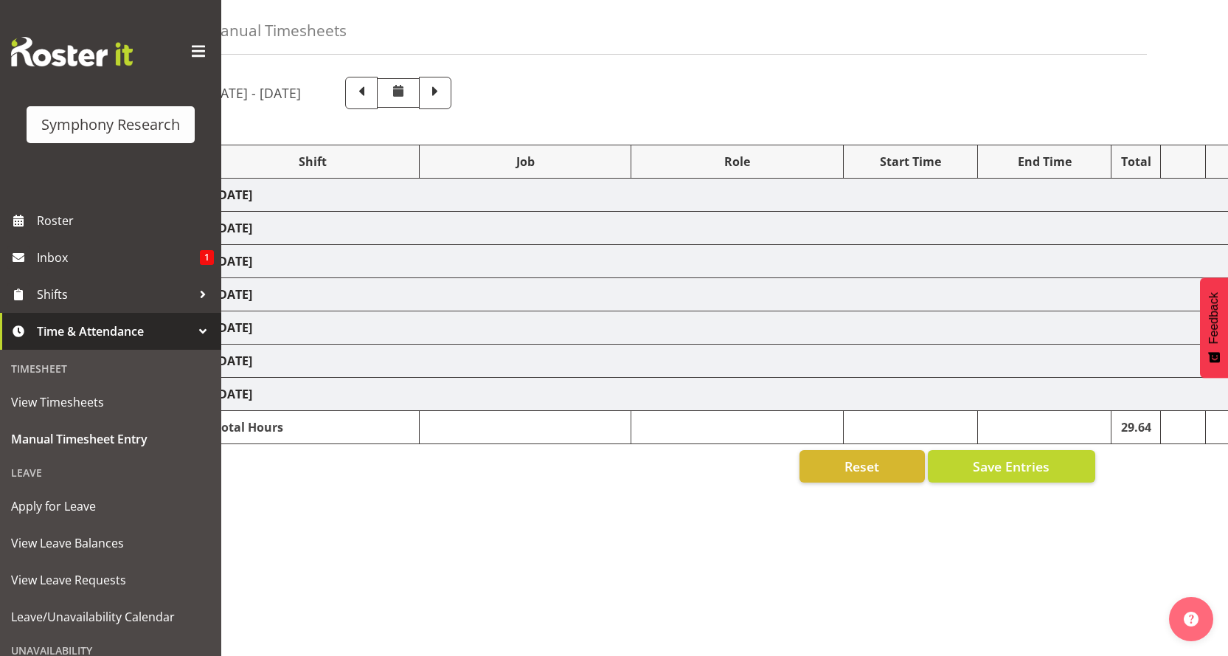
select select
select select "47"
select select "26078"
select select
select select "26078"
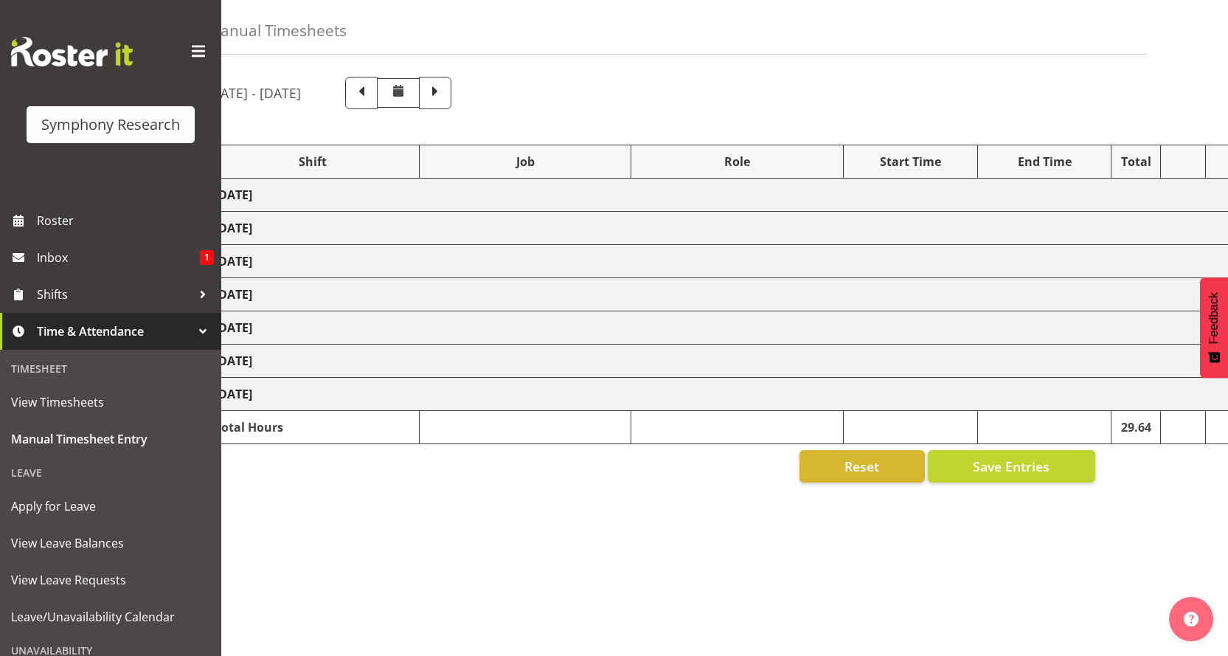
select select "10527"
select select "47"
select select "26078"
select select "10499"
select select "47"
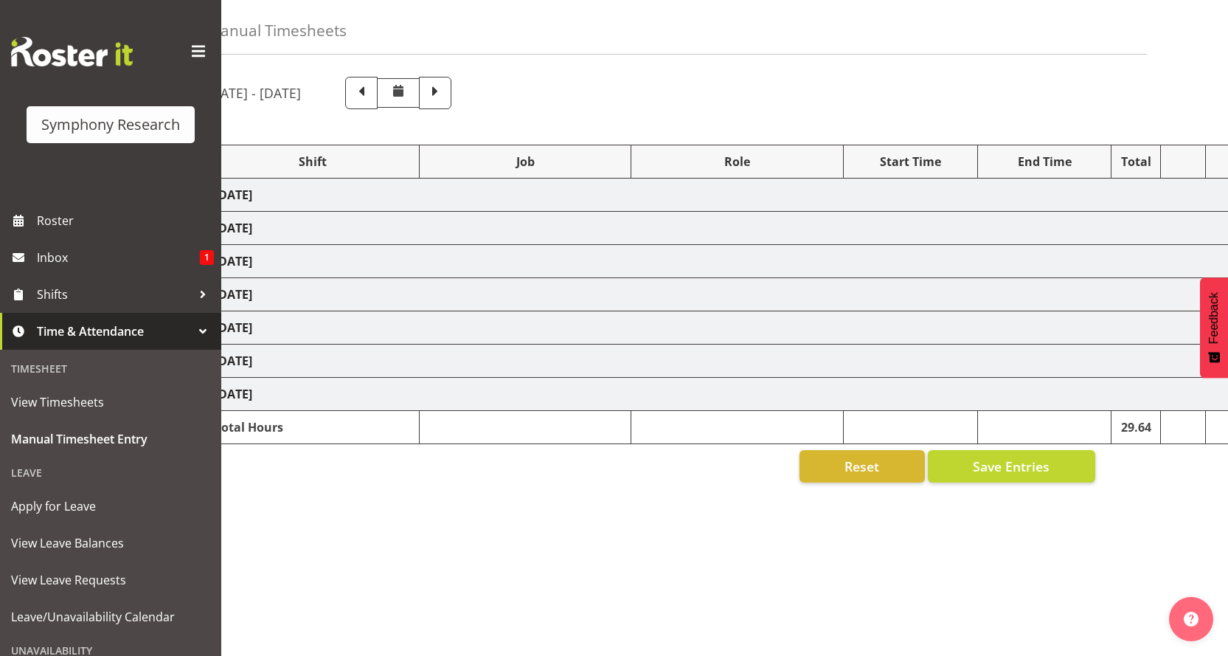
select select "26078"
select select "10527"
select select "47"
select select "26078"
select select "10527"
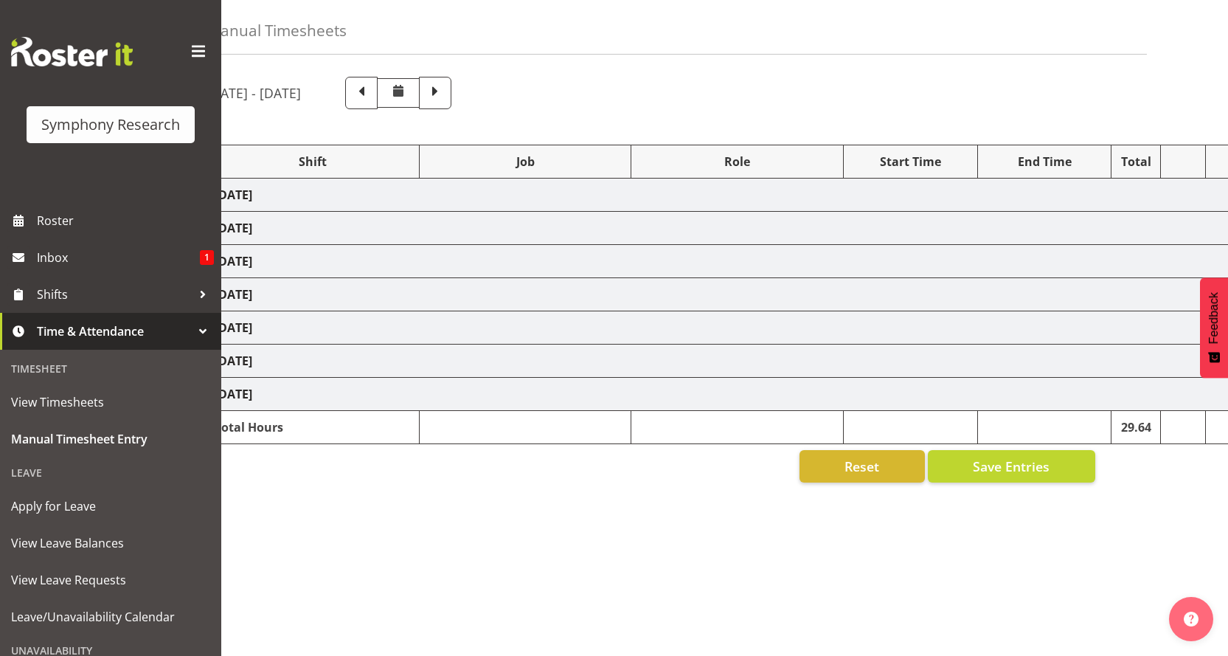
select select "47"
select select "26078"
select select
select select "47"
select select "26078"
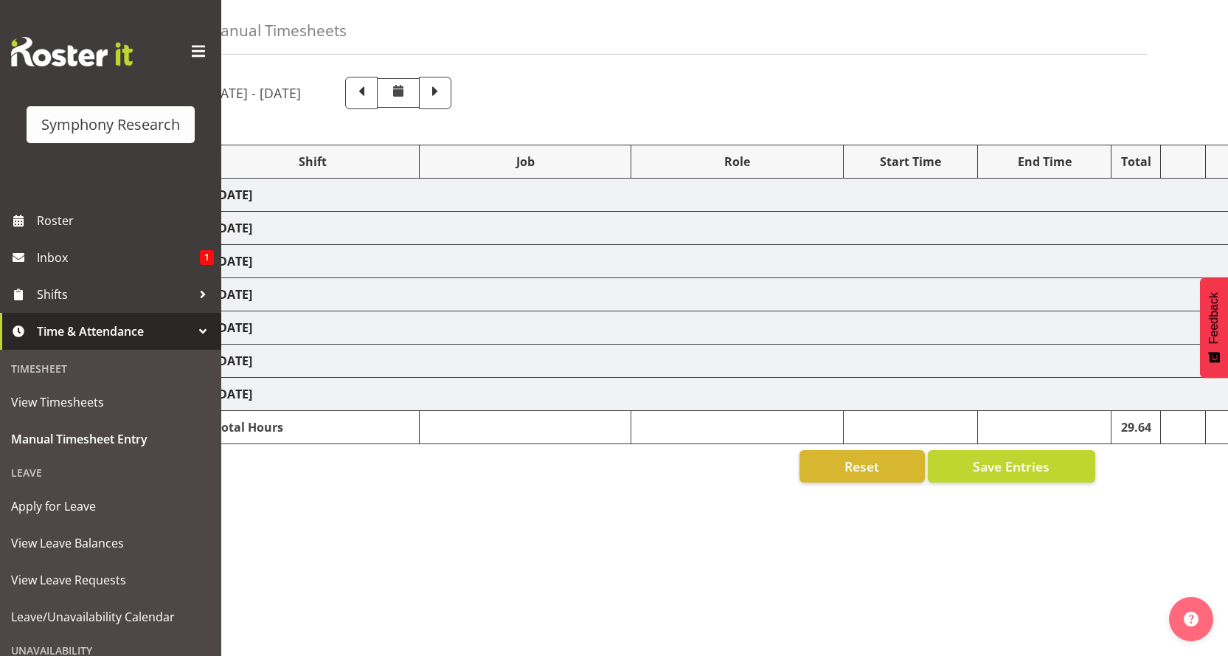
select select
select select "26078"
select select
select select "47"
select select "26078"
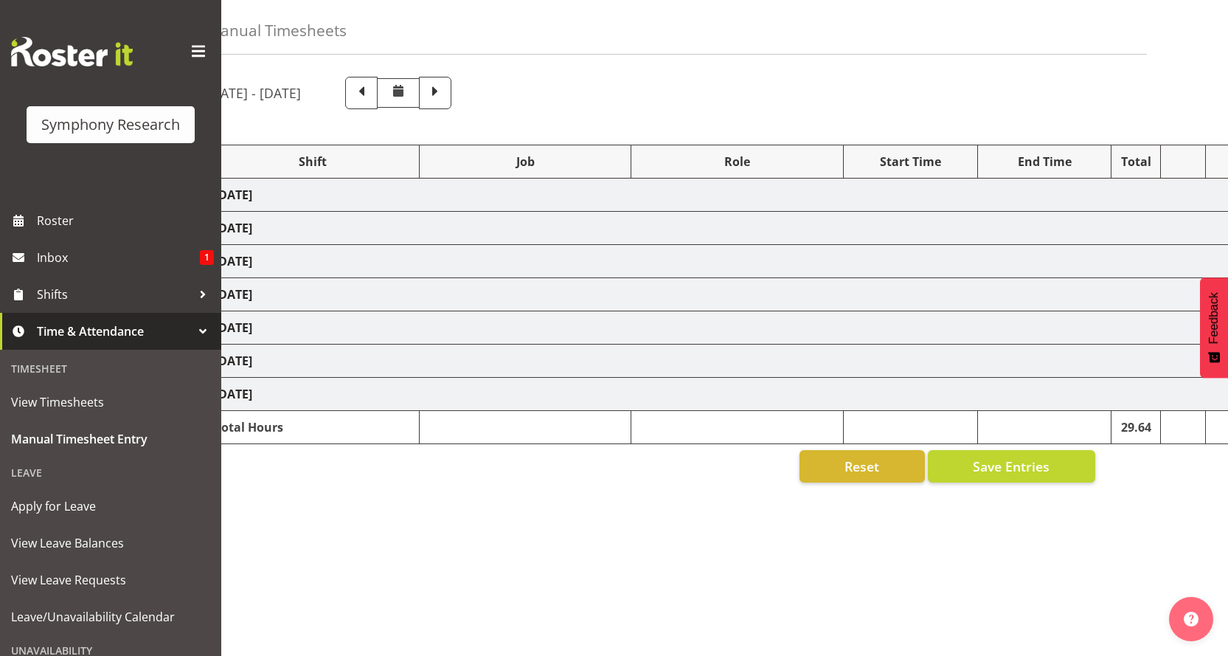
select select "10527"
select select "47"
select select "41319"
select select "760"
select select "41319"
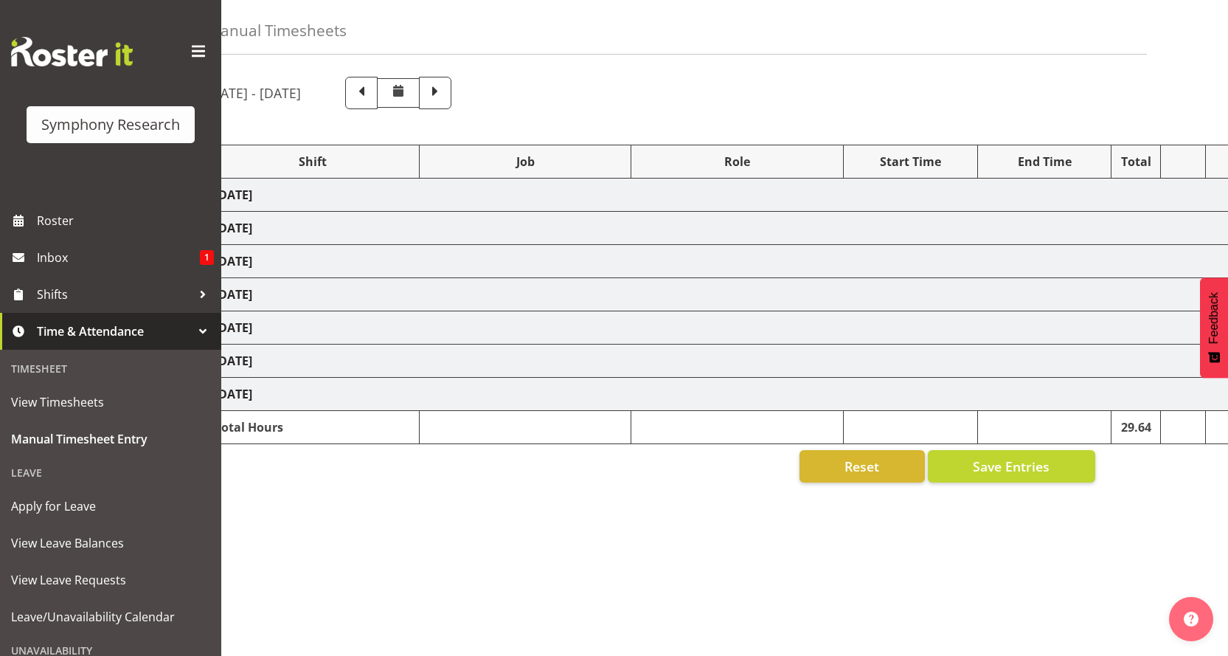
select select "10527"
select select "47"
select select "11547"
select select "10499"
select select "47"
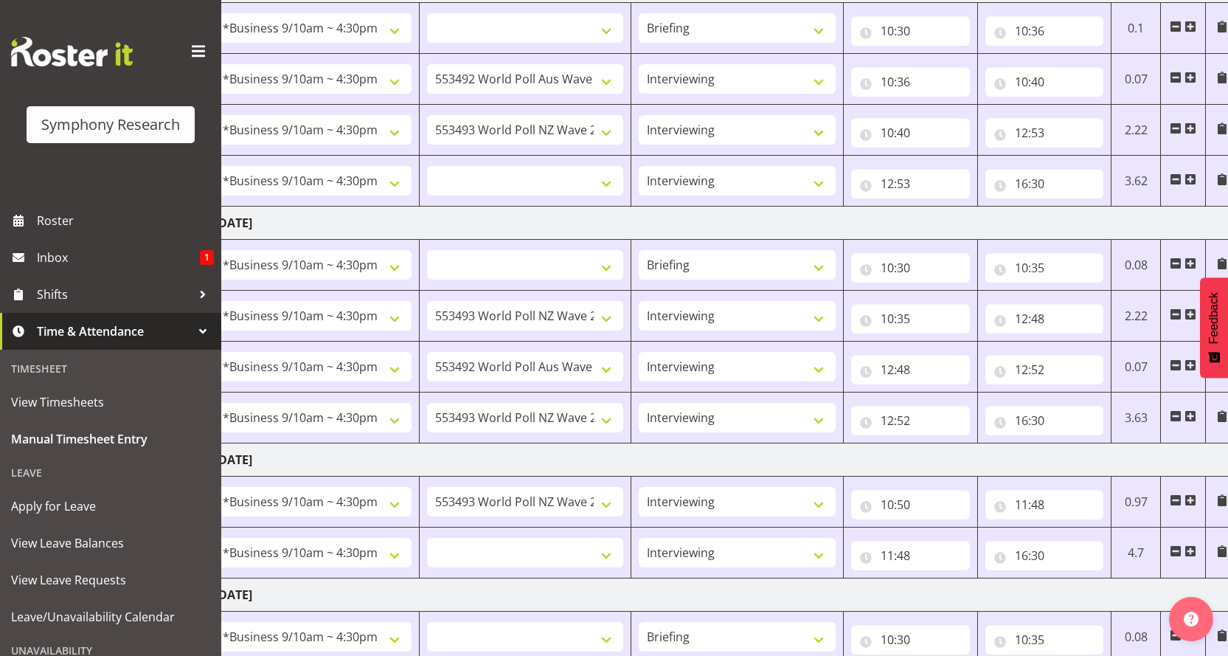
scroll to position [289, 0]
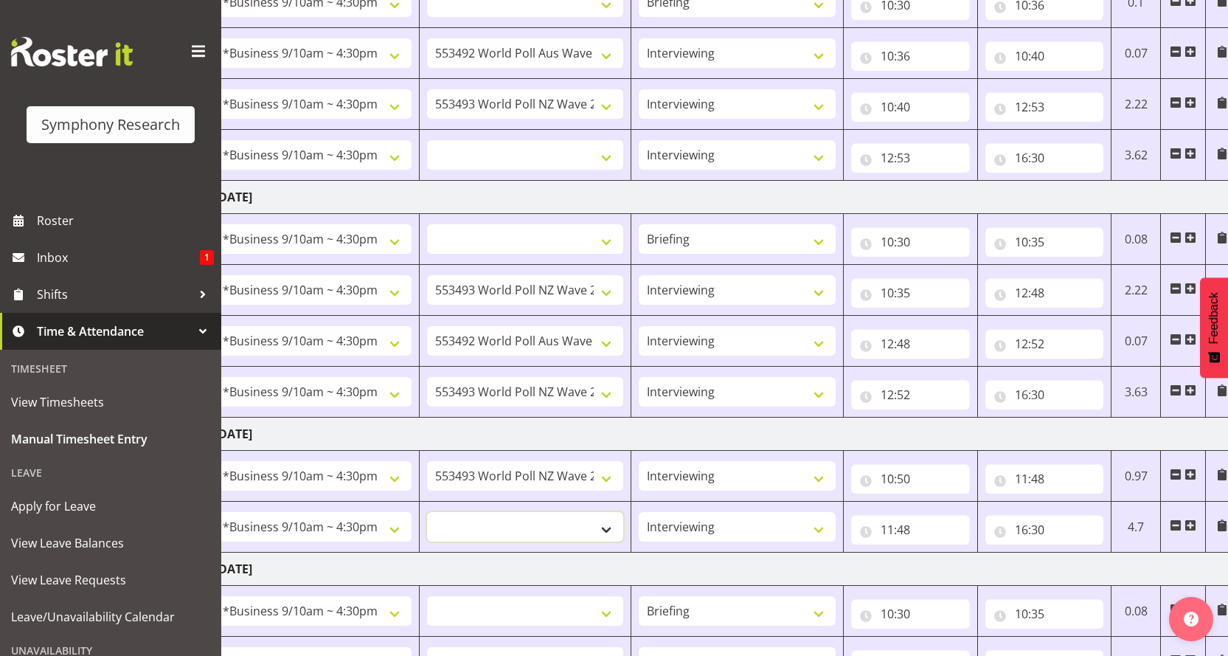
click at [613, 512] on select "550060 IF Admin 553492 World Poll Aus Wave 2 Main 2025 553493 World Poll NZ Wav…" at bounding box center [525, 527] width 197 height 30
select select "10731"
click at [427, 512] on select "550060 IF Admin 553492 World Poll Aus Wave 2 Main 2025 553493 World Poll NZ Wav…" at bounding box center [525, 527] width 197 height 30
select select
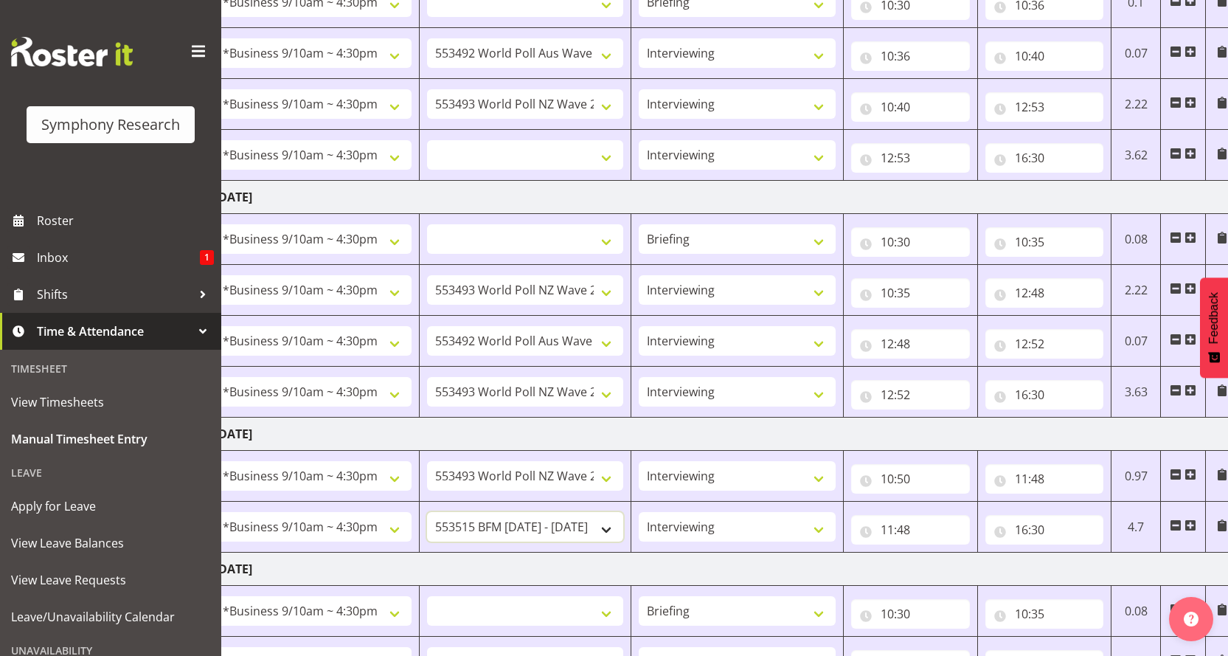
select select
click at [611, 596] on select "550060 IF Admin 553492 World Poll Aus Wave 2 Main 2025 553493 World Poll NZ Wav…" at bounding box center [525, 611] width 197 height 30
select select "10731"
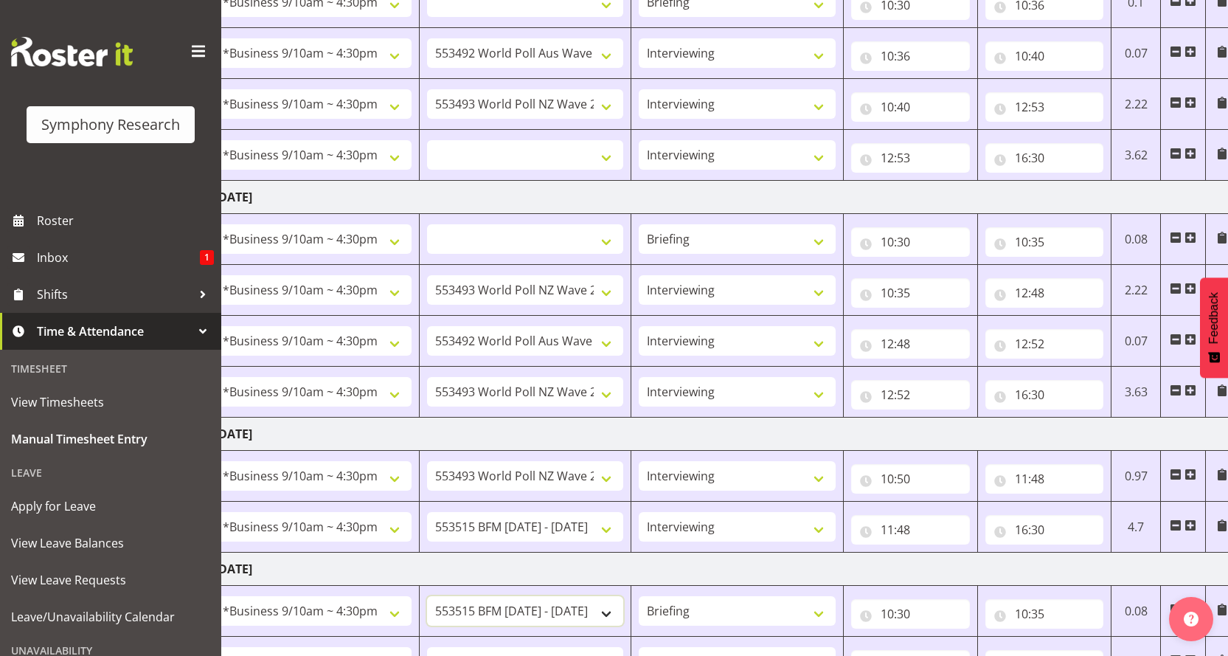
click at [427, 596] on select "550060 IF Admin 553492 World Poll Aus Wave 2 Main 2025 553493 World Poll NZ Wav…" at bounding box center [525, 611] width 197 height 30
select select
click at [615, 647] on select "550060 IF Admin 553492 World Poll Aus Wave 2 Main 2025 553493 World Poll NZ Wav…" at bounding box center [525, 662] width 197 height 30
click at [427, 647] on select "550060 IF Admin 553492 World Poll Aus Wave 2 Main 2025 553493 World Poll NZ Wav…" at bounding box center [525, 662] width 197 height 30
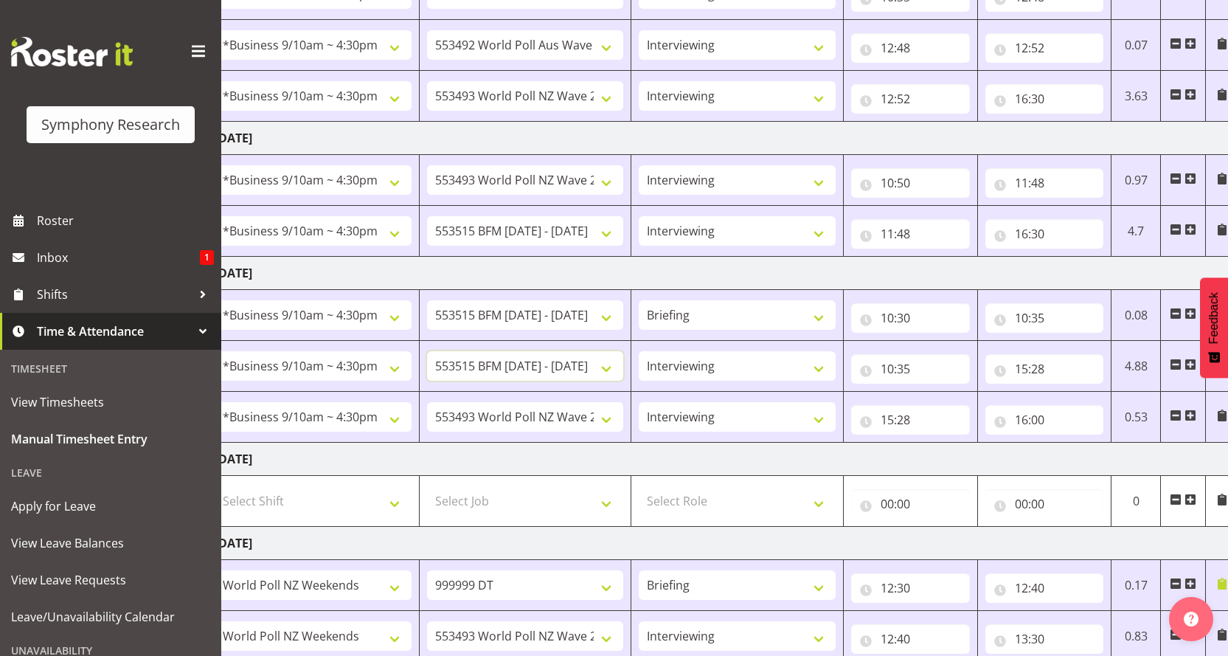
scroll to position [611, 0]
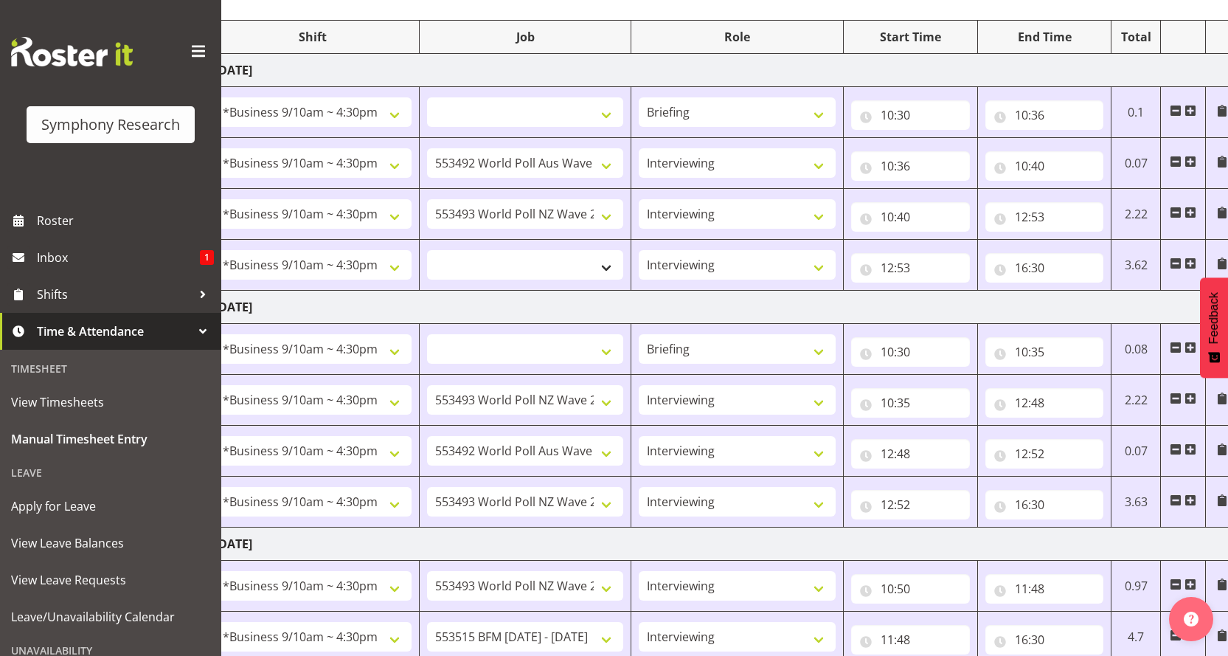
scroll to position [94, 0]
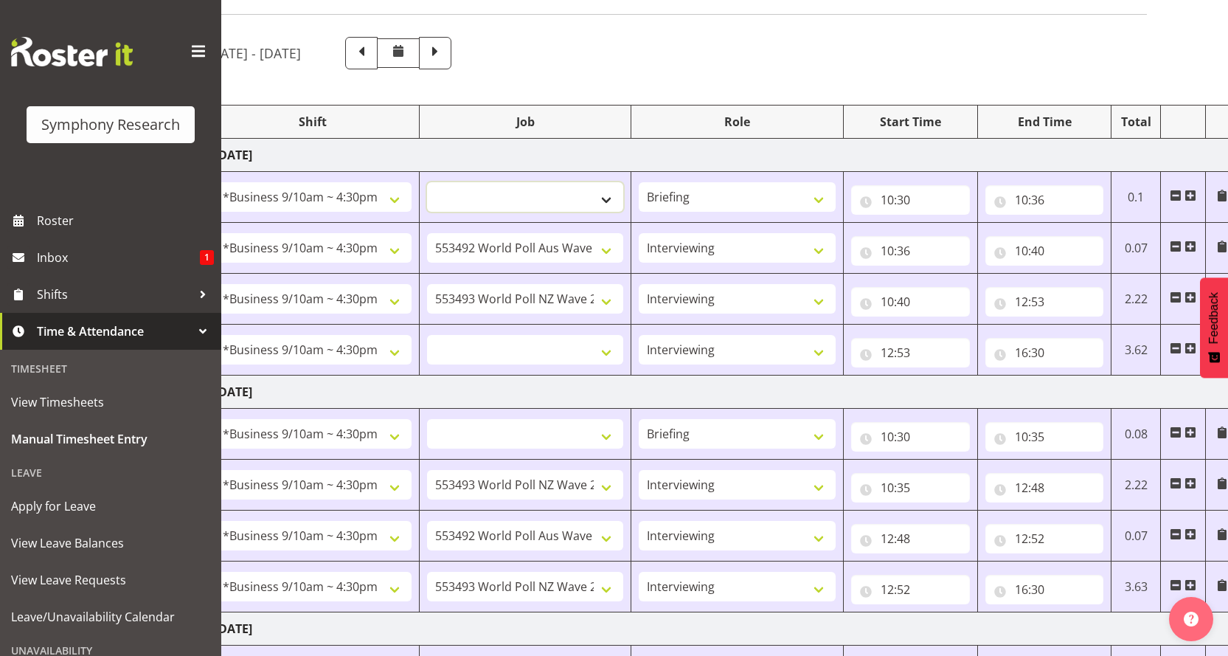
click at [609, 182] on select "550060 IF Admin 553492 World Poll Aus Wave 2 Main 2025 553493 World Poll NZ Wav…" at bounding box center [525, 197] width 197 height 30
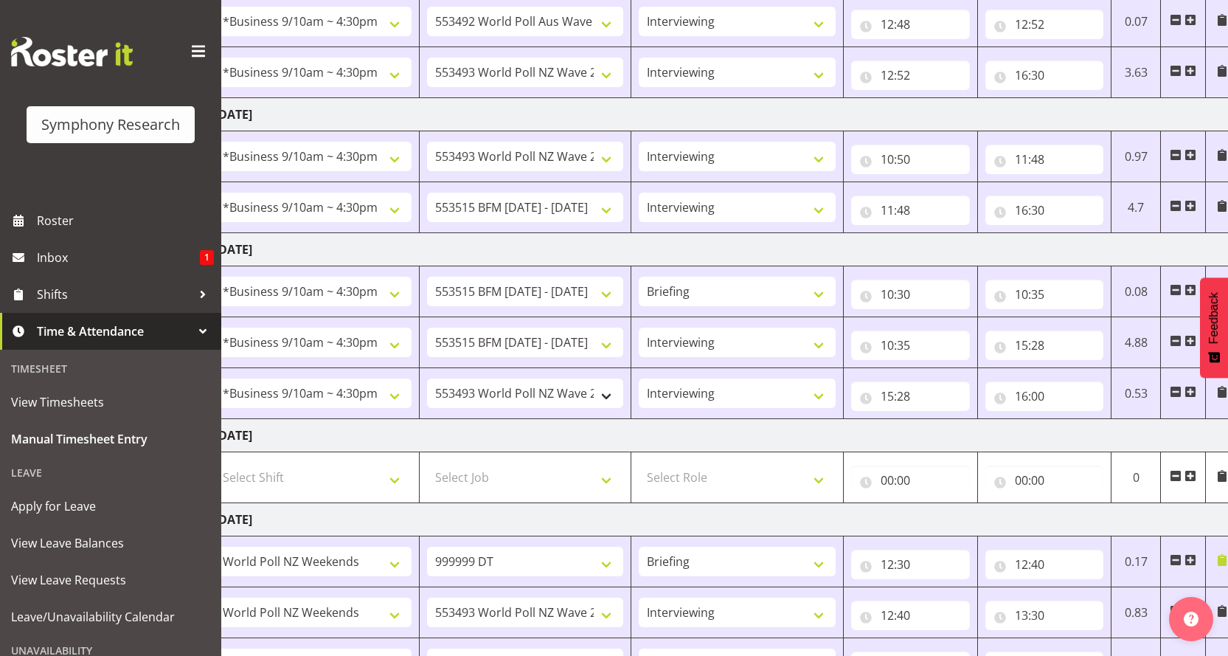
scroll to position [611, 0]
click at [1222, 552] on span at bounding box center [1223, 558] width 12 height 12
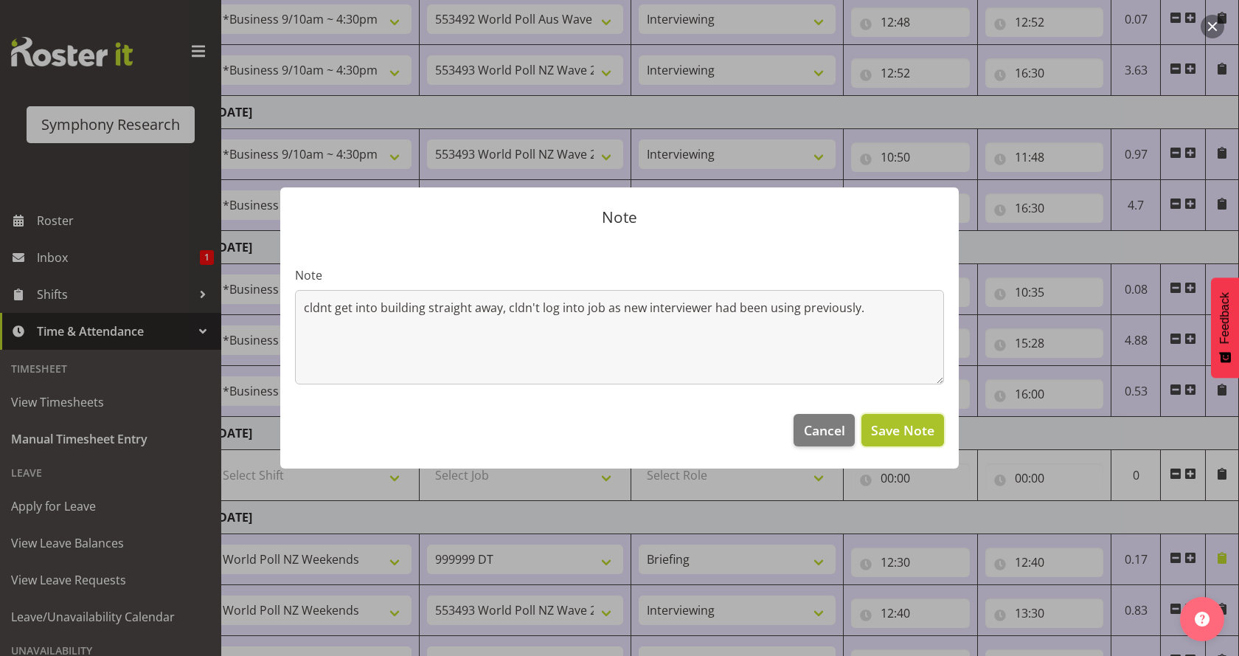
click at [909, 421] on span "Save Note" at bounding box center [902, 430] width 63 height 19
